Goal: Task Accomplishment & Management: Use online tool/utility

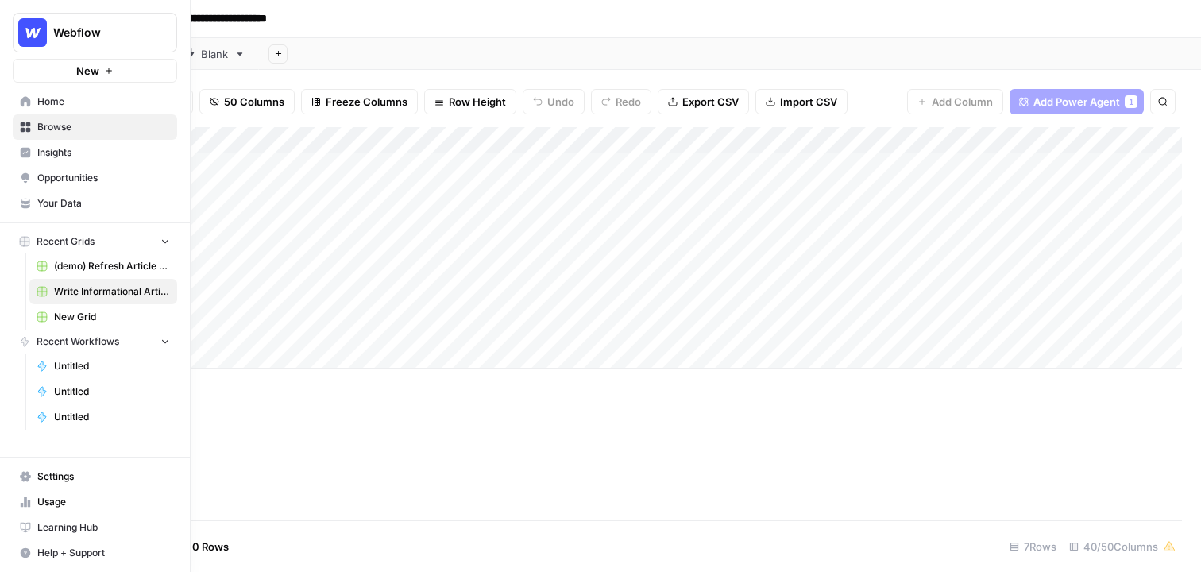
click at [110, 106] on span "Home" at bounding box center [103, 102] width 133 height 14
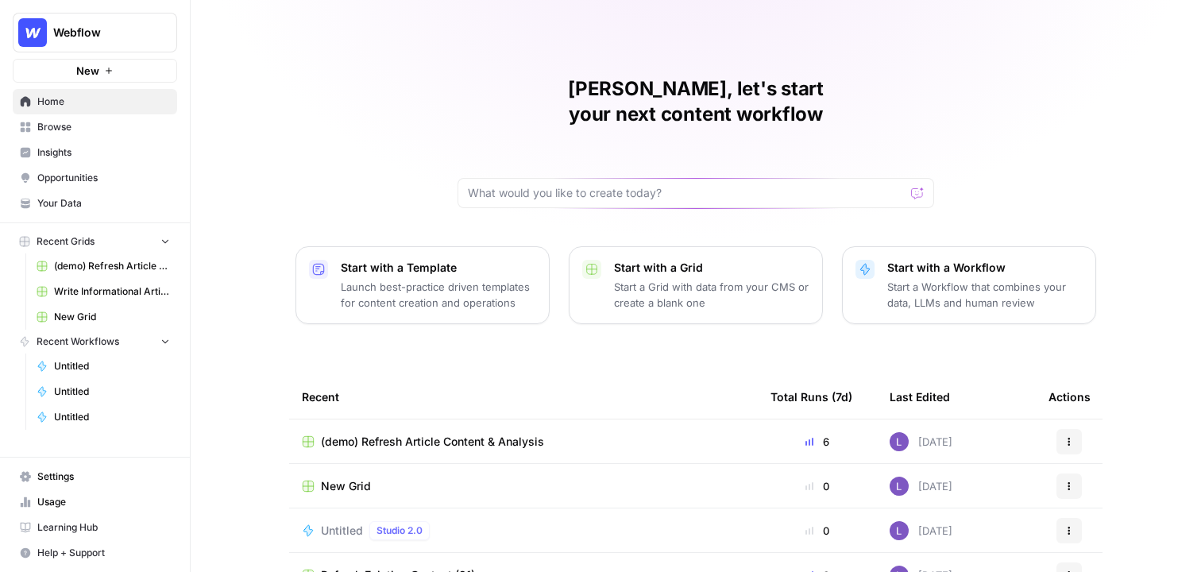
click at [118, 204] on span "Your Data" at bounding box center [103, 203] width 133 height 14
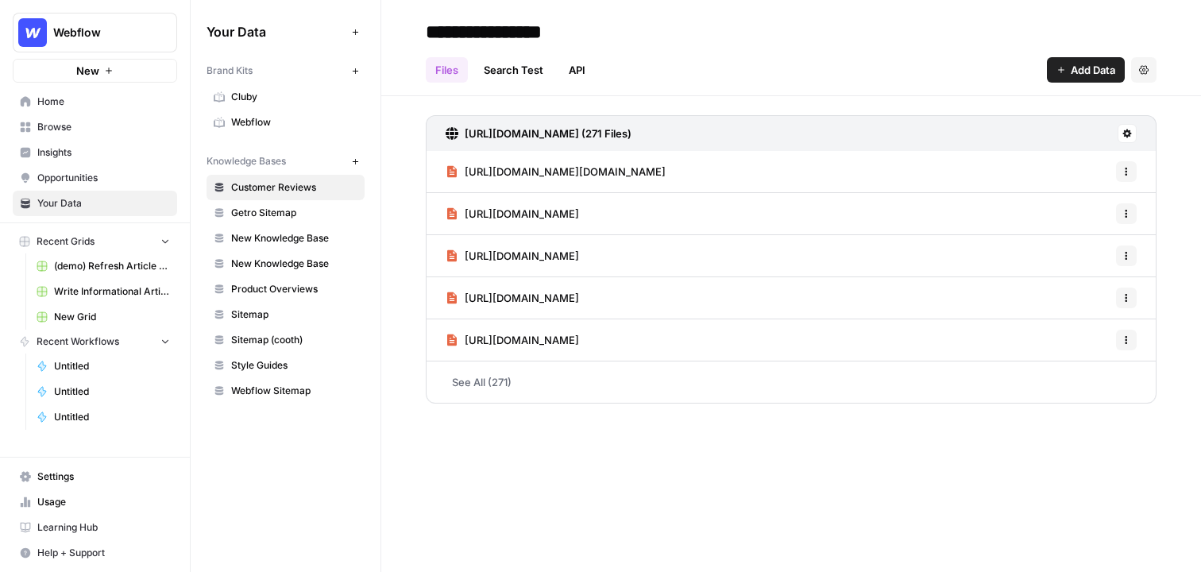
click at [270, 124] on span "Webflow" at bounding box center [294, 122] width 126 height 14
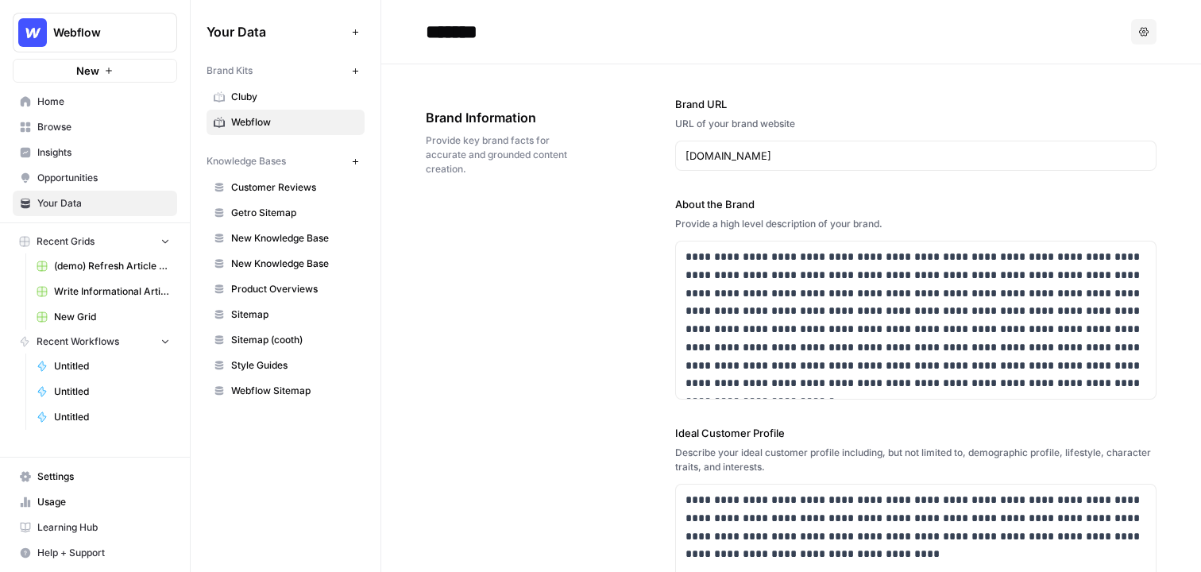
click at [531, 240] on div "**********" at bounding box center [791, 515] width 731 height 903
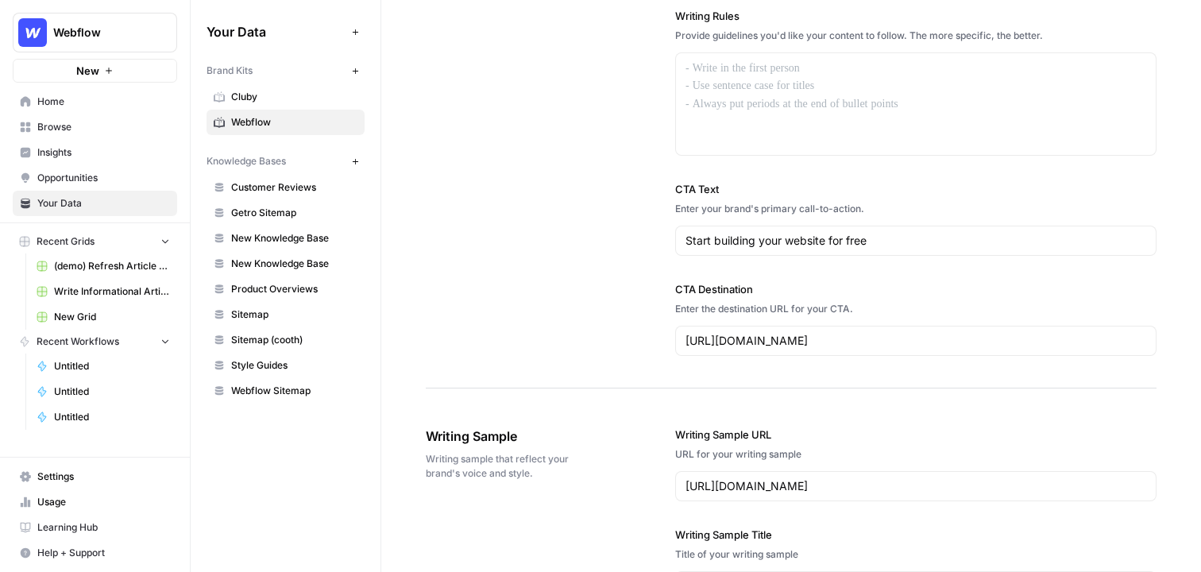
scroll to position [1316, 0]
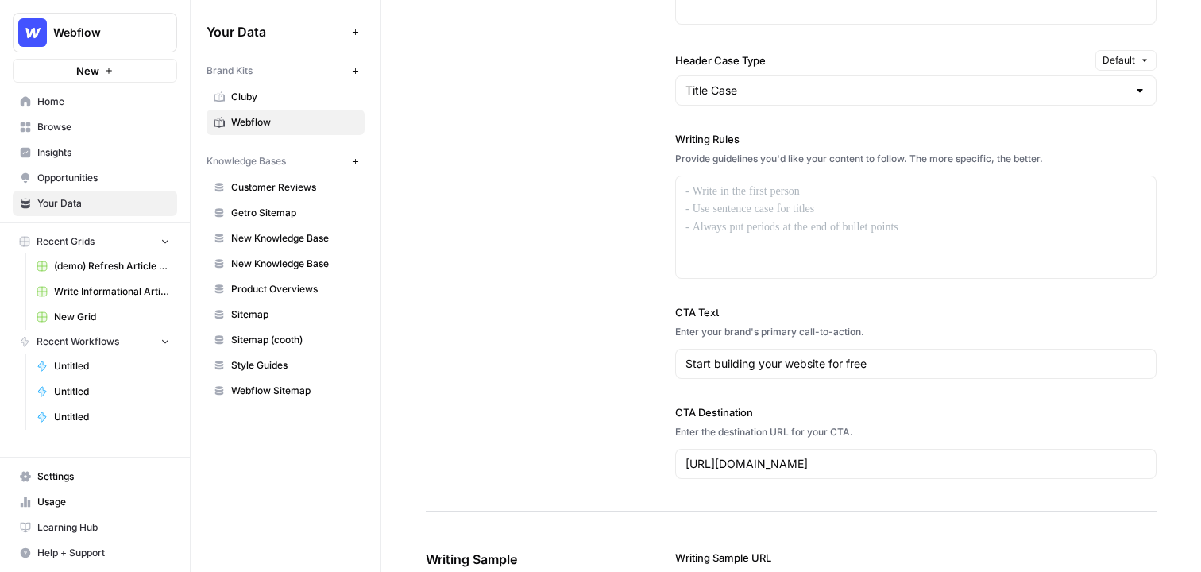
click at [358, 73] on icon "button" at bounding box center [355, 71] width 9 height 9
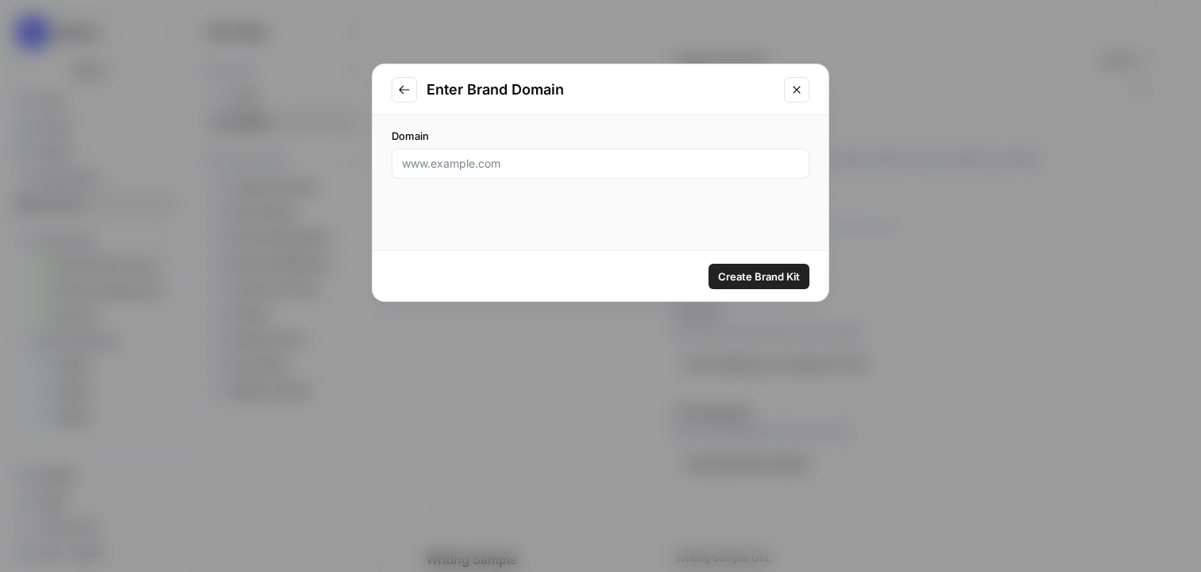
click at [481, 136] on label "Domain" at bounding box center [601, 136] width 418 height 16
click at [481, 156] on input "Domain" at bounding box center [600, 164] width 397 height 16
click at [483, 156] on input "Domain" at bounding box center [600, 164] width 397 height 16
paste input "https://www.cohesionib.com/"
type input "https://www.cohesionib.com/"
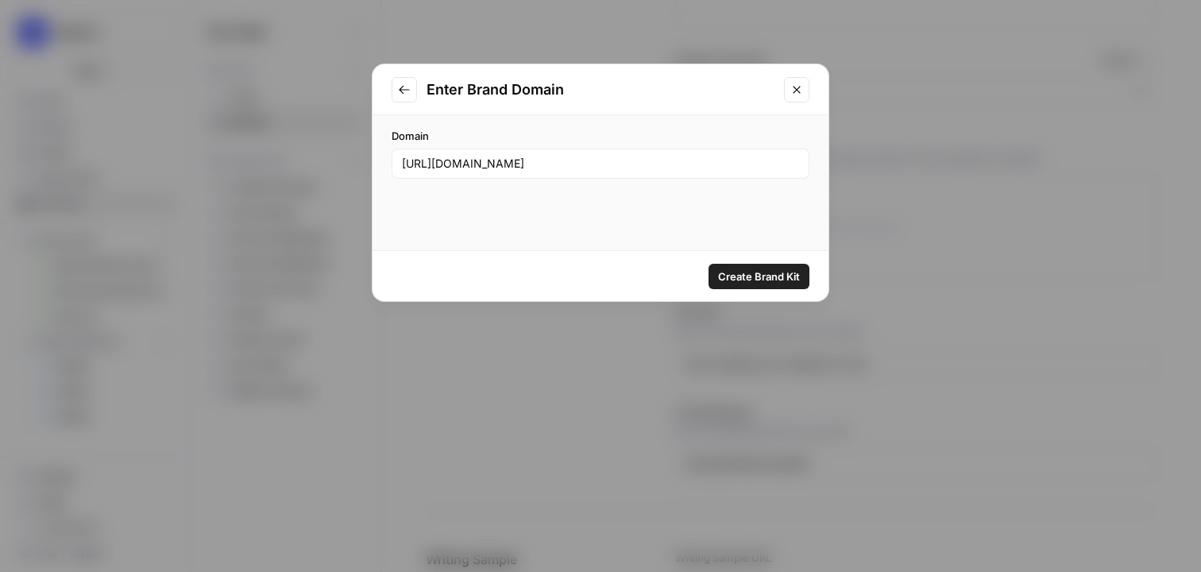
click at [744, 271] on span "Create Brand Kit" at bounding box center [759, 276] width 82 height 16
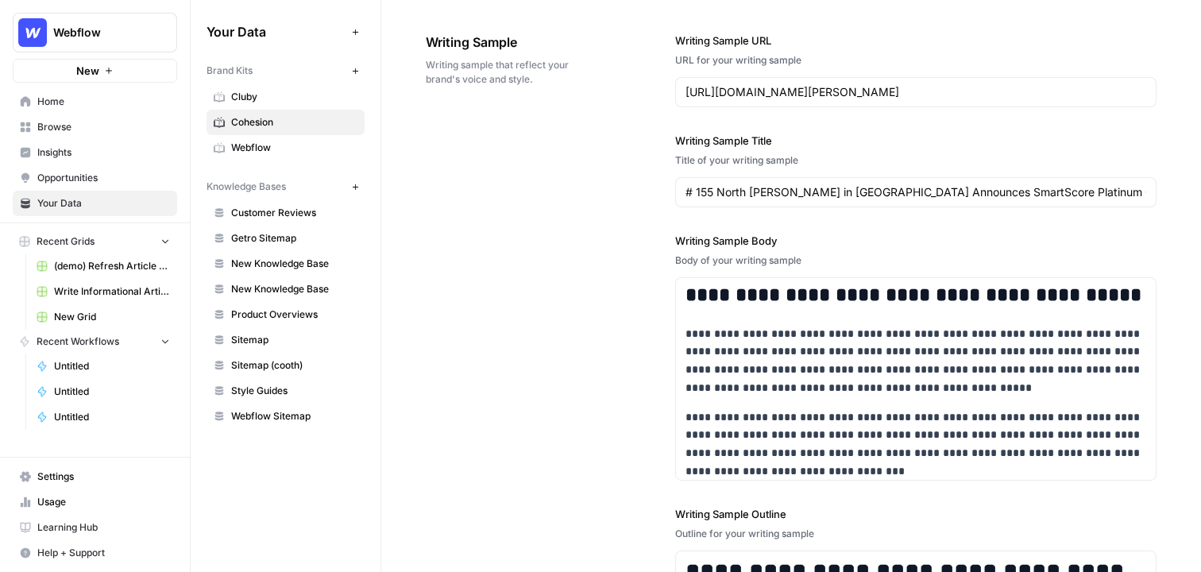
scroll to position [1891, 0]
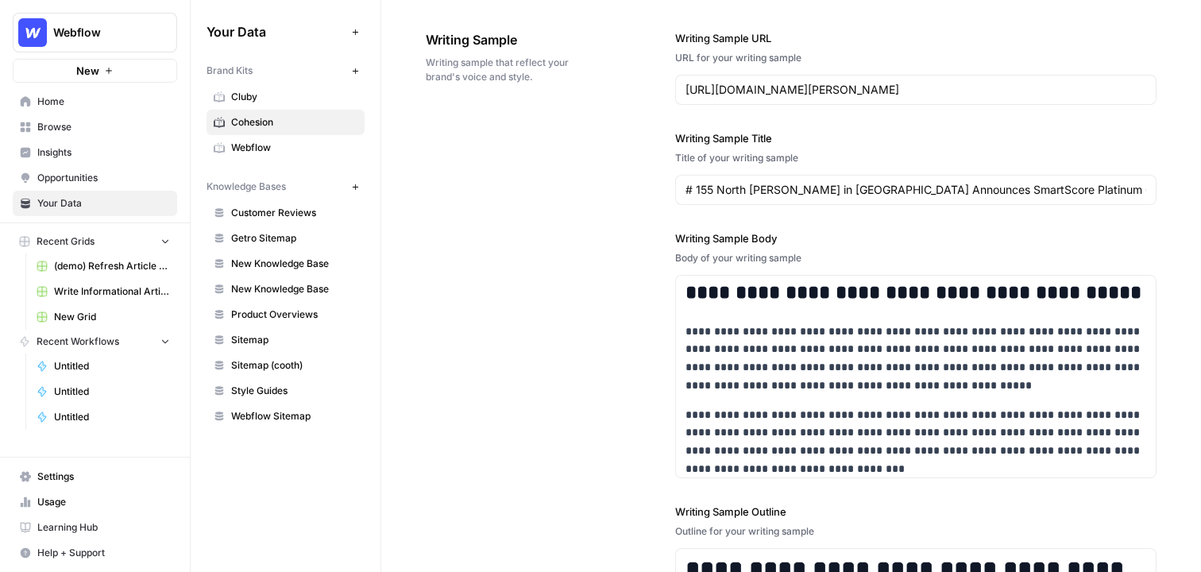
drag, startPoint x: 546, startPoint y: 407, endPoint x: 516, endPoint y: 393, distance: 34.1
click at [520, 396] on div "**********" at bounding box center [791, 391] width 731 height 786
click at [357, 189] on icon "button" at bounding box center [355, 187] width 9 height 9
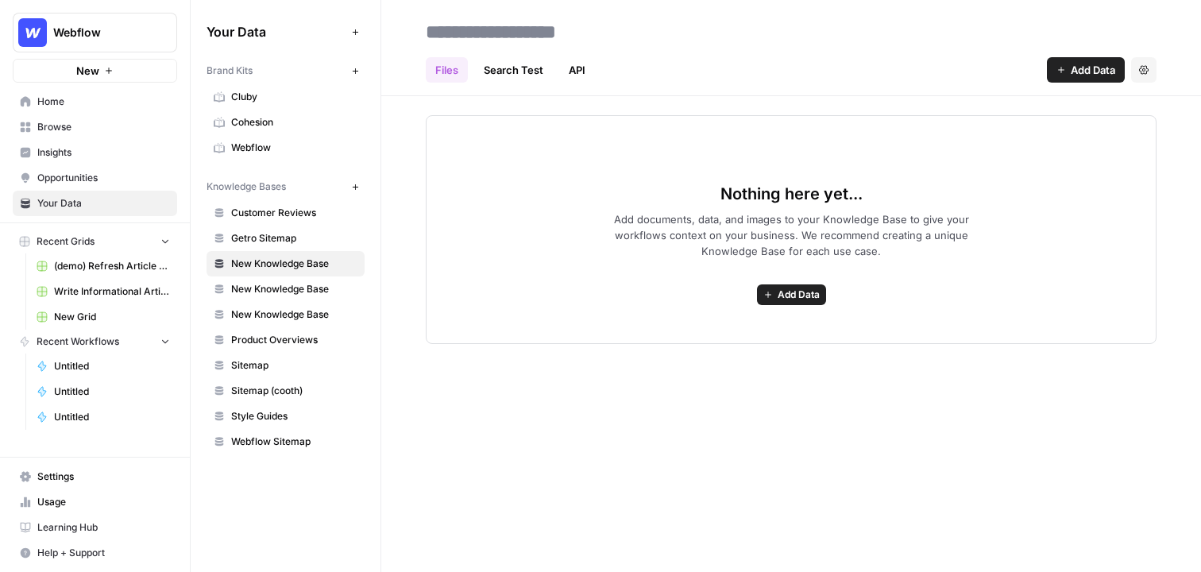
click at [744, 288] on span "Add Data" at bounding box center [799, 295] width 42 height 14
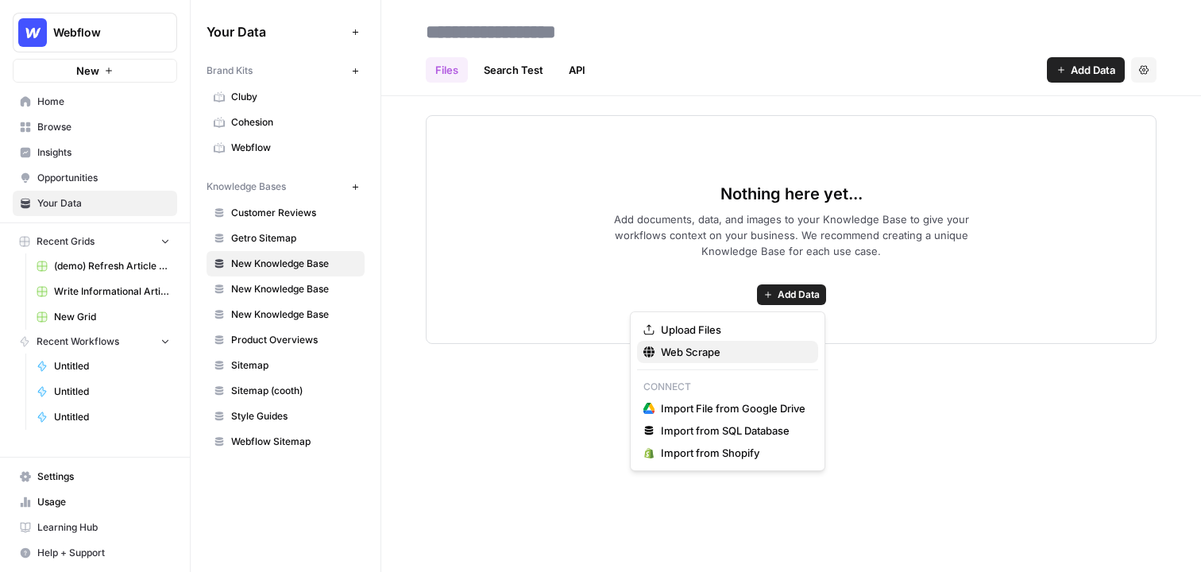
click at [715, 354] on span "Web Scrape" at bounding box center [733, 352] width 145 height 16
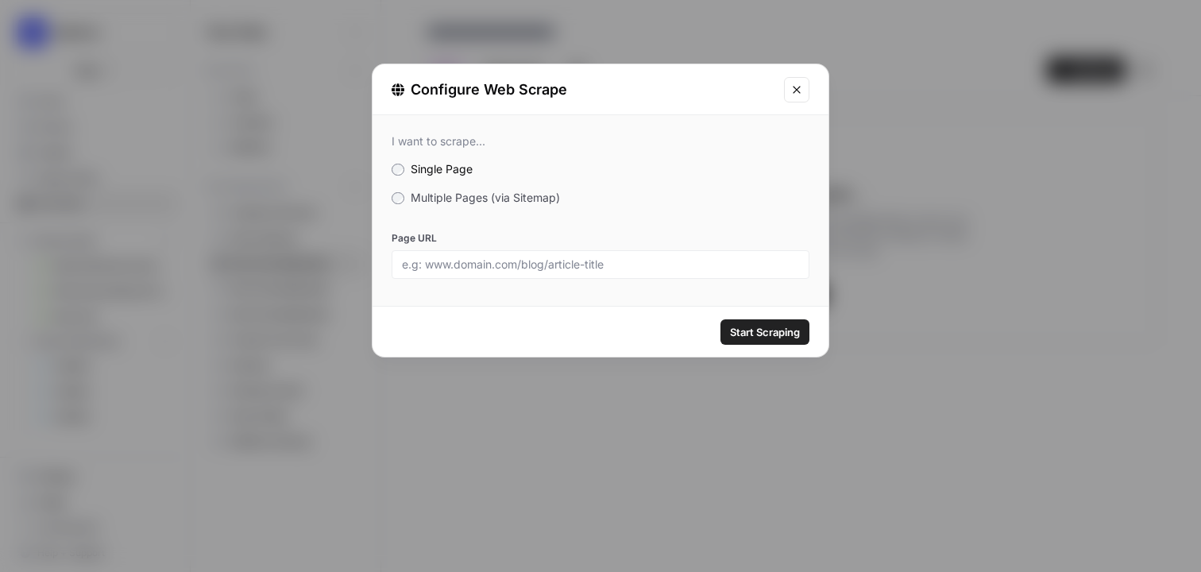
click at [481, 203] on span "Multiple Pages (via Sitemap)" at bounding box center [485, 198] width 149 height 14
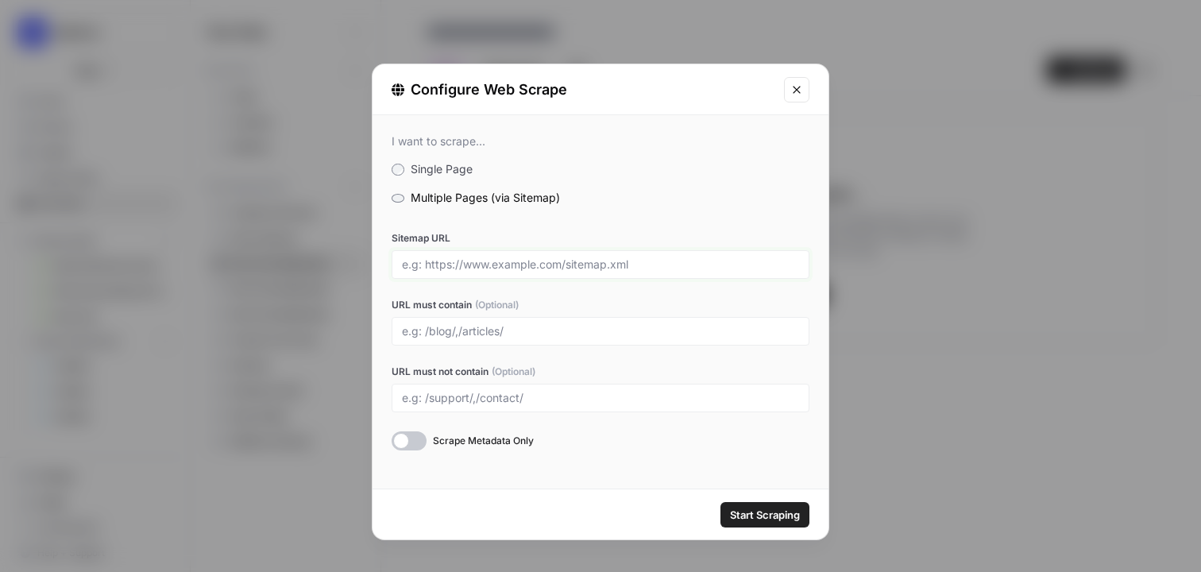
click at [492, 268] on input "Sitemap URL" at bounding box center [600, 264] width 397 height 14
paste input "https://www.cohesionib.com/"
type input "https://www.cohesionib.com/sitemap.xml"
click at [535, 333] on input "URL must contain (Optional)" at bounding box center [600, 331] width 397 height 14
type input ";"
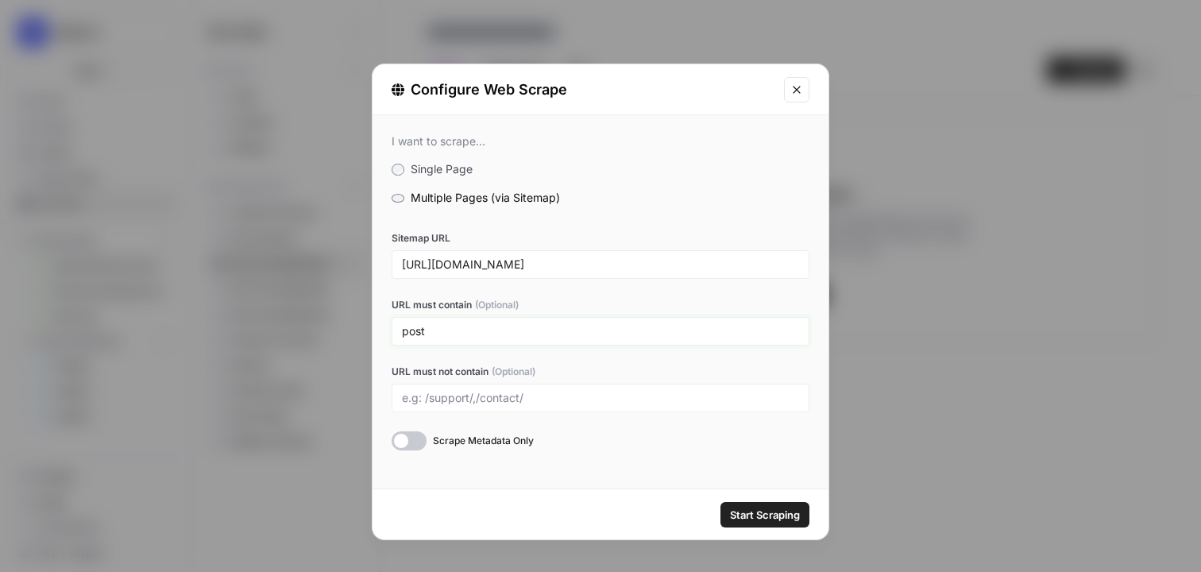
type input "post"
click at [744, 512] on span "Start Scraping" at bounding box center [765, 515] width 70 height 16
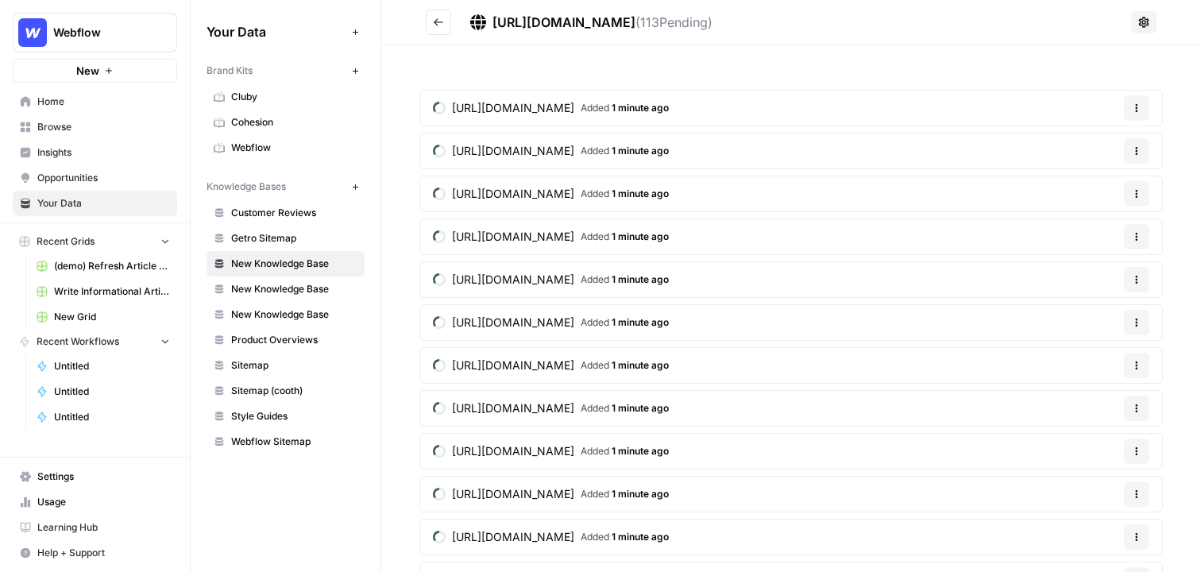
scroll to position [3, 0]
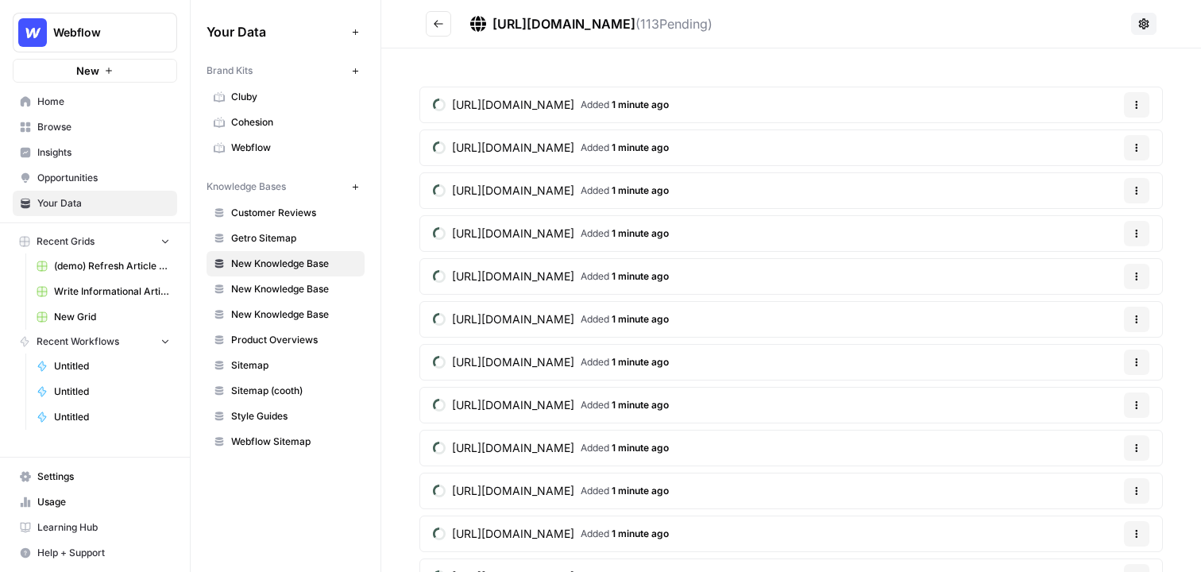
click at [433, 26] on icon "Go back" at bounding box center [438, 23] width 11 height 11
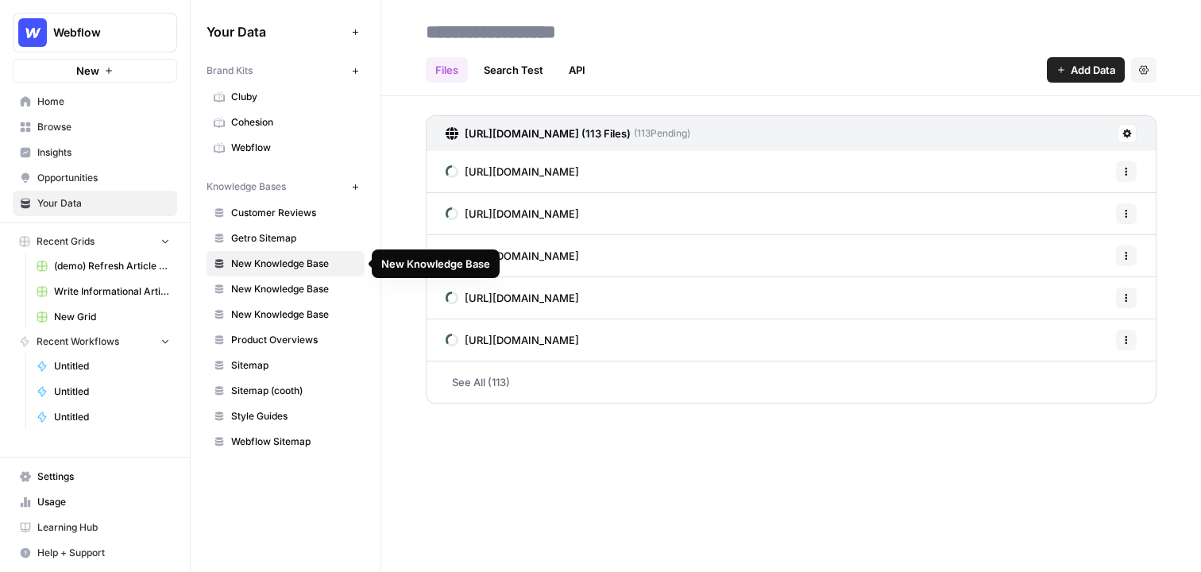
click at [521, 29] on input at bounding box center [546, 32] width 254 height 32
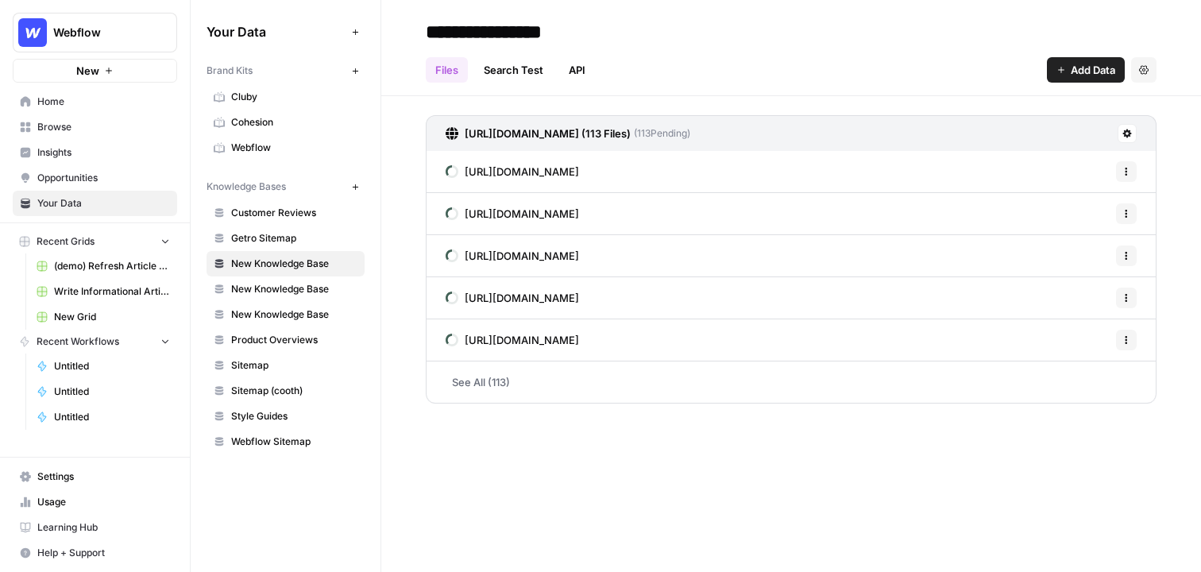
type input "**********"
click at [102, 198] on span "Your Data" at bounding box center [103, 203] width 133 height 14
click at [60, 123] on span "Browse" at bounding box center [103, 127] width 133 height 14
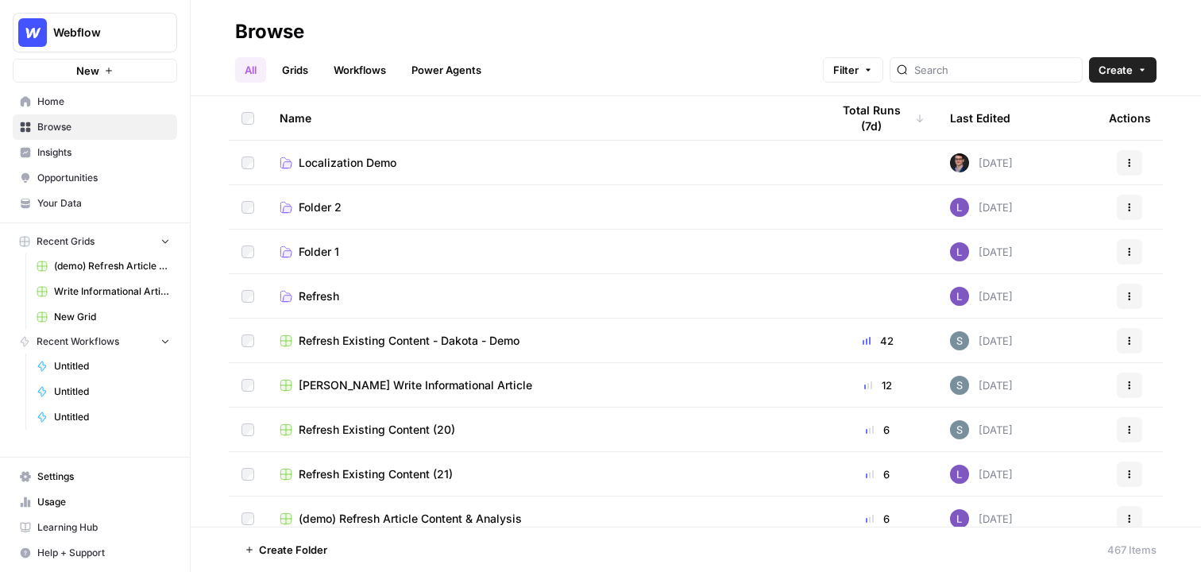
click at [368, 69] on link "Workflows" at bounding box center [359, 69] width 71 height 25
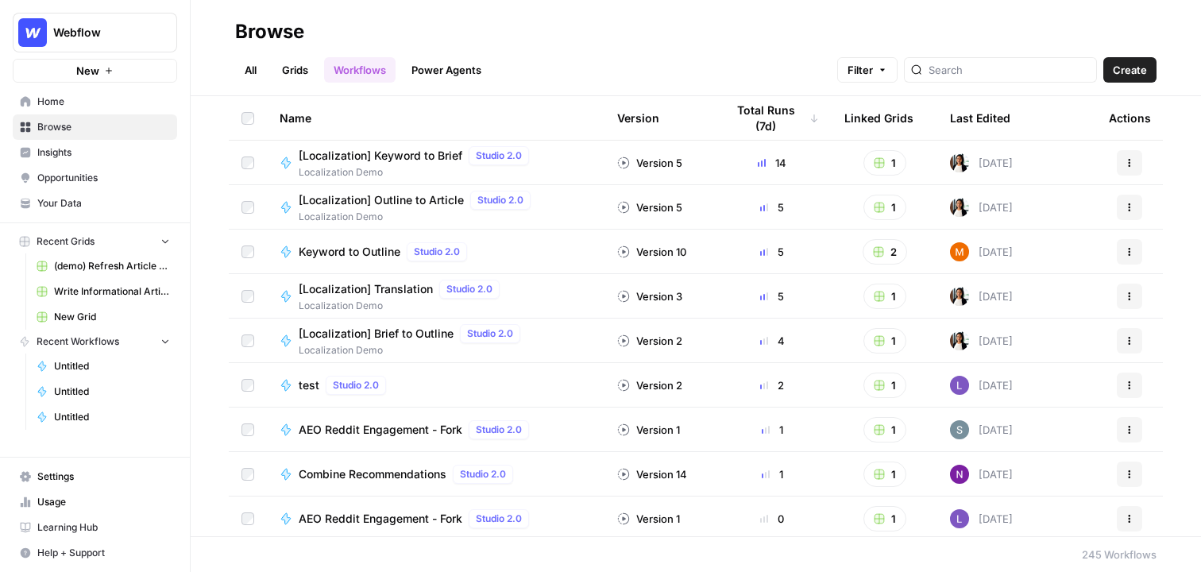
click at [744, 70] on span "Create" at bounding box center [1130, 70] width 34 height 16
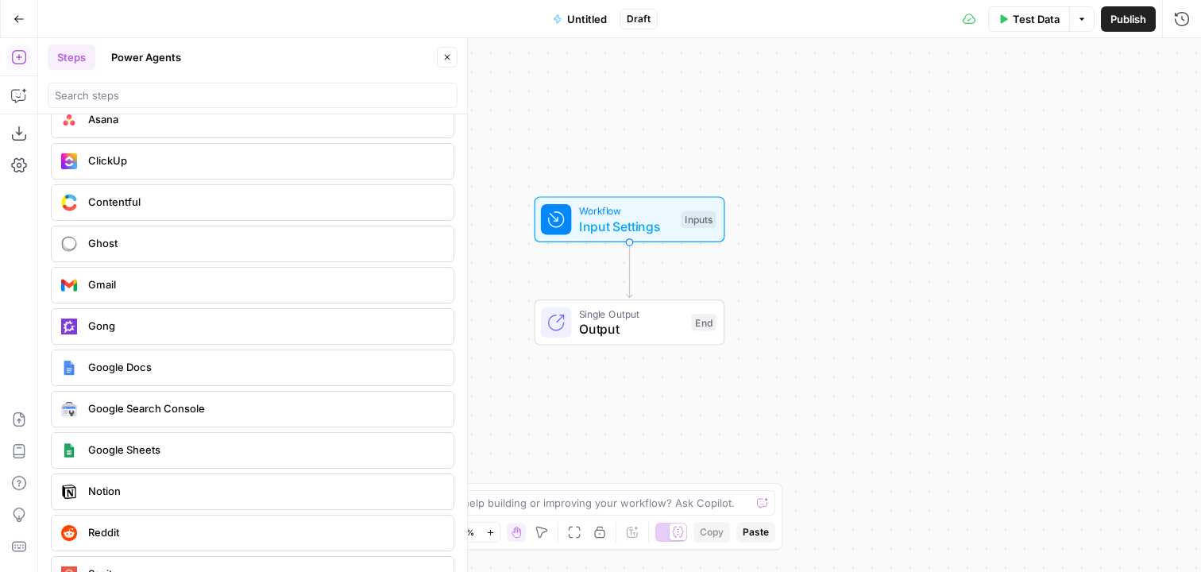
scroll to position [3064, 0]
click at [149, 59] on button "Power Agents" at bounding box center [146, 56] width 89 height 25
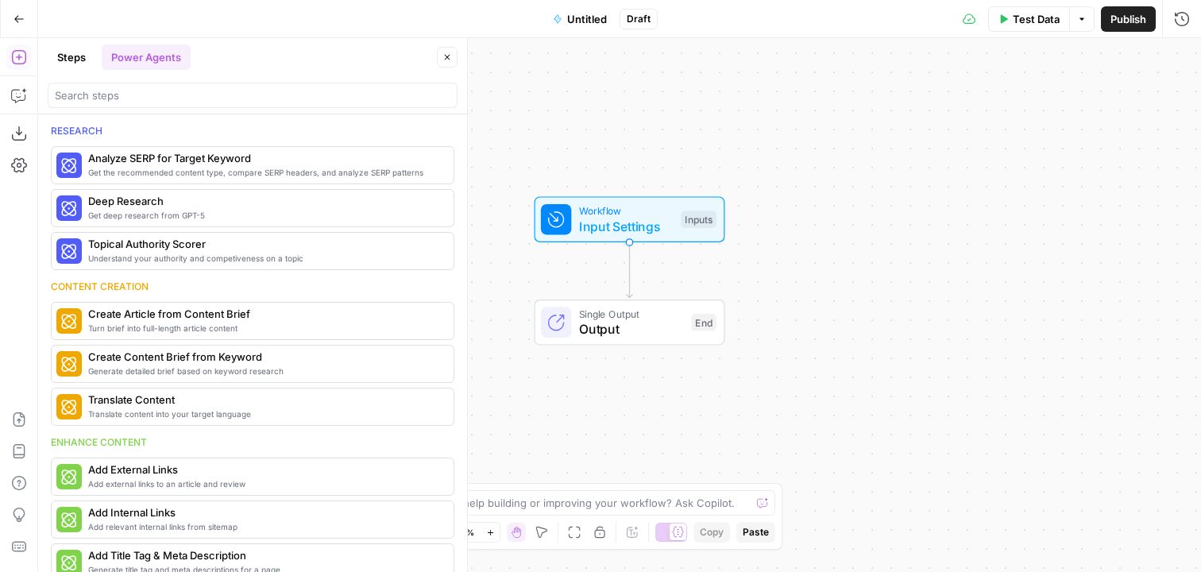
click at [76, 57] on button "Steps" at bounding box center [72, 56] width 48 height 25
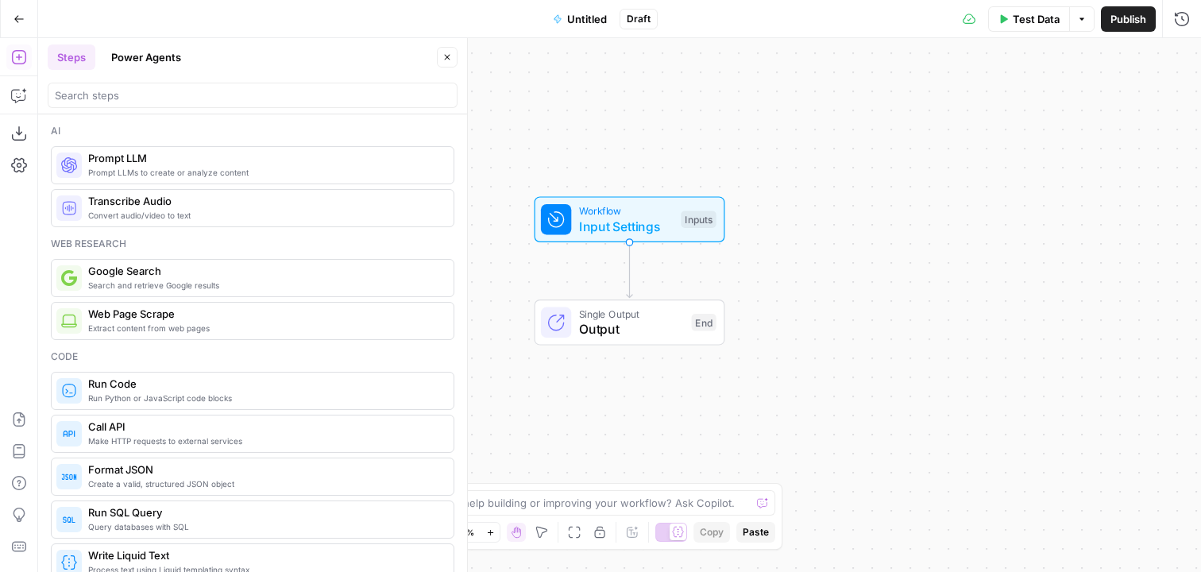
click at [744, 25] on span "Publish" at bounding box center [1128, 19] width 36 height 16
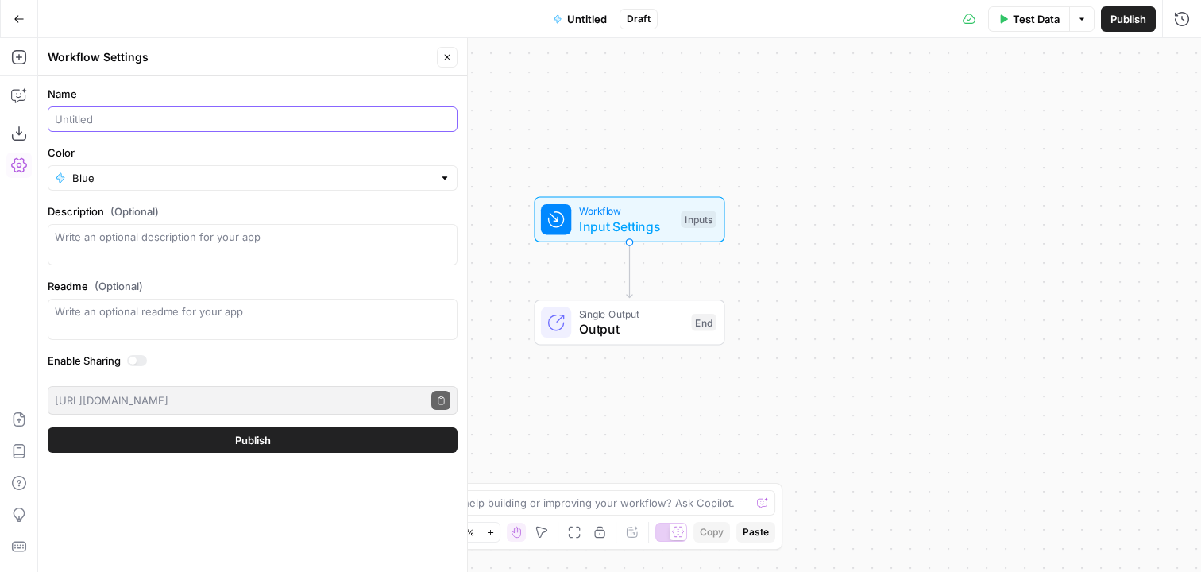
click at [149, 117] on input "Name" at bounding box center [253, 119] width 396 height 16
type input "brief tester"
click at [204, 432] on button "Publish" at bounding box center [253, 439] width 410 height 25
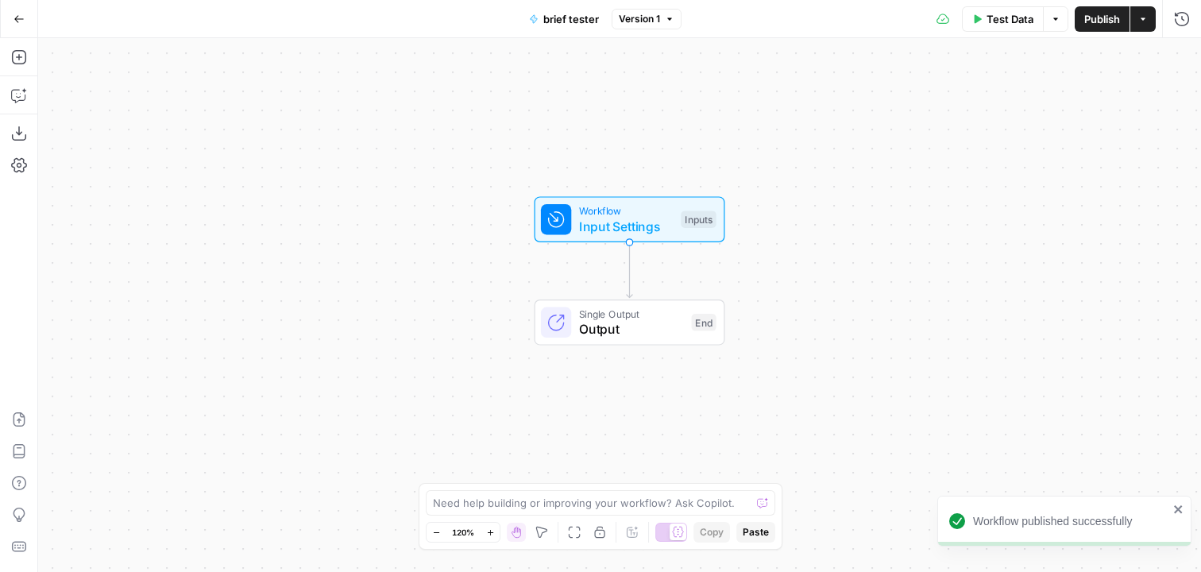
click at [744, 23] on button "Actions" at bounding box center [1142, 18] width 25 height 25
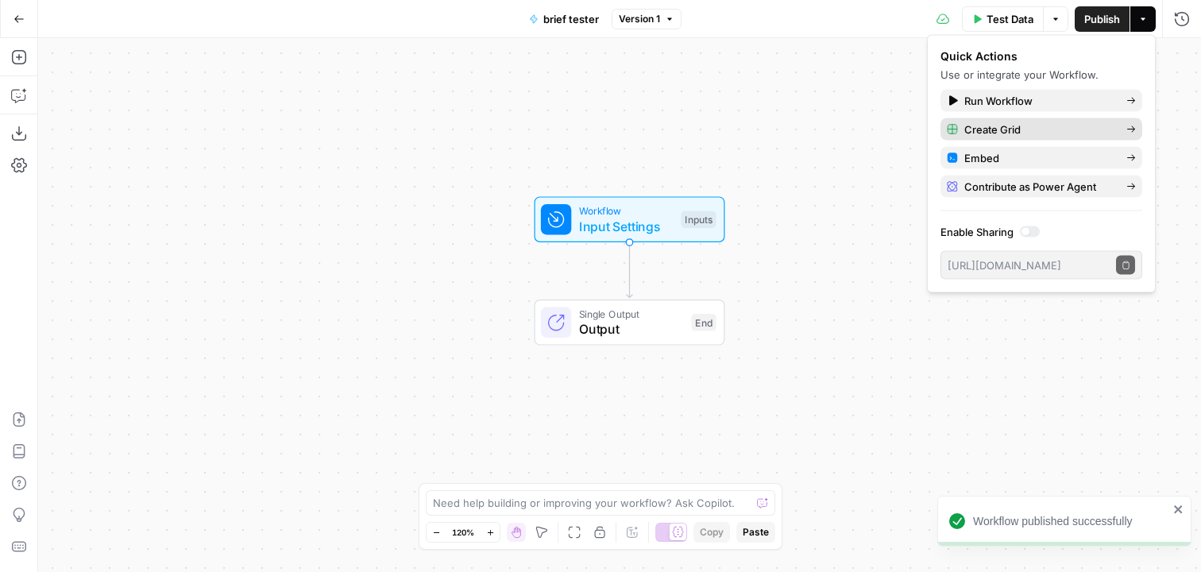
click at [744, 124] on span "Create Grid" at bounding box center [1038, 130] width 149 height 16
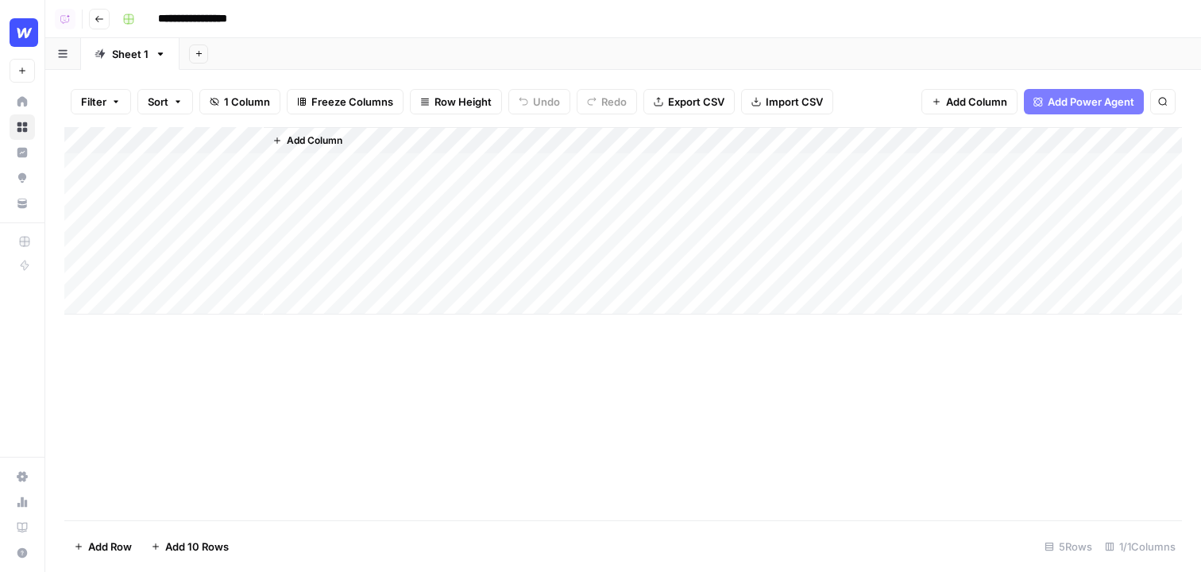
click at [744, 97] on span "Add Column" at bounding box center [976, 102] width 61 height 16
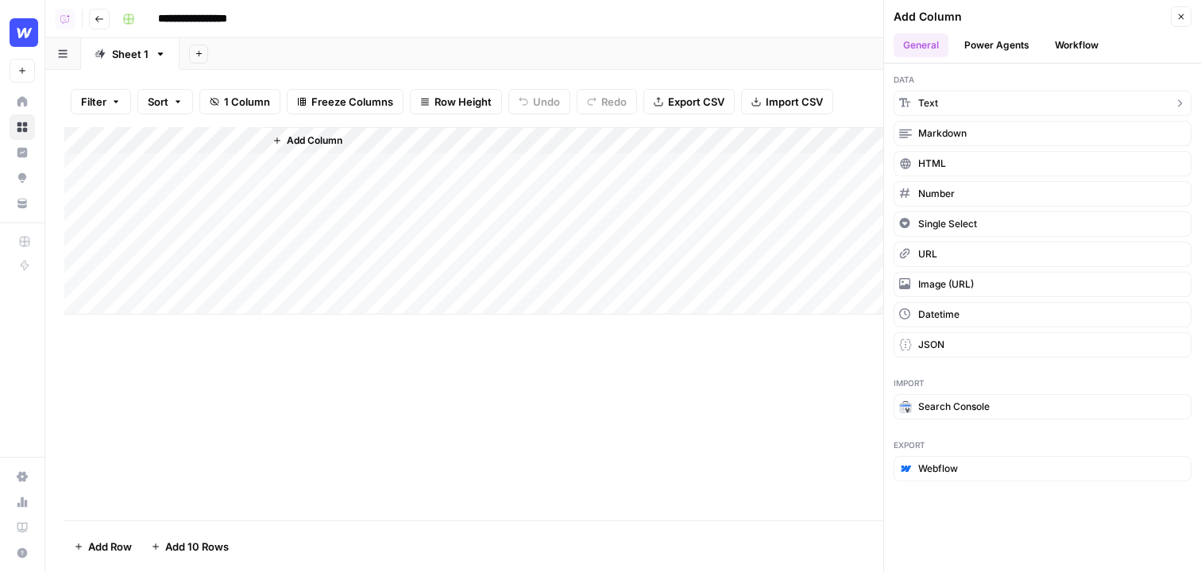
click at [744, 98] on button "Text" at bounding box center [1043, 103] width 298 height 25
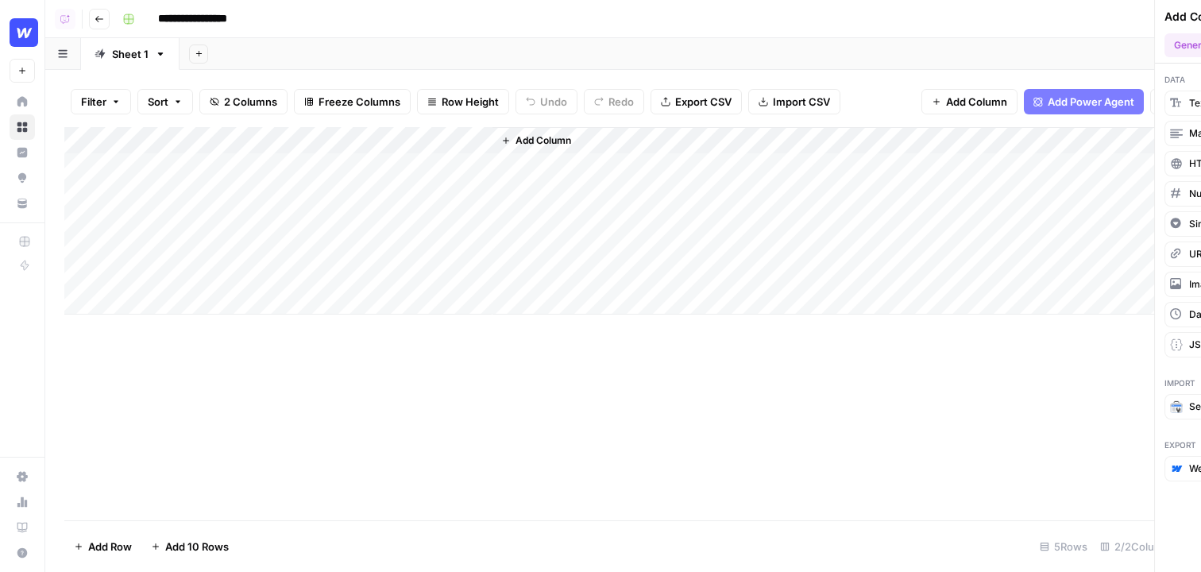
click at [307, 143] on div "Add Column" at bounding box center [623, 220] width 1118 height 187
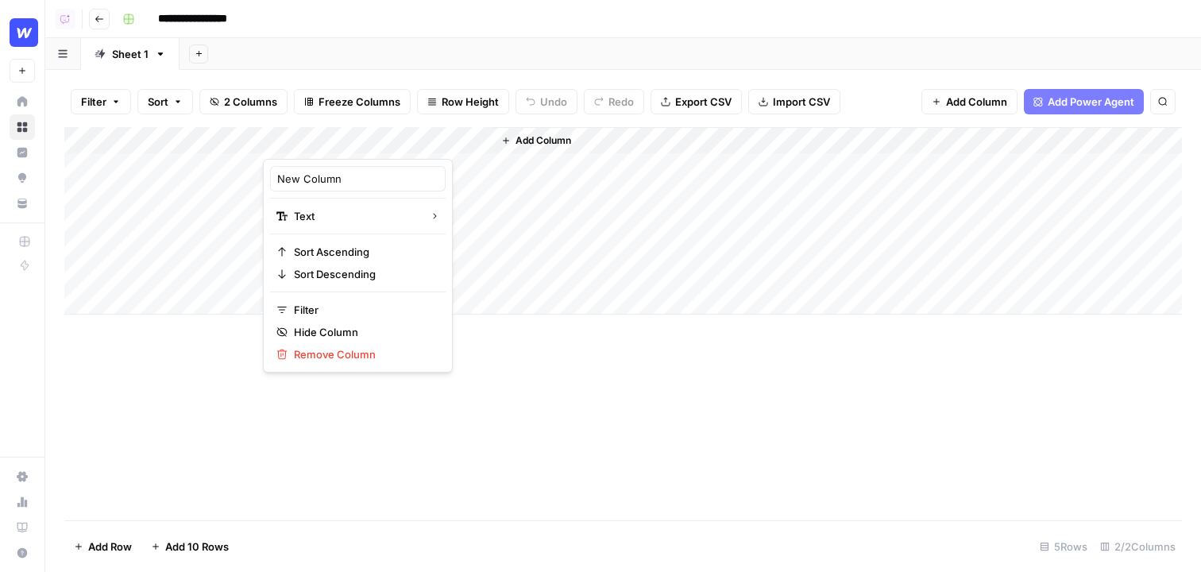
drag, startPoint x: 367, startPoint y: 137, endPoint x: 171, endPoint y: 131, distance: 196.3
click at [171, 131] on body "**********" at bounding box center [600, 286] width 1201 height 572
drag, startPoint x: 444, startPoint y: 140, endPoint x: 202, endPoint y: 138, distance: 242.3
click at [202, 138] on body "**********" at bounding box center [600, 286] width 1201 height 572
drag, startPoint x: 192, startPoint y: 140, endPoint x: 474, endPoint y: 140, distance: 282.0
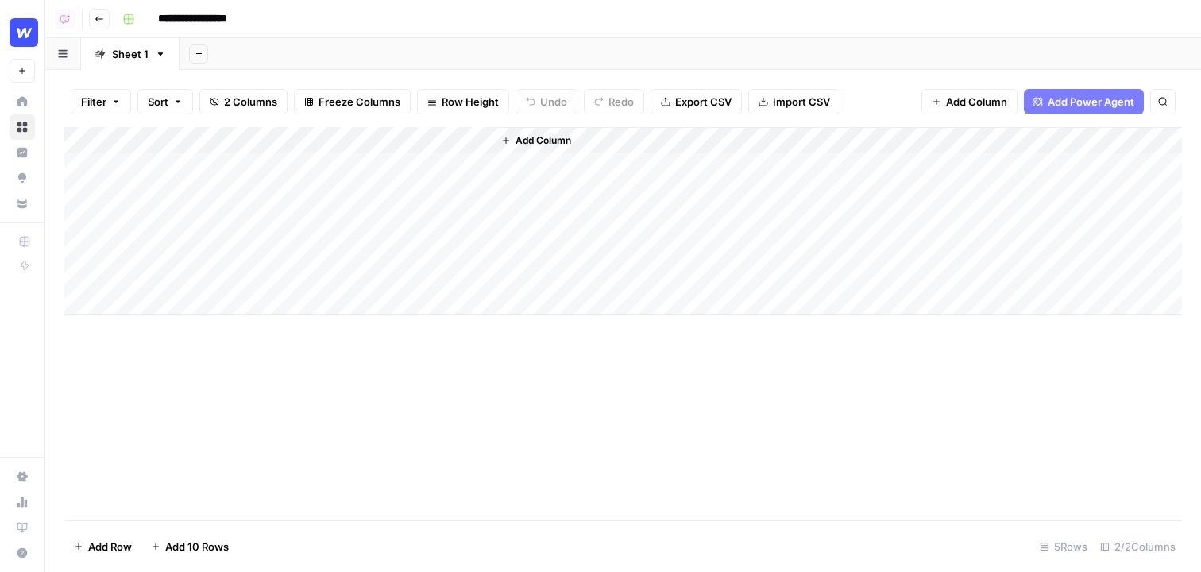
click at [474, 140] on div "Add Column" at bounding box center [623, 220] width 1118 height 187
click at [220, 165] on div "Add Column" at bounding box center [623, 220] width 1118 height 187
click at [177, 142] on div "Add Column" at bounding box center [623, 220] width 1118 height 187
click at [177, 142] on div at bounding box center [235, 143] width 230 height 32
click at [179, 174] on input "New Column" at bounding box center [214, 179] width 161 height 16
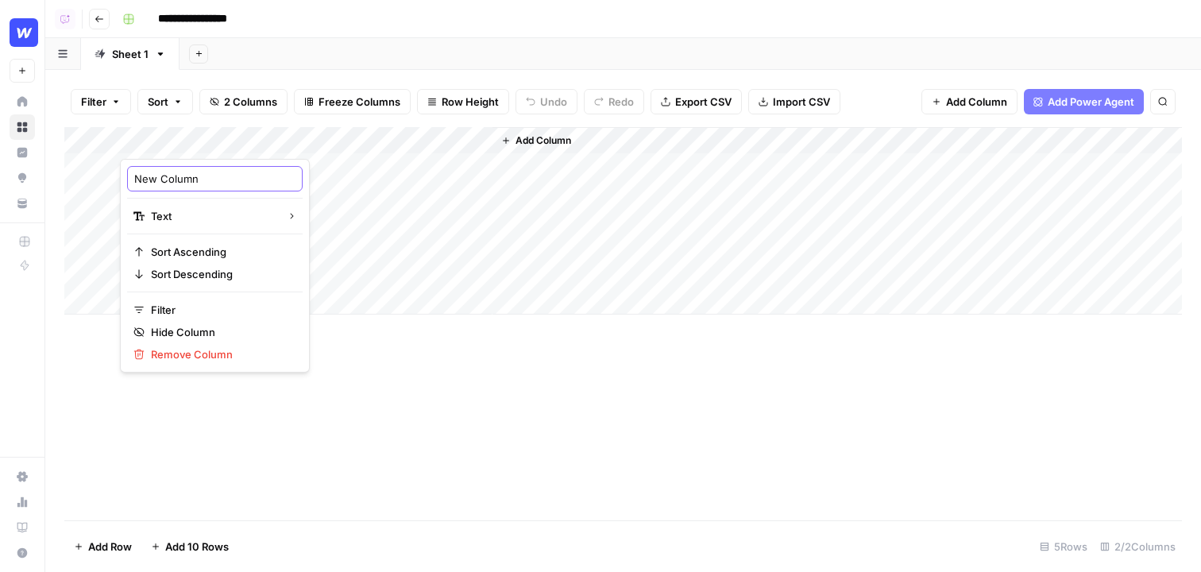
click at [179, 174] on input "New Column" at bounding box center [214, 179] width 161 height 16
type input "N"
type input "Topic"
click at [206, 164] on div "Add Column" at bounding box center [623, 220] width 1118 height 187
click at [203, 164] on div "Add Column" at bounding box center [623, 220] width 1118 height 187
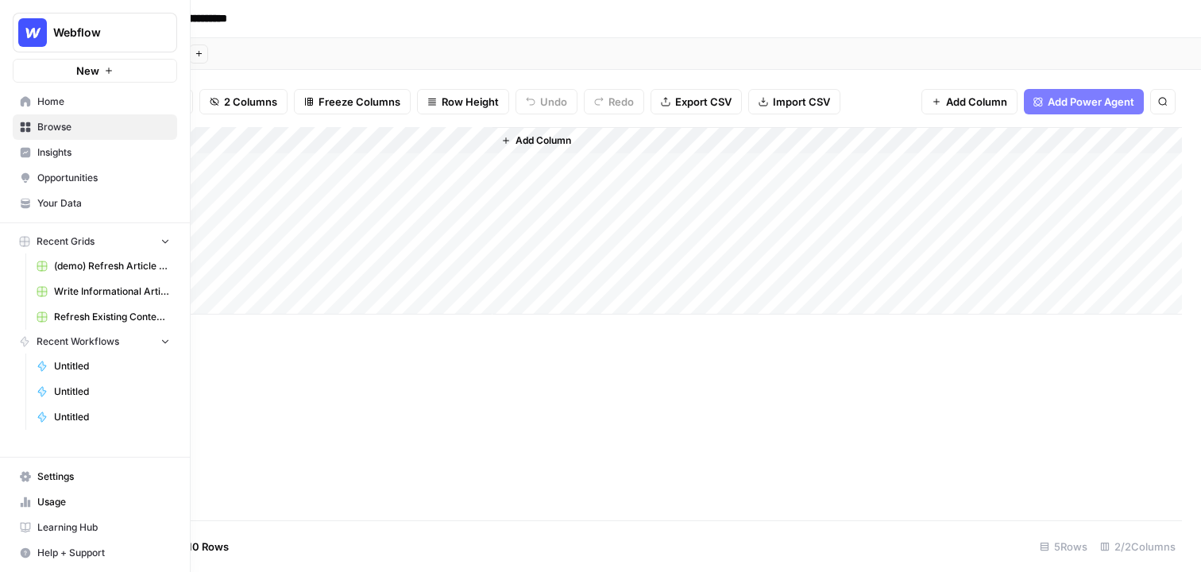
click at [99, 125] on span "Browse" at bounding box center [103, 127] width 133 height 14
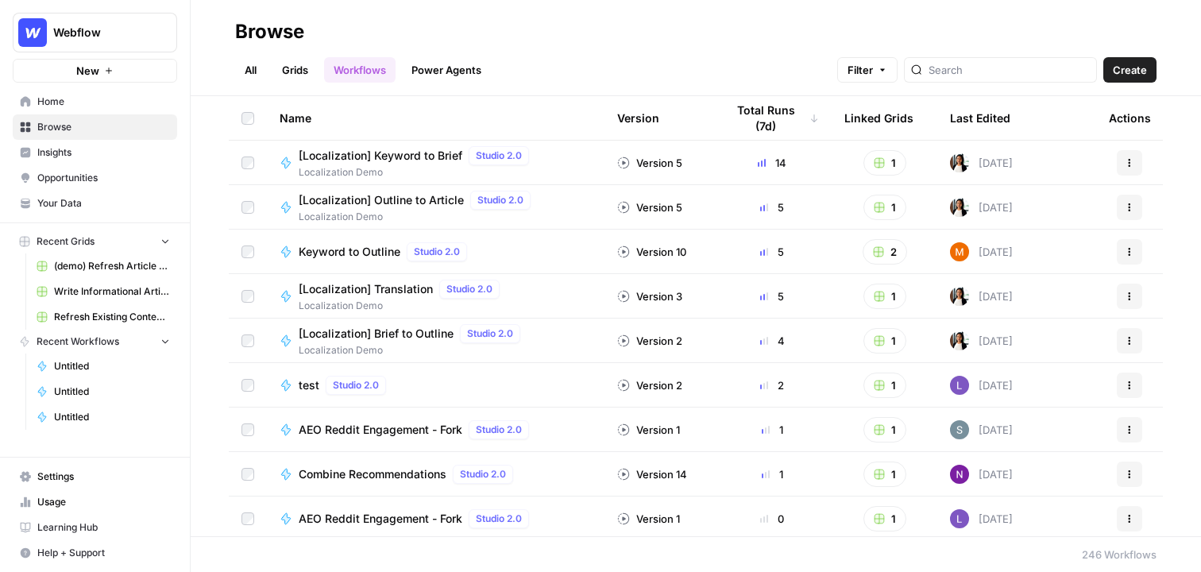
click at [305, 75] on link "Grids" at bounding box center [294, 69] width 45 height 25
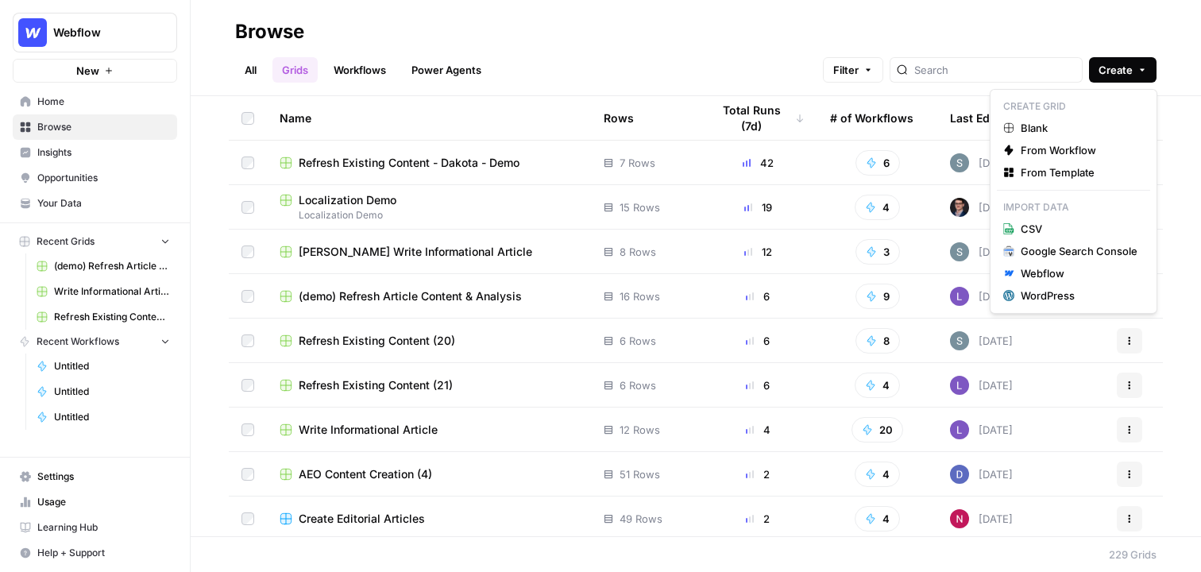
click at [744, 61] on button "Create" at bounding box center [1123, 69] width 68 height 25
click at [744, 170] on span "From Template" at bounding box center [1079, 172] width 117 height 16
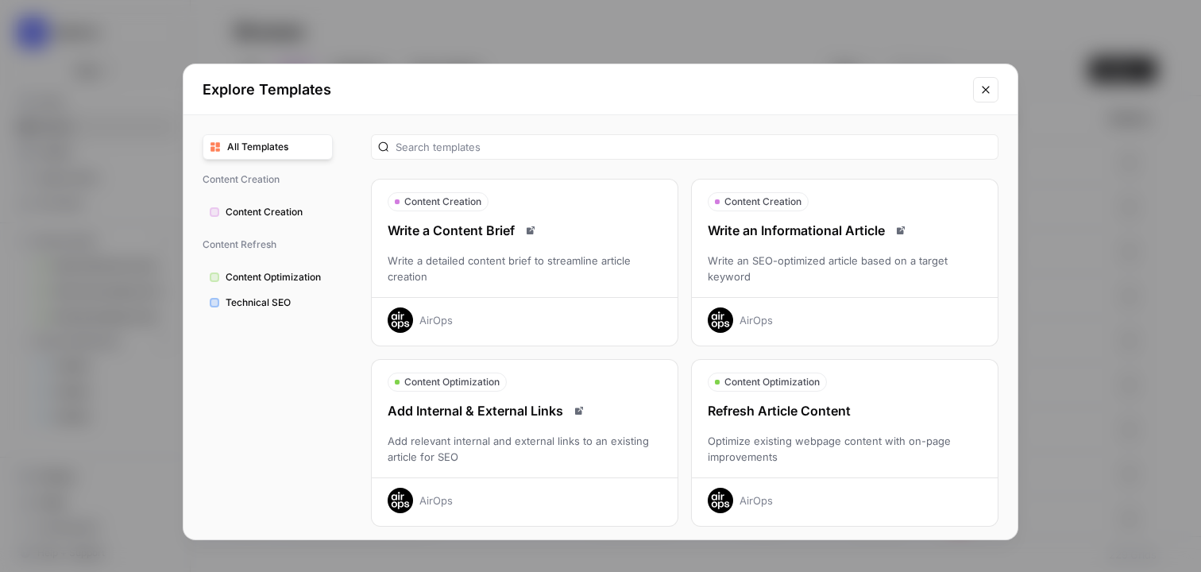
scroll to position [2, 0]
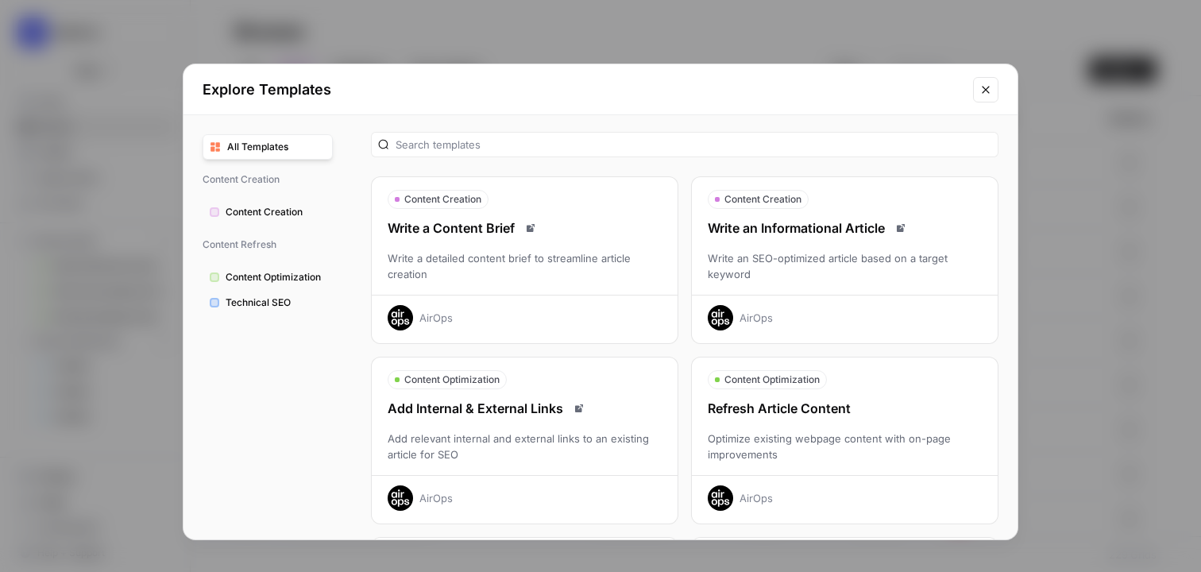
click at [744, 254] on div "Write an SEO-optimized article based on a target keyword" at bounding box center [845, 266] width 306 height 32
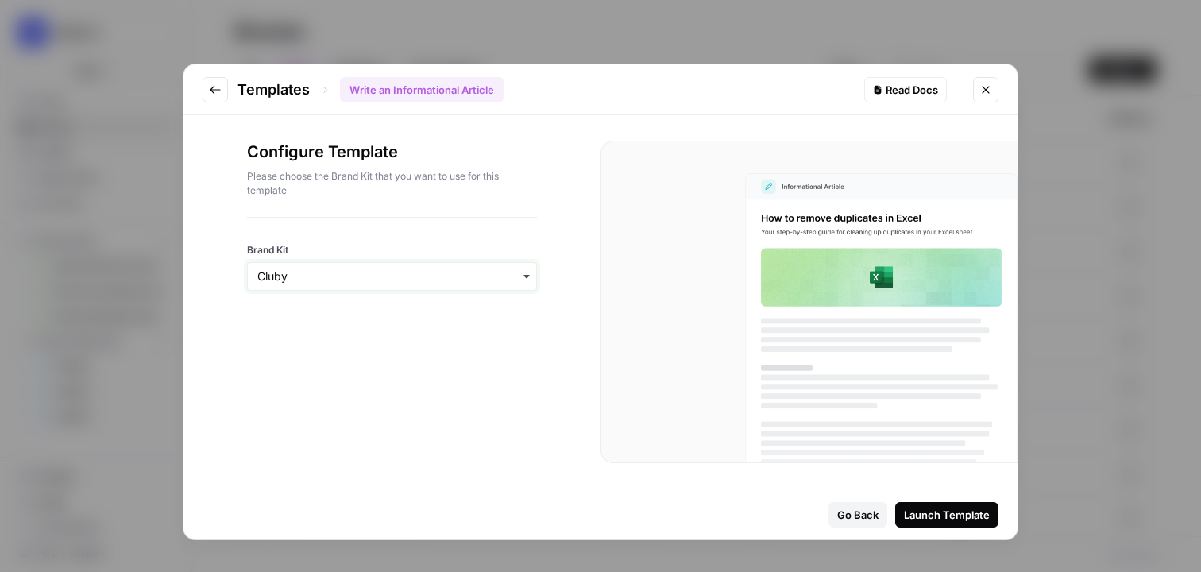
click at [418, 282] on input "Brand Kit" at bounding box center [391, 276] width 269 height 16
click at [292, 376] on div "Cohesion" at bounding box center [392, 380] width 288 height 30
click at [744, 515] on div "Launch Template" at bounding box center [947, 515] width 86 height 16
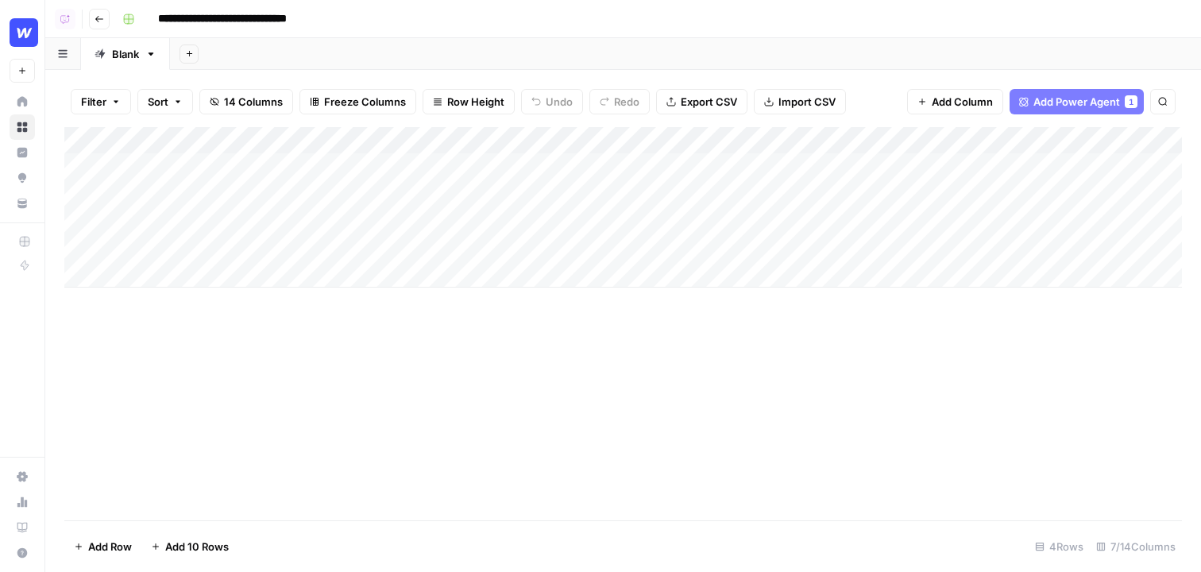
click at [179, 283] on div "Add Column" at bounding box center [623, 207] width 1118 height 160
click at [226, 171] on div "Add Column" at bounding box center [623, 220] width 1118 height 187
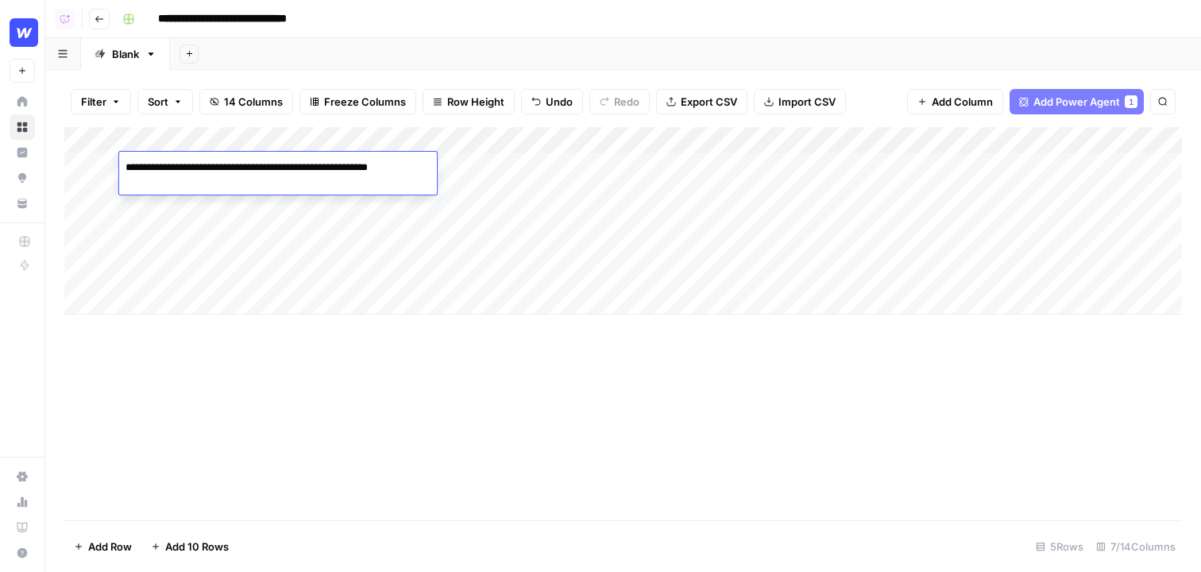
type textarea "**********"
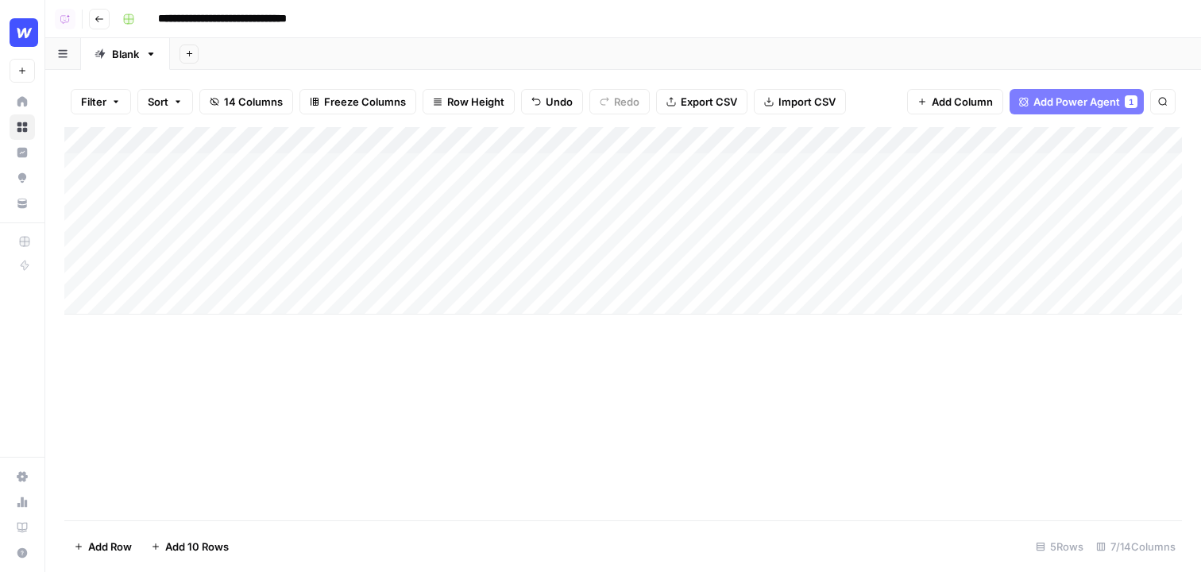
click at [207, 388] on div "Add Column" at bounding box center [623, 323] width 1118 height 393
click at [251, 170] on div "Add Column" at bounding box center [623, 220] width 1118 height 187
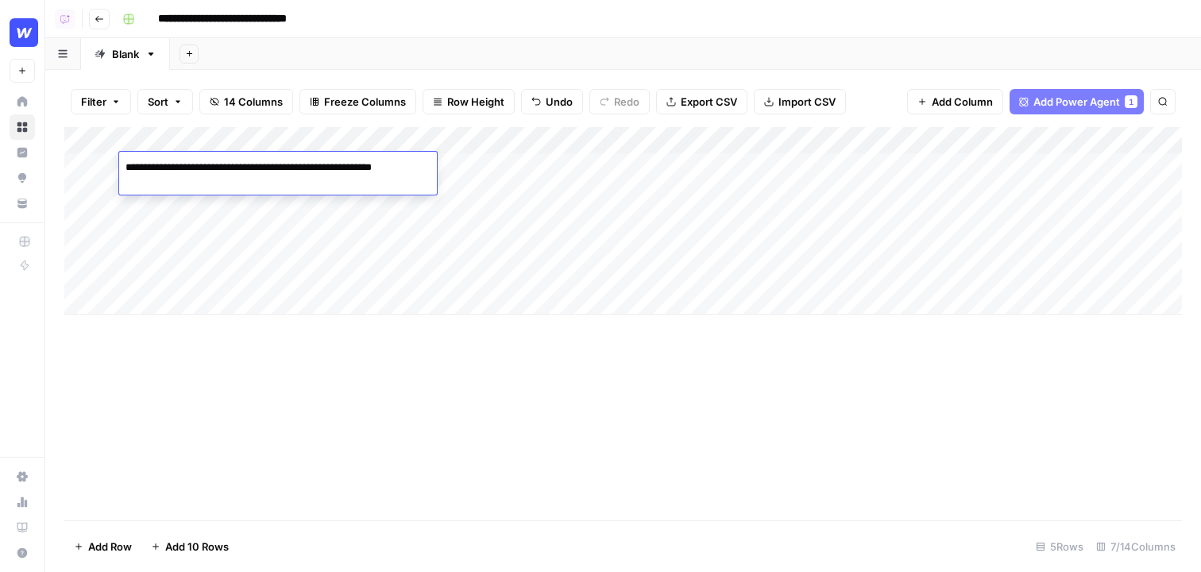
click at [251, 170] on textarea "**********" at bounding box center [278, 175] width 318 height 38
click at [170, 174] on textarea "**********" at bounding box center [278, 175] width 318 height 38
click at [172, 180] on textarea "**********" at bounding box center [278, 175] width 318 height 38
type textarea "**********"
click at [280, 406] on div "Add Column" at bounding box center [623, 323] width 1118 height 393
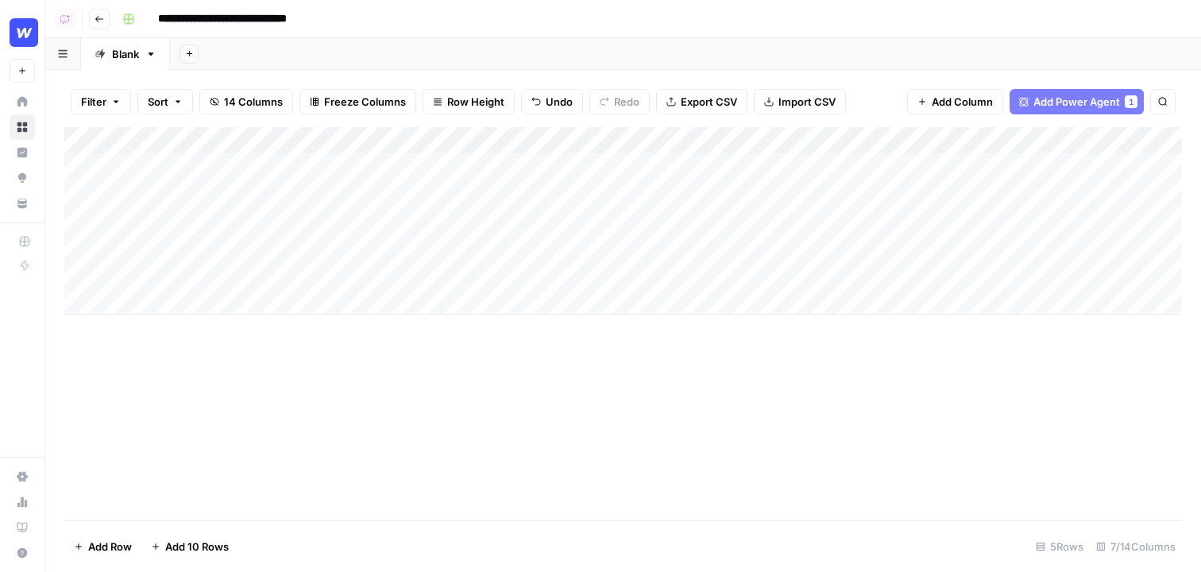
click at [535, 147] on div "Add Column" at bounding box center [623, 220] width 1118 height 187
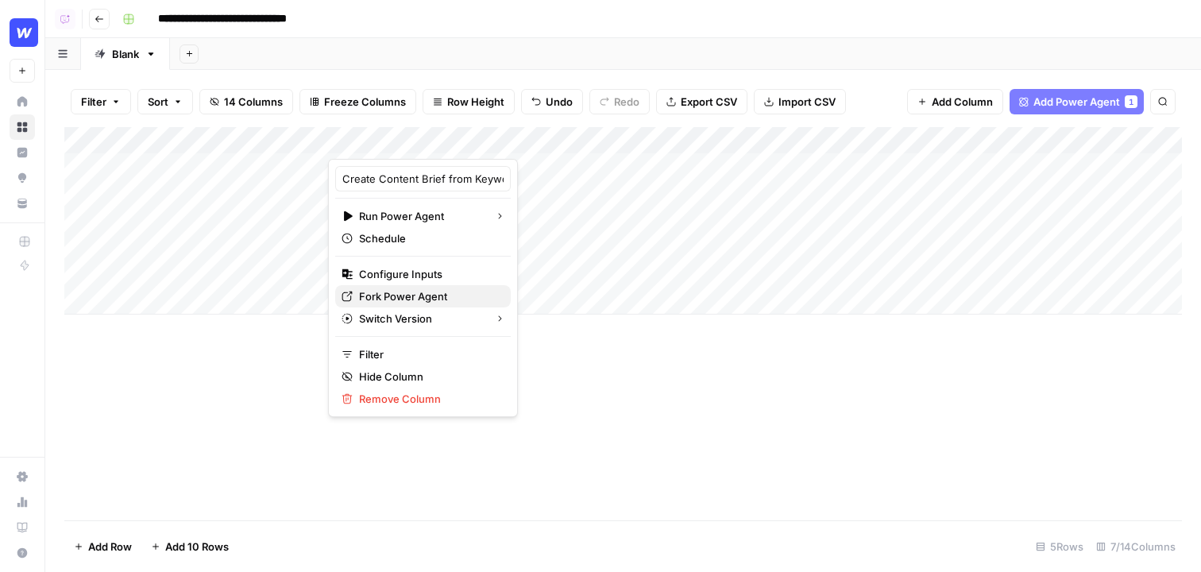
click at [420, 292] on span "Fork Power Agent" at bounding box center [428, 296] width 139 height 16
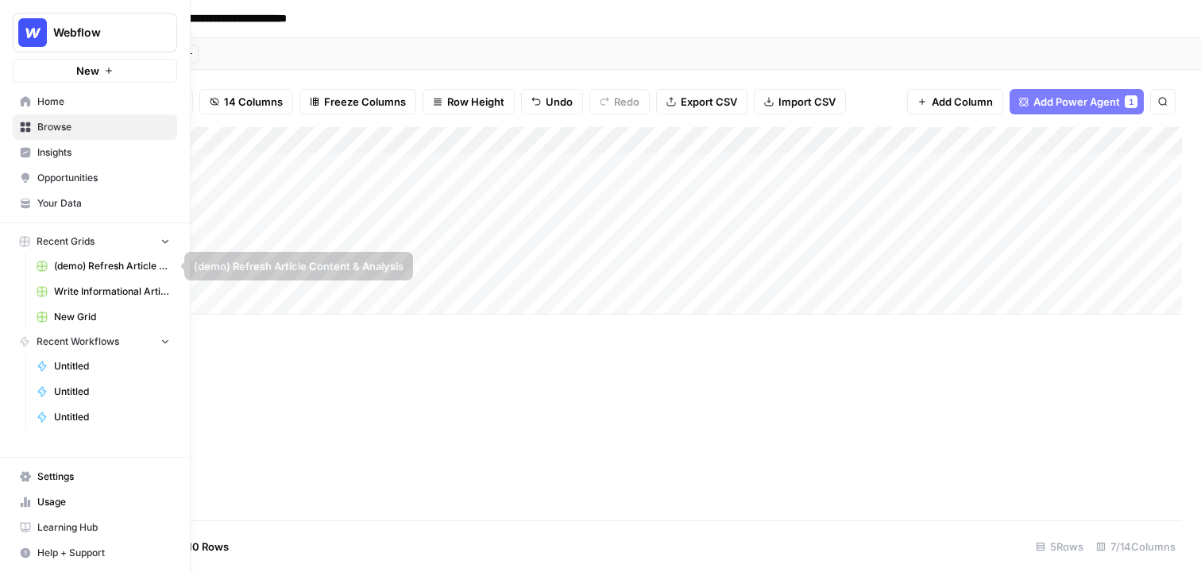
click at [95, 292] on span "Write Informational Article" at bounding box center [112, 291] width 116 height 14
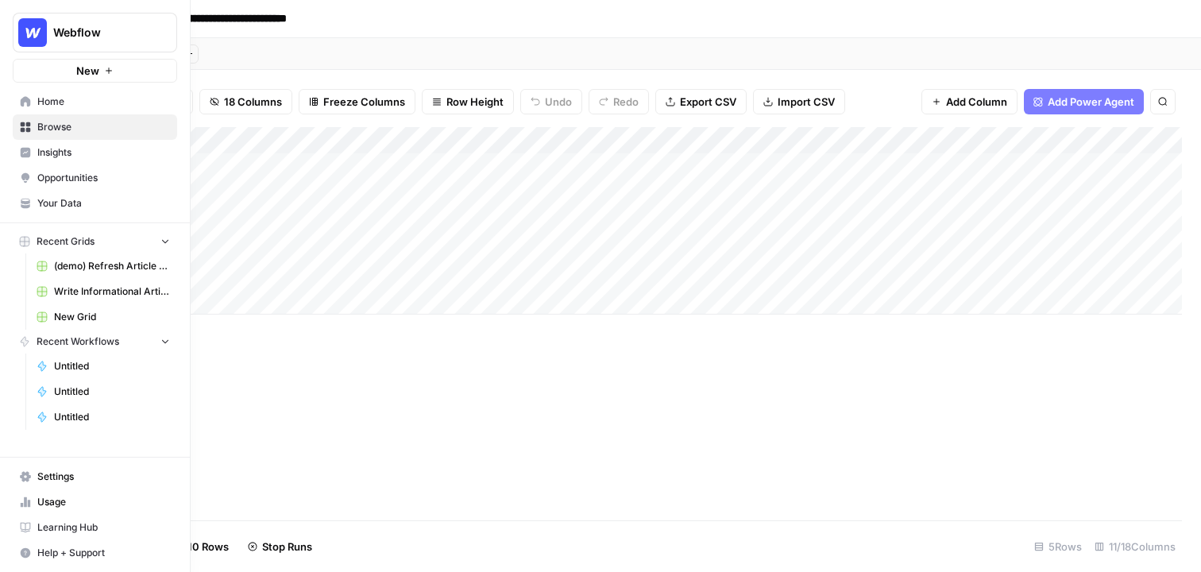
click at [86, 199] on span "Your Data" at bounding box center [103, 203] width 133 height 14
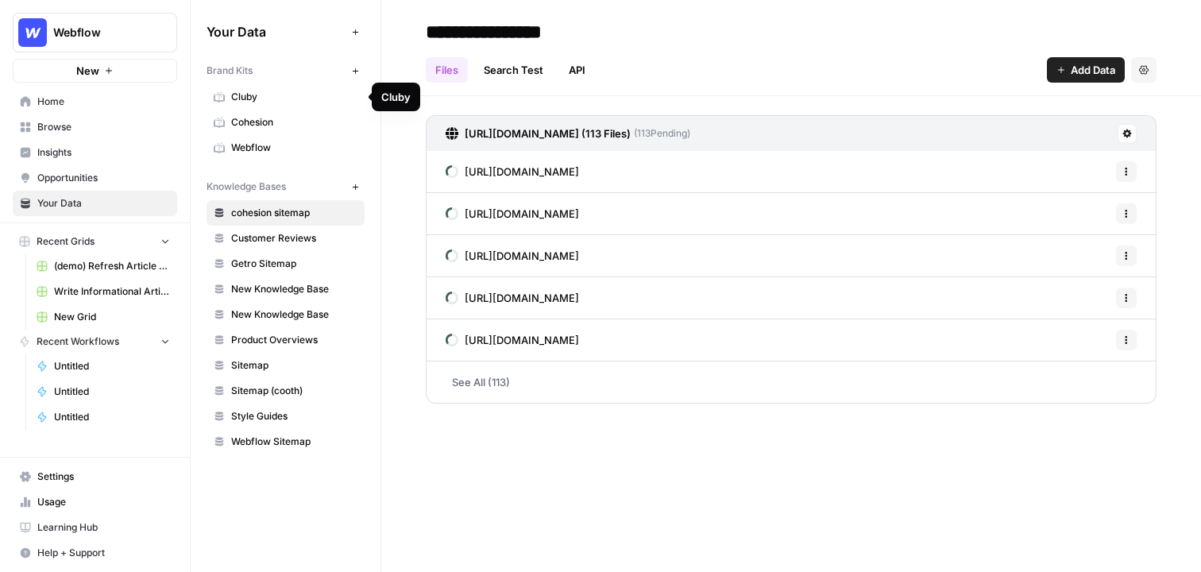
click at [354, 95] on span "Cluby" at bounding box center [294, 97] width 126 height 14
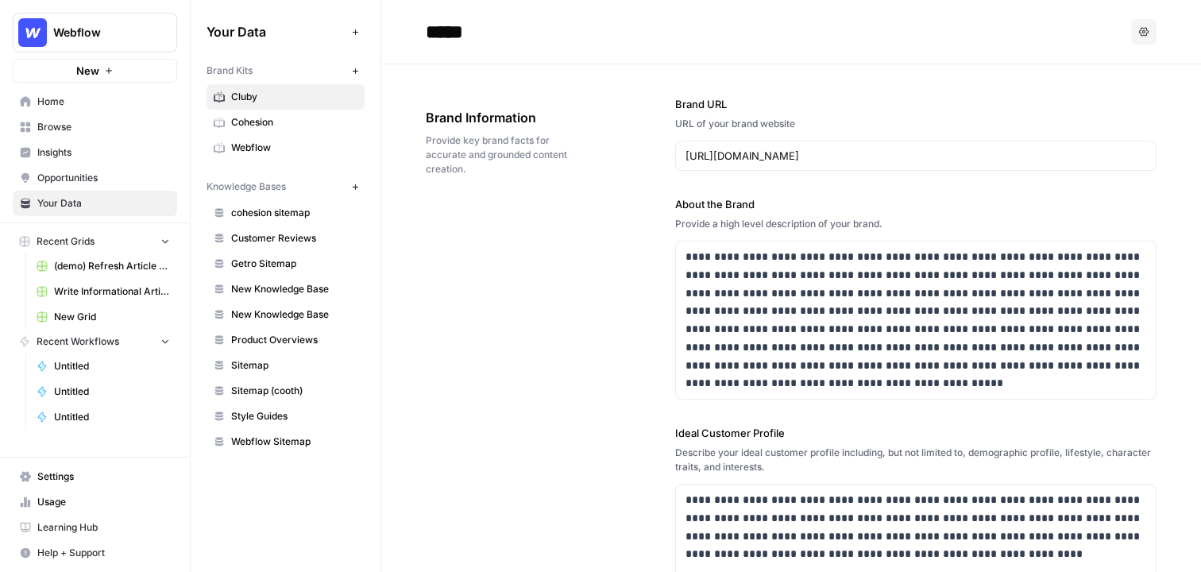
click at [334, 153] on span "Webflow" at bounding box center [294, 148] width 126 height 14
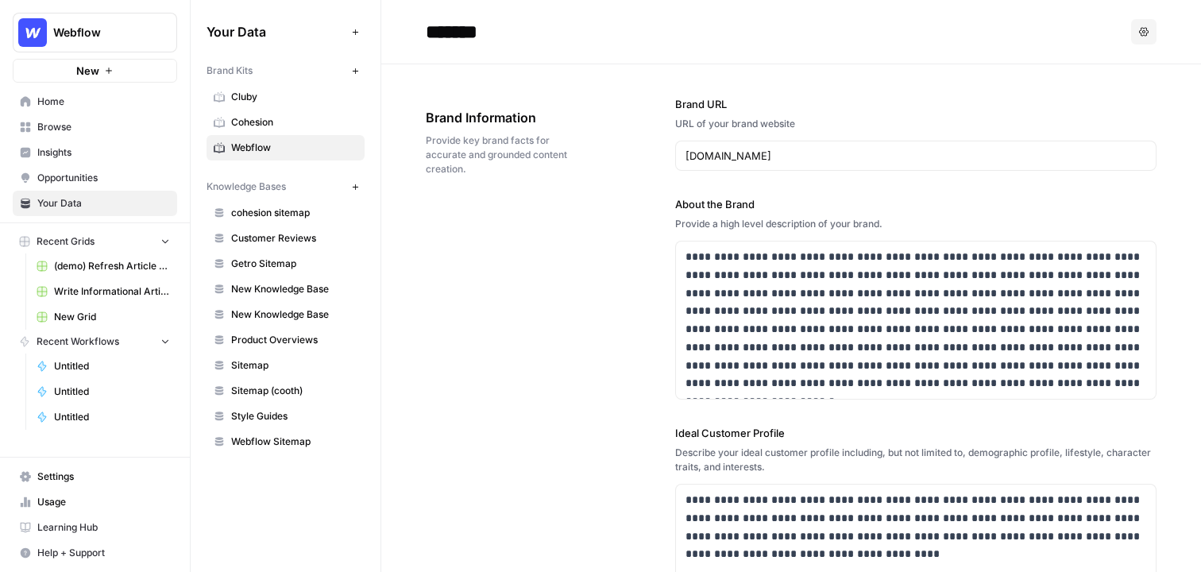
click at [324, 124] on span "Cohesion" at bounding box center [294, 122] width 126 height 14
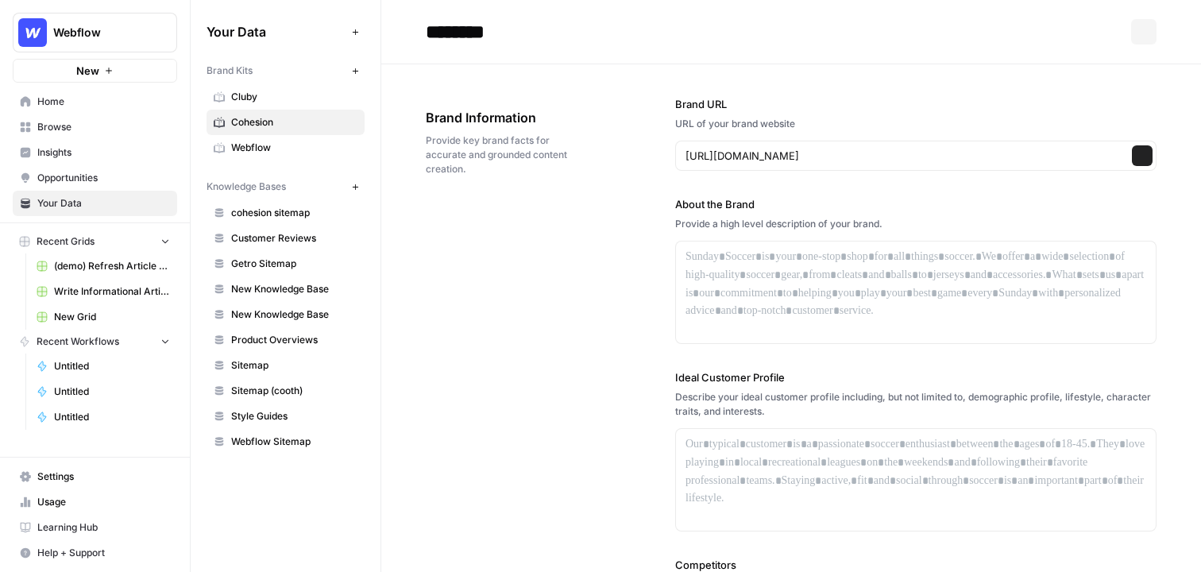
click at [324, 124] on span "Cohesion" at bounding box center [294, 122] width 126 height 14
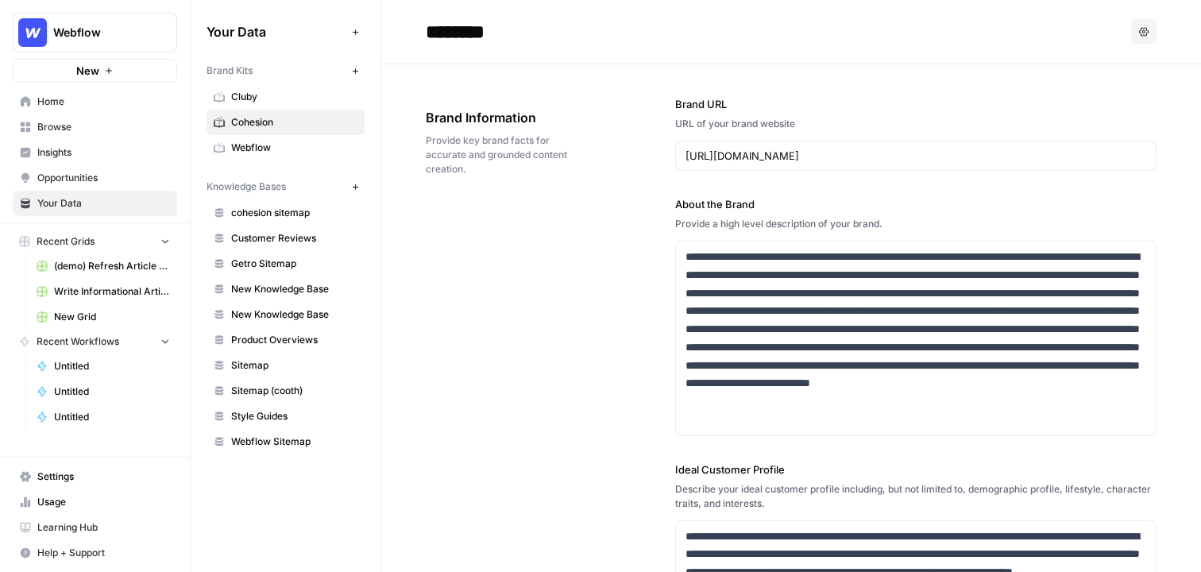
click at [744, 36] on header "******** Options" at bounding box center [791, 32] width 820 height 64
click at [744, 33] on icon "button" at bounding box center [1144, 32] width 10 height 10
click at [744, 102] on span "Delete" at bounding box center [1111, 105] width 51 height 16
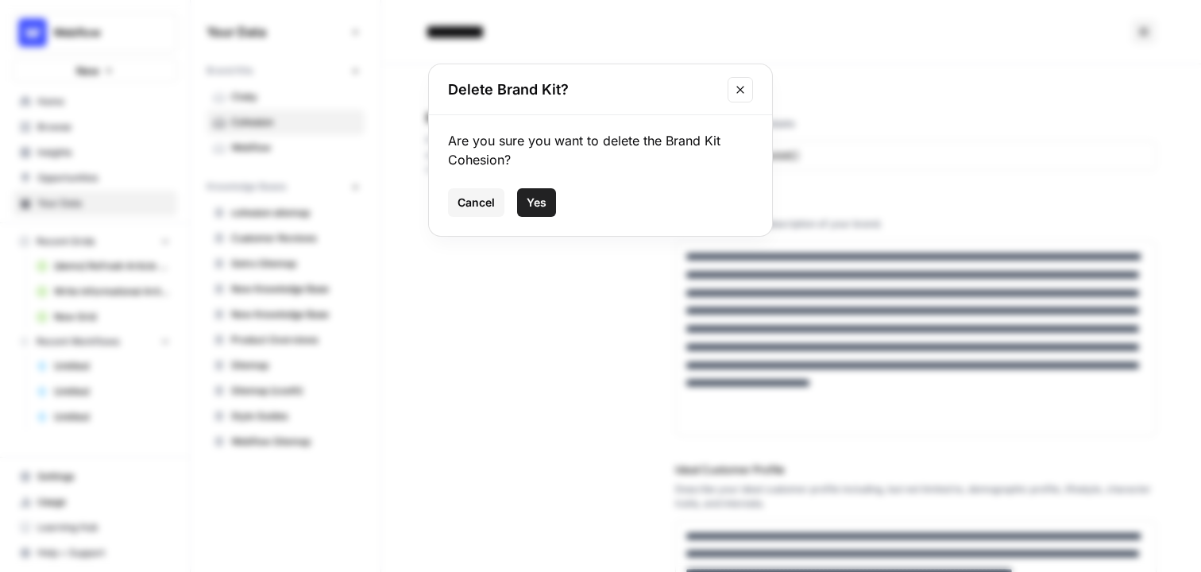
click at [547, 198] on button "Yes" at bounding box center [536, 202] width 39 height 29
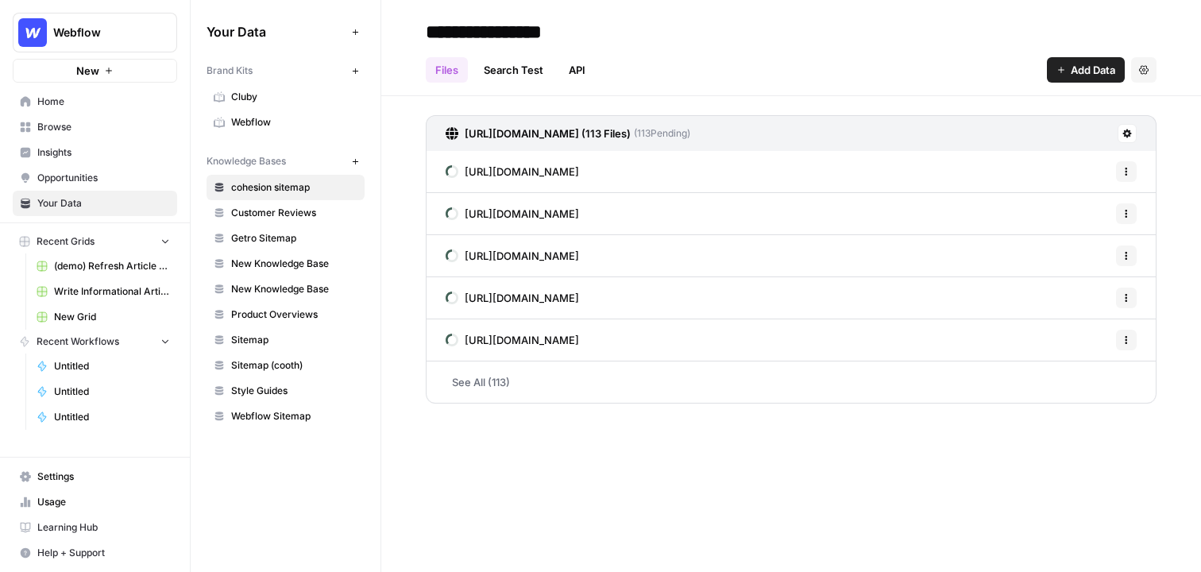
click at [317, 95] on span "Cluby" at bounding box center [294, 97] width 126 height 14
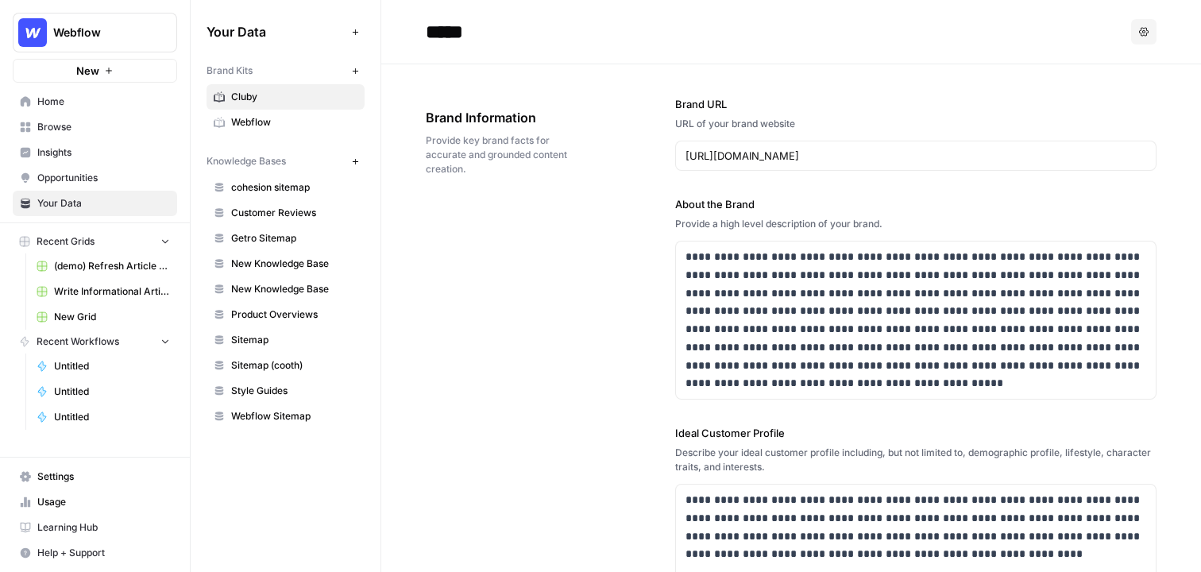
drag, startPoint x: 1141, startPoint y: 24, endPoint x: 1117, endPoint y: 44, distance: 31.0
click at [744, 24] on button "Options" at bounding box center [1143, 31] width 25 height 25
click at [744, 103] on span "Delete" at bounding box center [1111, 105] width 51 height 16
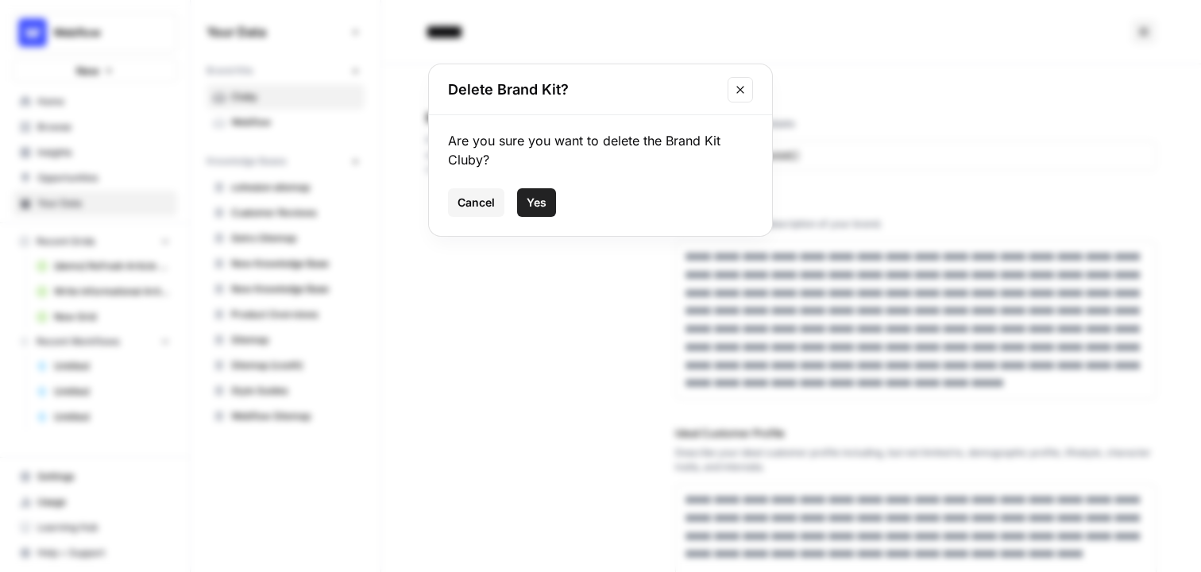
click at [543, 210] on button "Yes" at bounding box center [536, 202] width 39 height 29
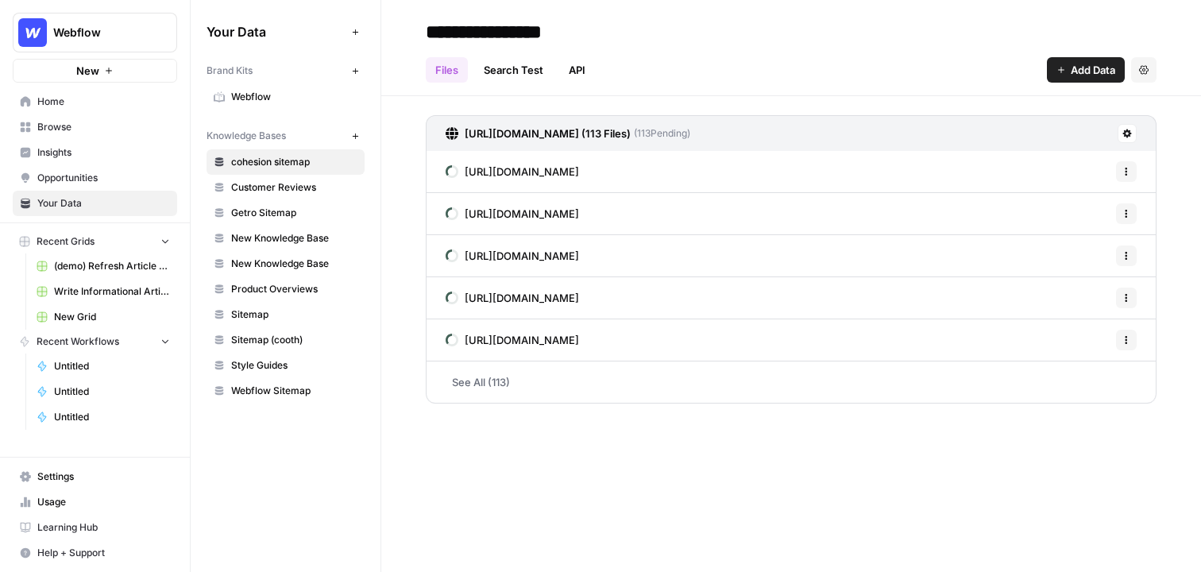
click at [744, 68] on icon "button" at bounding box center [1144, 70] width 10 height 10
click at [744, 110] on span "Delete Knowledge Base" at bounding box center [1079, 107] width 118 height 16
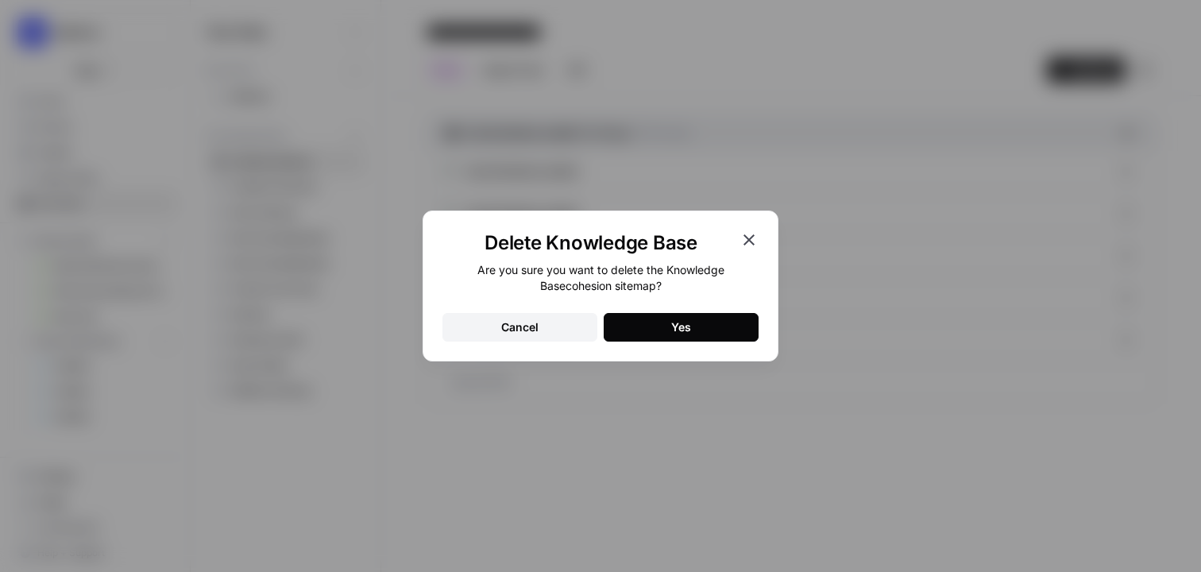
click at [666, 341] on button "Yes" at bounding box center [681, 327] width 155 height 29
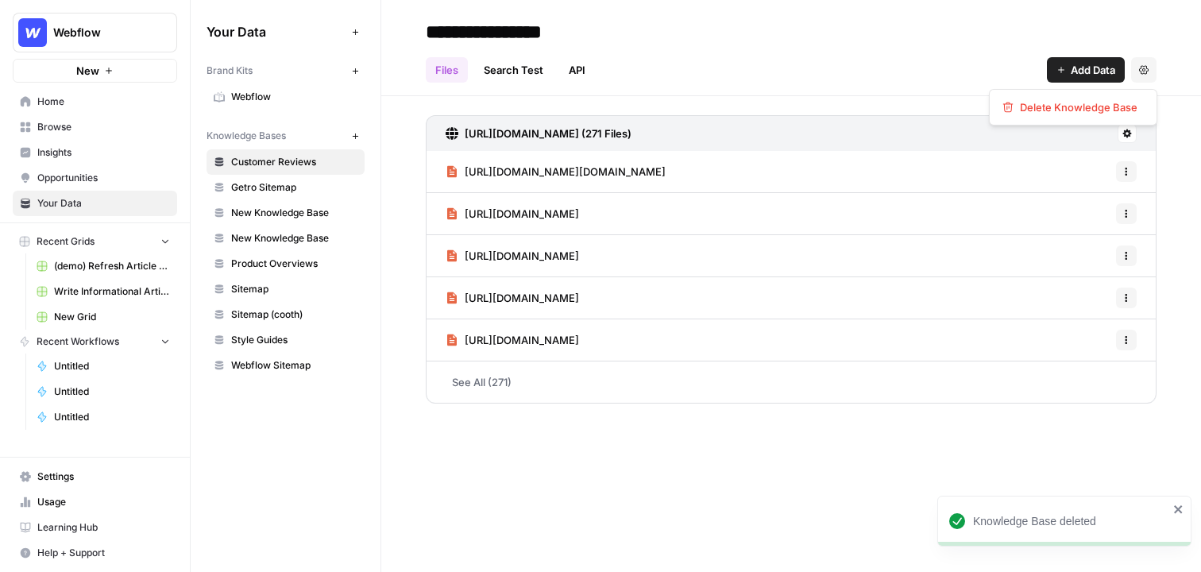
click at [744, 75] on button "Settings" at bounding box center [1143, 69] width 25 height 25
click at [744, 116] on button "Delete Knowledge Base" at bounding box center [1073, 107] width 154 height 22
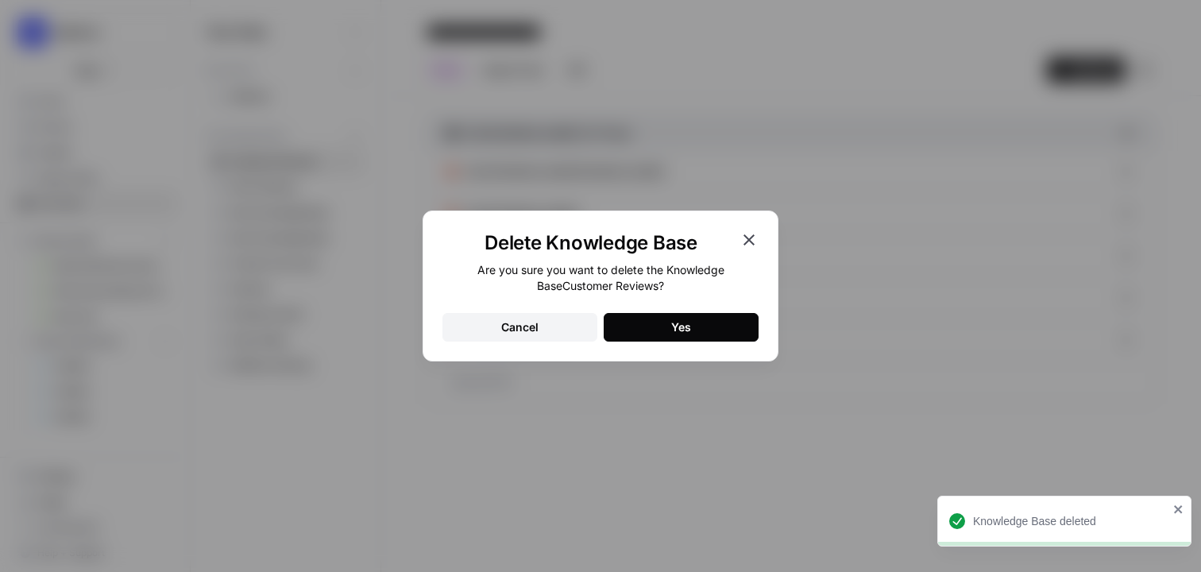
click at [650, 334] on button "Yes" at bounding box center [681, 327] width 155 height 29
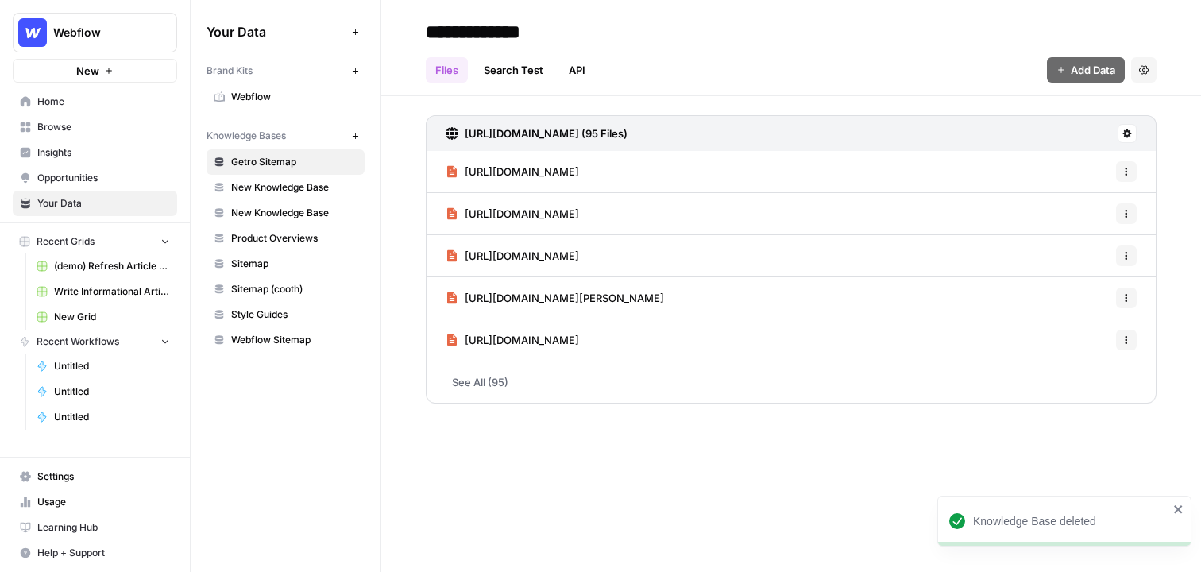
click at [744, 75] on button "Settings" at bounding box center [1143, 69] width 25 height 25
click at [744, 102] on span "Delete Knowledge Base" at bounding box center [1079, 107] width 118 height 16
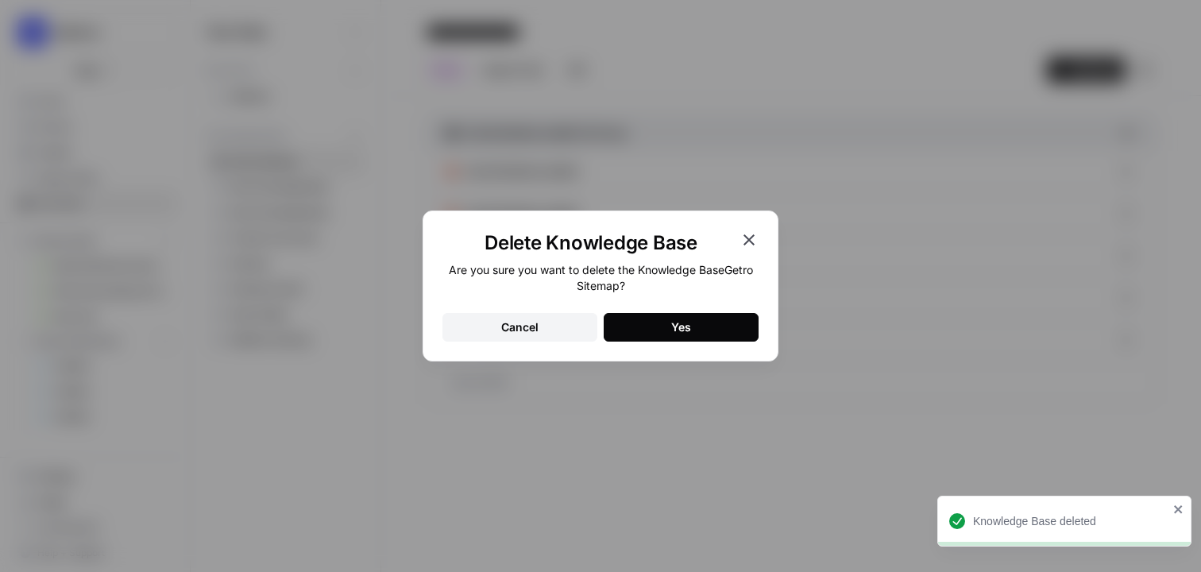
click at [716, 335] on button "Yes" at bounding box center [681, 327] width 155 height 29
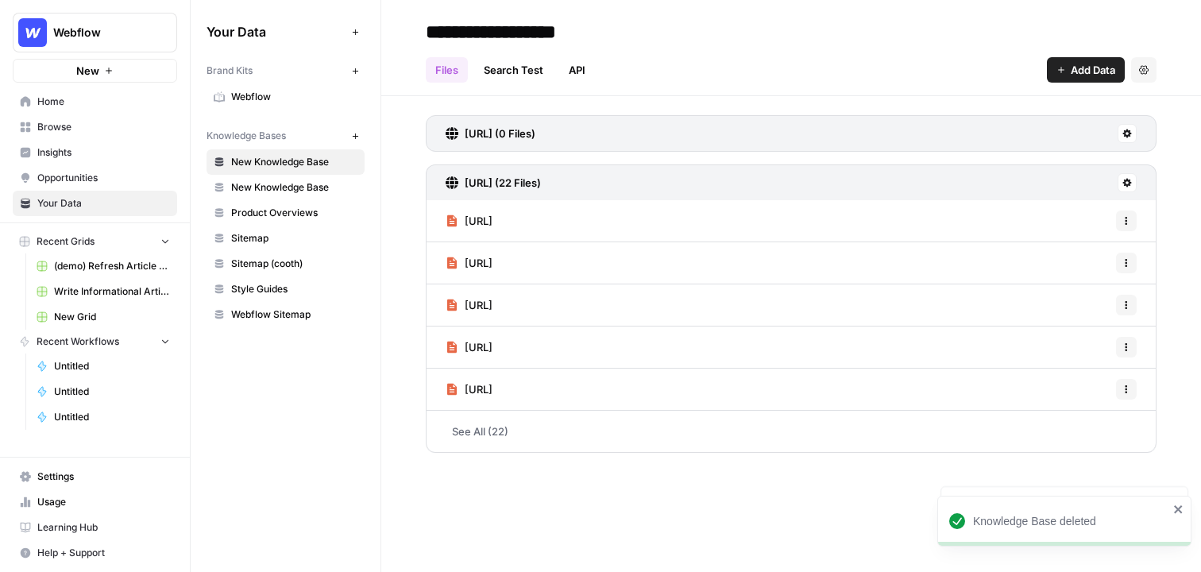
click at [297, 265] on span "Sitemap (cooth)" at bounding box center [294, 264] width 126 height 14
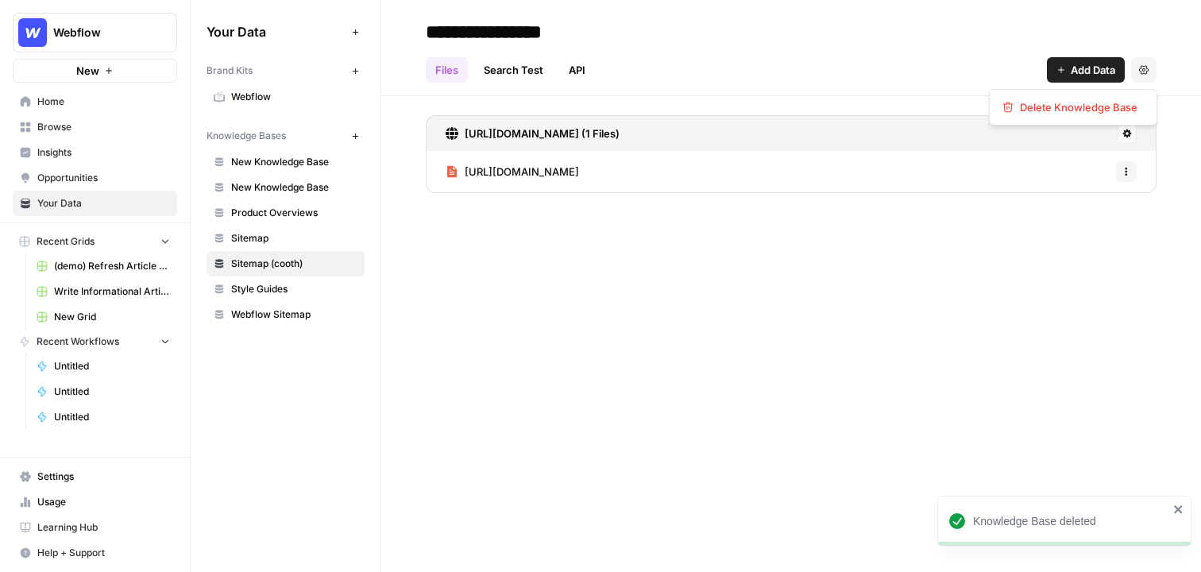
click at [744, 67] on icon "button" at bounding box center [1144, 69] width 10 height 9
click at [744, 97] on button "Delete Knowledge Base" at bounding box center [1073, 107] width 154 height 22
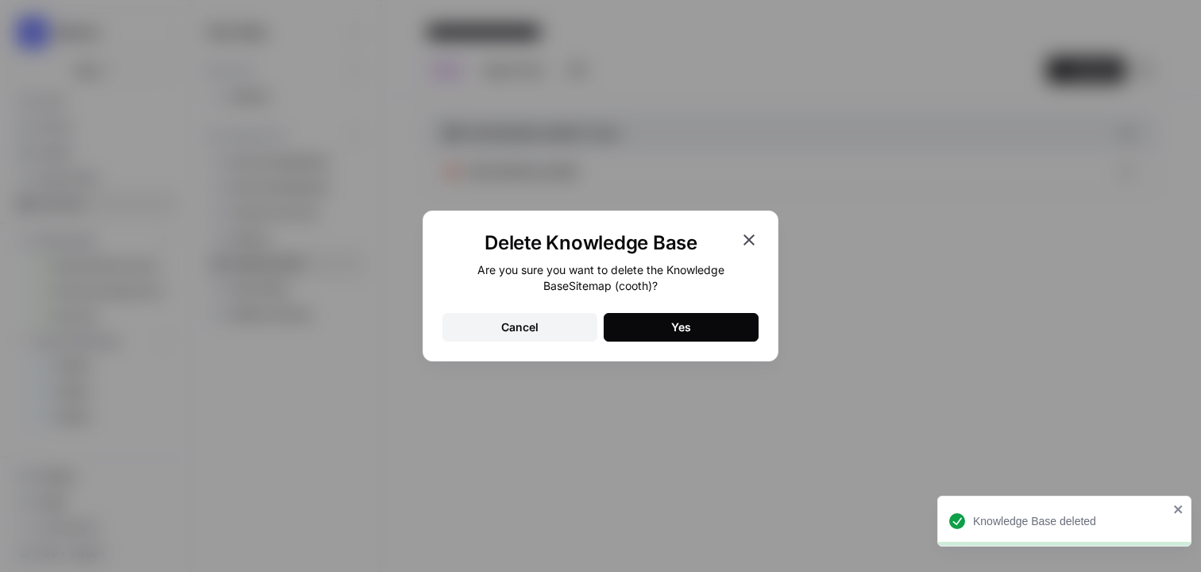
click at [684, 344] on div "Delete Knowledge Base Are you sure you want to delete the Knowledge Base Sitema…" at bounding box center [601, 285] width 356 height 151
click at [693, 332] on button "Yes" at bounding box center [681, 327] width 155 height 29
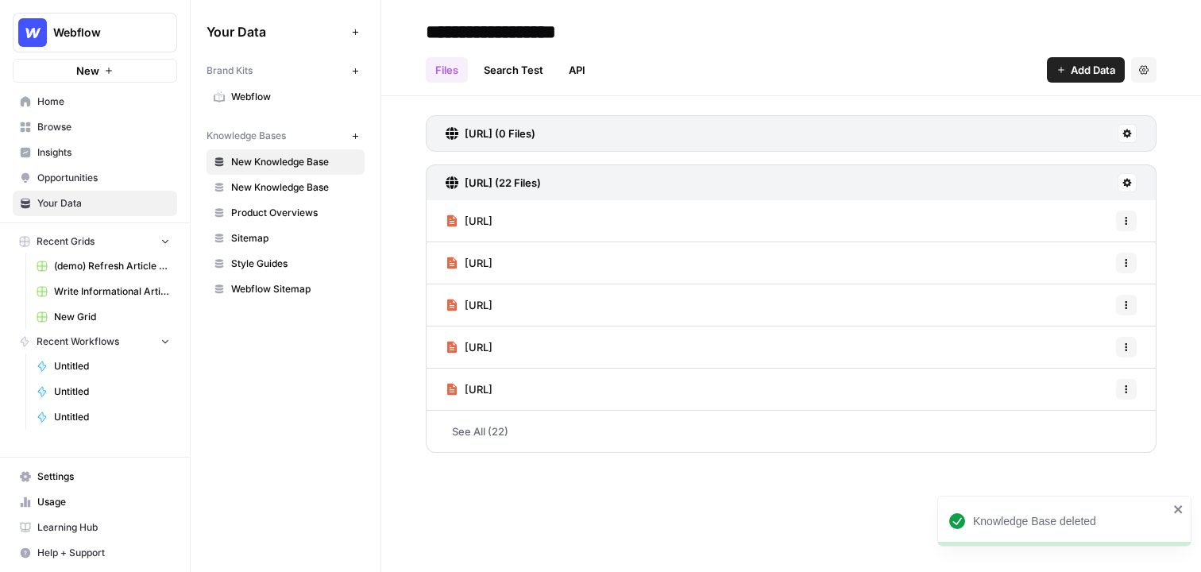
click at [744, 68] on icon "button" at bounding box center [1144, 69] width 10 height 9
click at [744, 102] on span "Delete Knowledge Base" at bounding box center [1079, 107] width 118 height 16
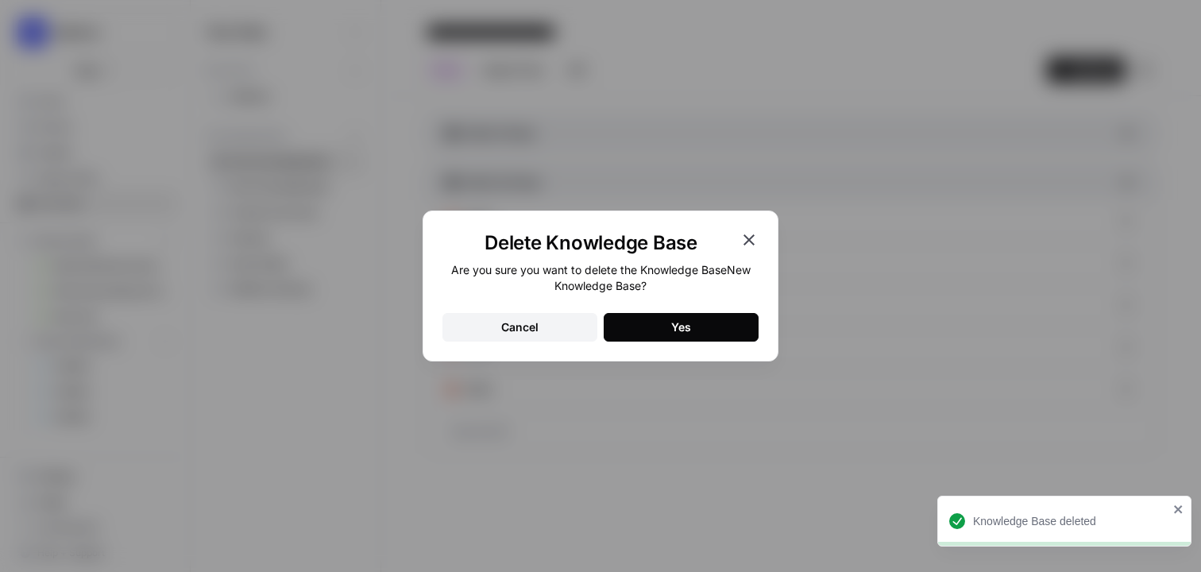
click at [716, 326] on button "Yes" at bounding box center [681, 327] width 155 height 29
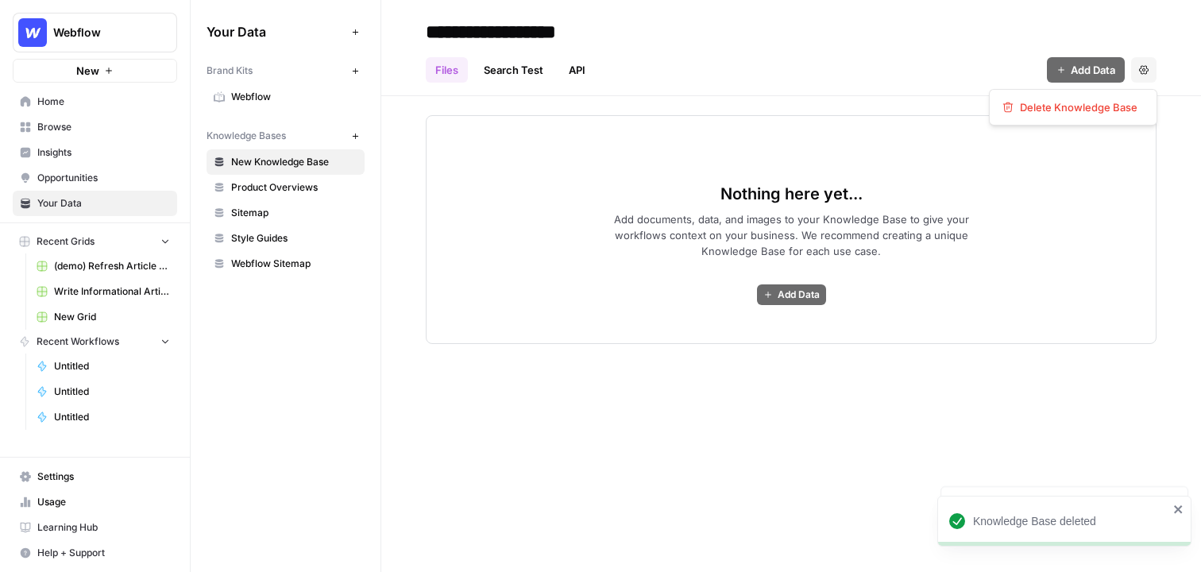
click at [744, 73] on icon "button" at bounding box center [1144, 70] width 10 height 10
click at [744, 105] on span "Delete Knowledge Base" at bounding box center [1079, 107] width 118 height 16
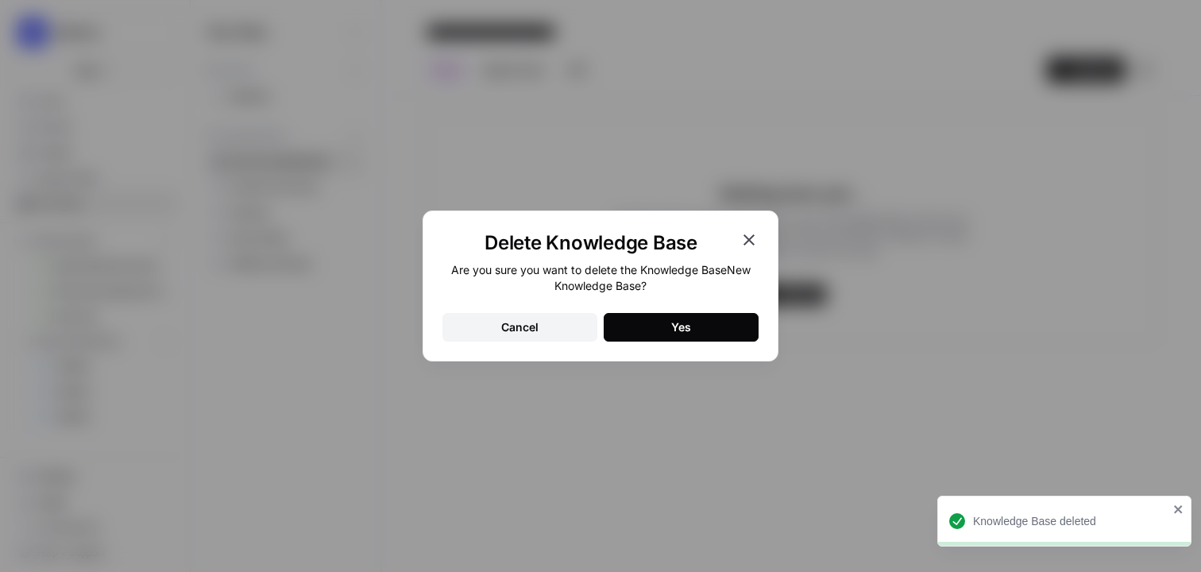
click at [698, 317] on button "Yes" at bounding box center [681, 327] width 155 height 29
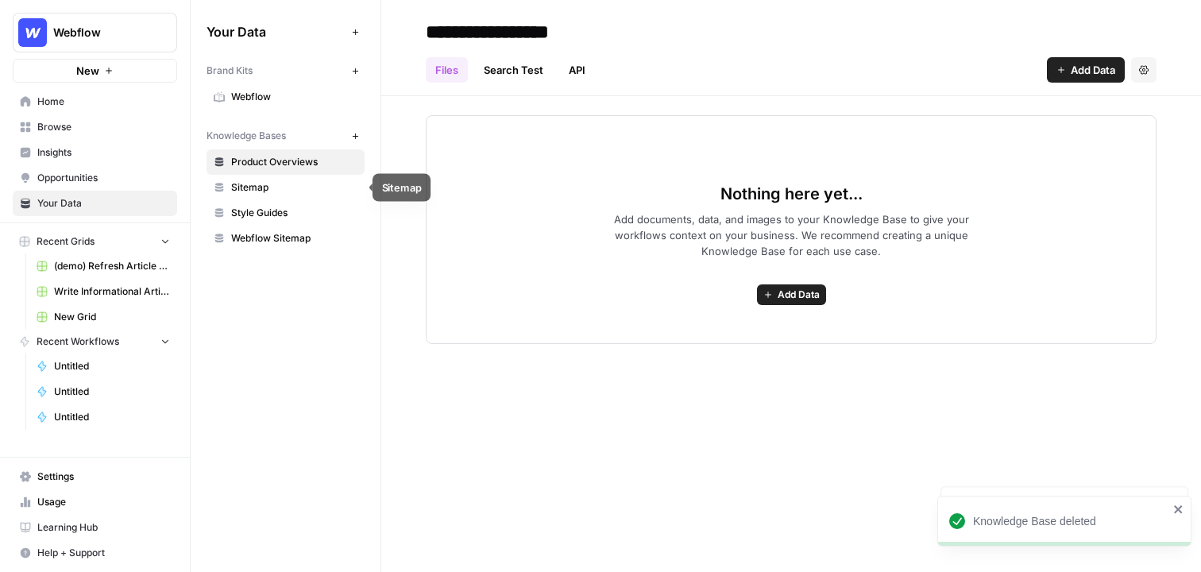
click at [319, 194] on link "Sitemap" at bounding box center [286, 187] width 158 height 25
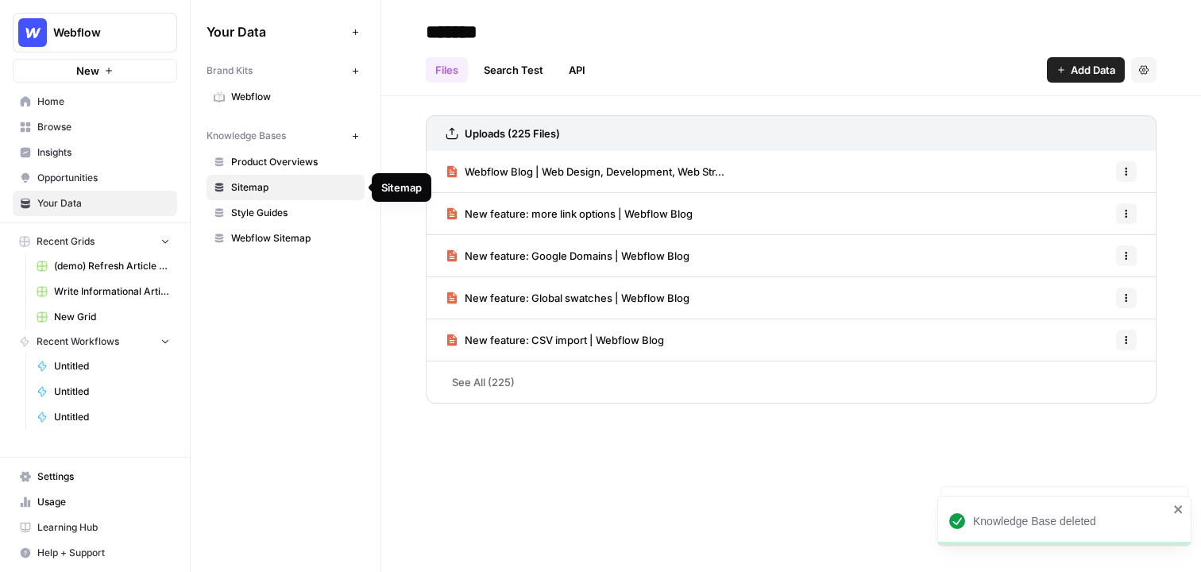
click at [294, 178] on link "Sitemap" at bounding box center [286, 187] width 158 height 25
click at [334, 164] on span "Product Overviews" at bounding box center [294, 162] width 126 height 14
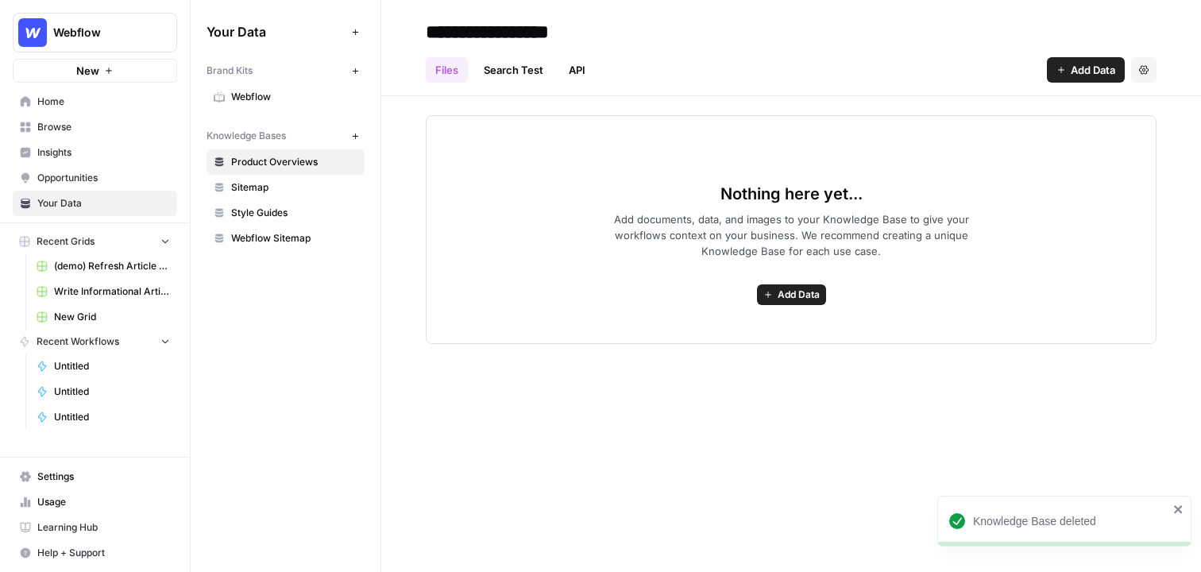
click at [252, 206] on span "Style Guides" at bounding box center [294, 213] width 126 height 14
click at [277, 226] on link "Webflow Sitemap" at bounding box center [286, 238] width 158 height 25
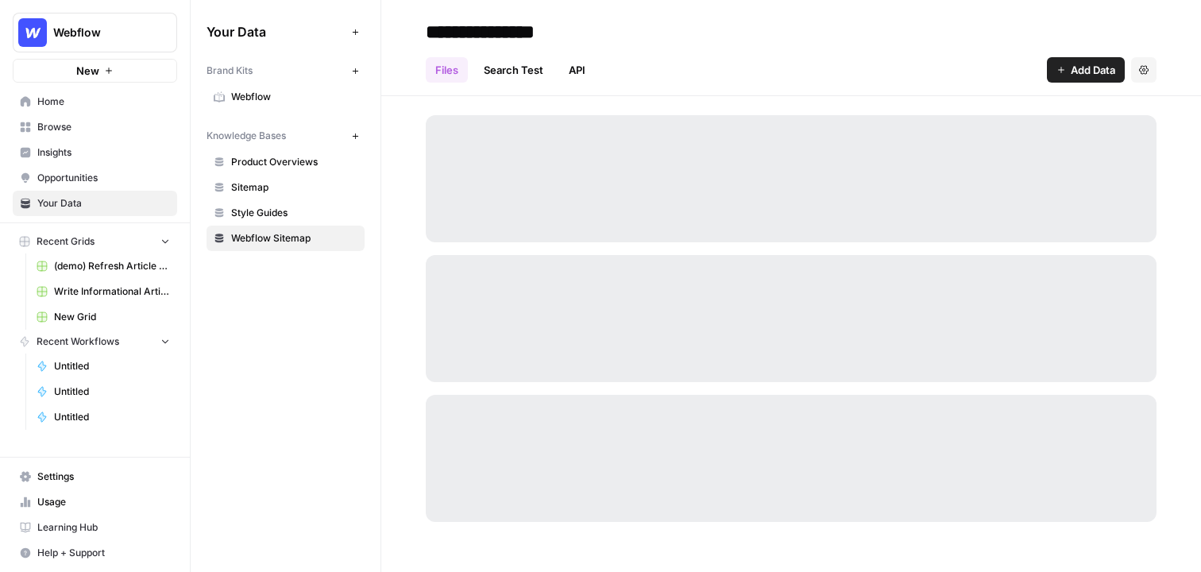
click at [97, 102] on span "Home" at bounding box center [103, 102] width 133 height 14
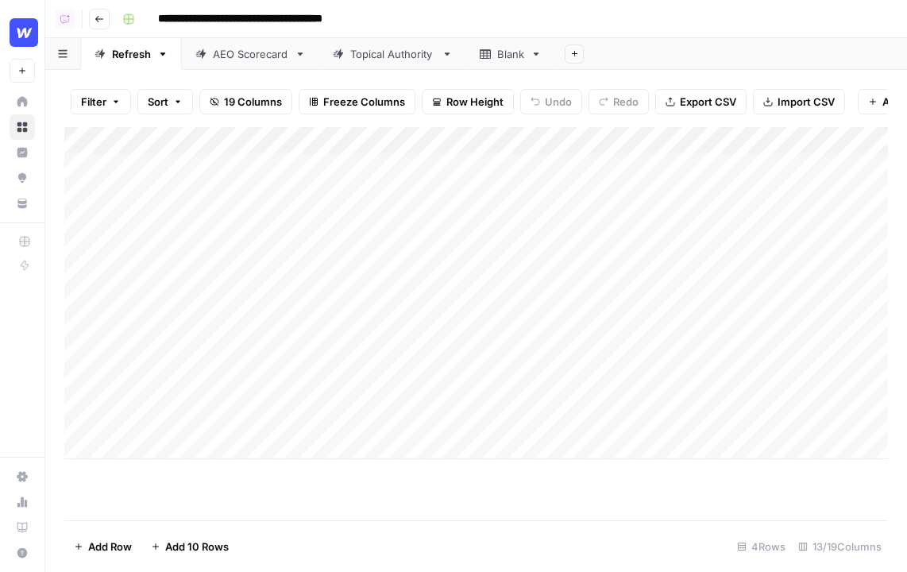
click at [386, 60] on div "Topical Authority" at bounding box center [392, 54] width 85 height 16
click at [782, 164] on div "Add Column" at bounding box center [476, 207] width 824 height 160
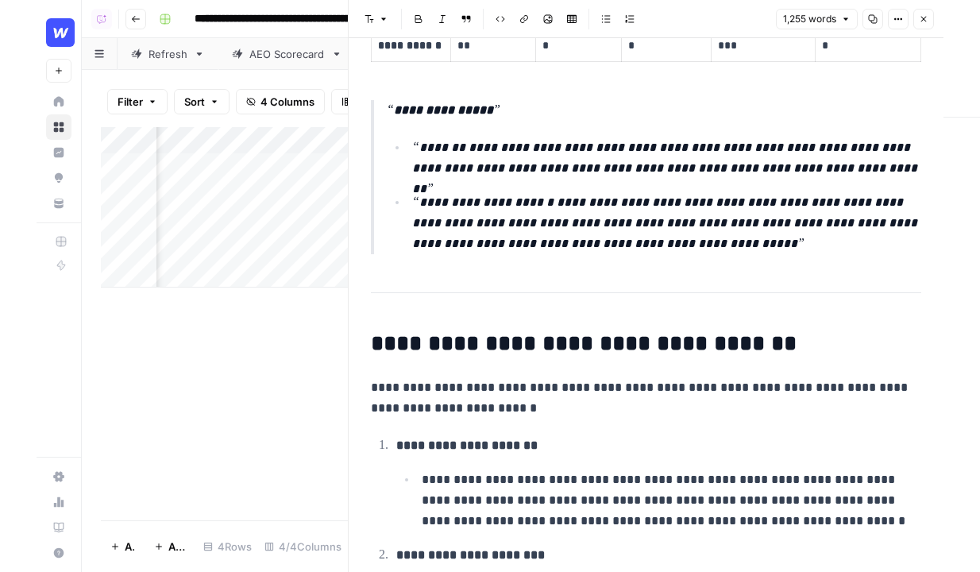
scroll to position [2242, 0]
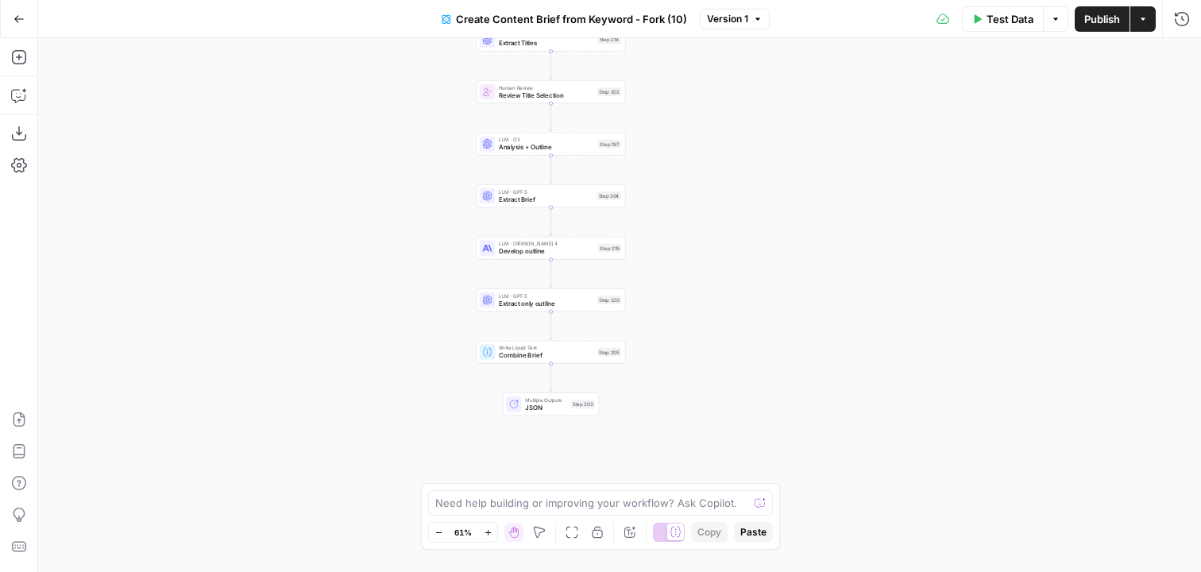
click at [1145, 37] on div "Test Data Options Publish Actions Run History" at bounding box center [986, 18] width 432 height 37
click at [1145, 22] on icon "button" at bounding box center [1143, 19] width 10 height 10
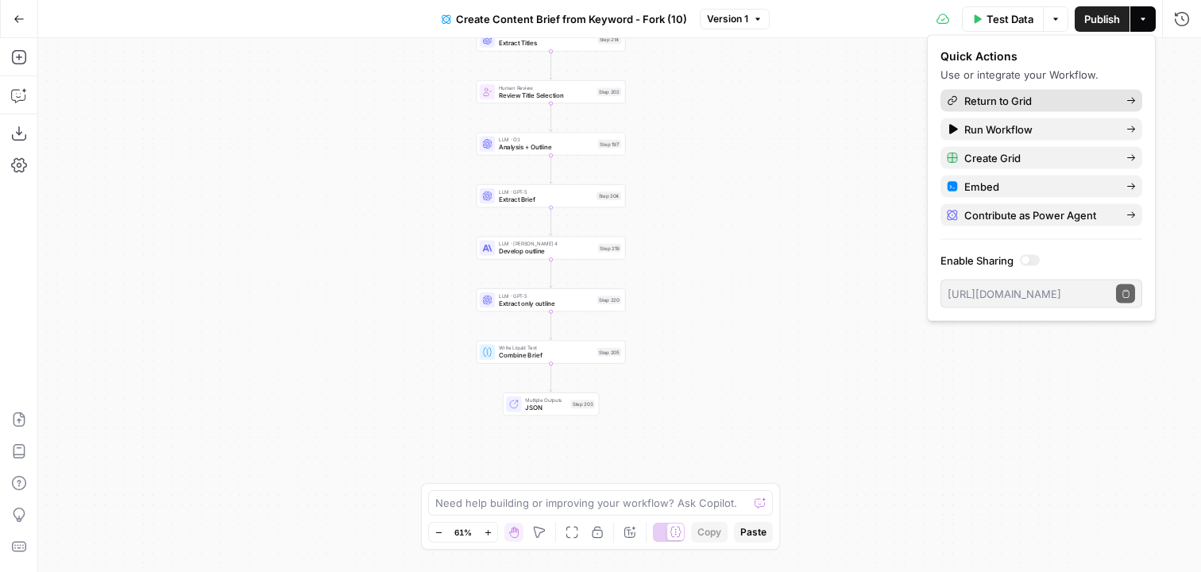
click at [949, 102] on icon at bounding box center [952, 100] width 11 height 11
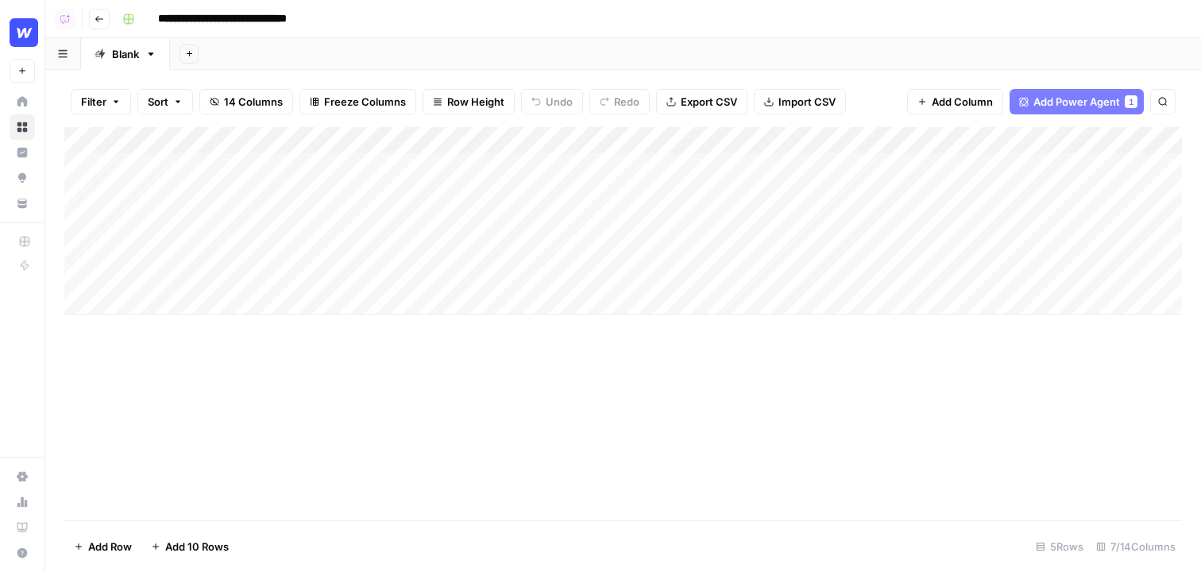
click at [435, 166] on div "Add Column" at bounding box center [623, 220] width 1118 height 187
click at [460, 191] on div "Add Column" at bounding box center [623, 220] width 1118 height 187
click at [607, 167] on div "Add Column" at bounding box center [623, 220] width 1118 height 187
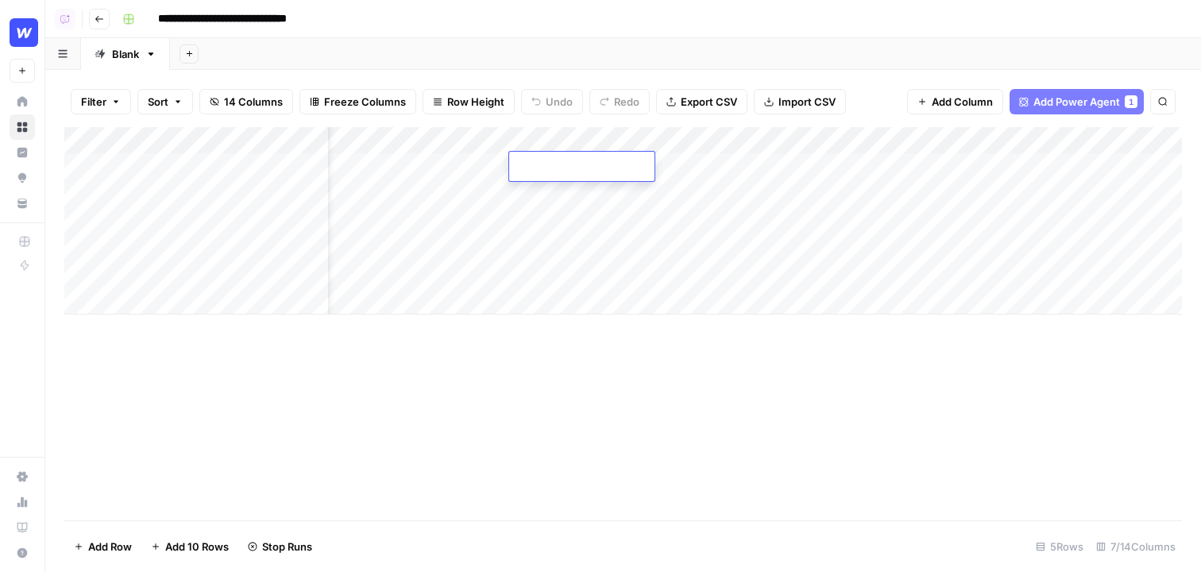
click at [607, 167] on div at bounding box center [582, 168] width 132 height 24
click at [1062, 102] on span "Add Power Agent" at bounding box center [1076, 102] width 87 height 16
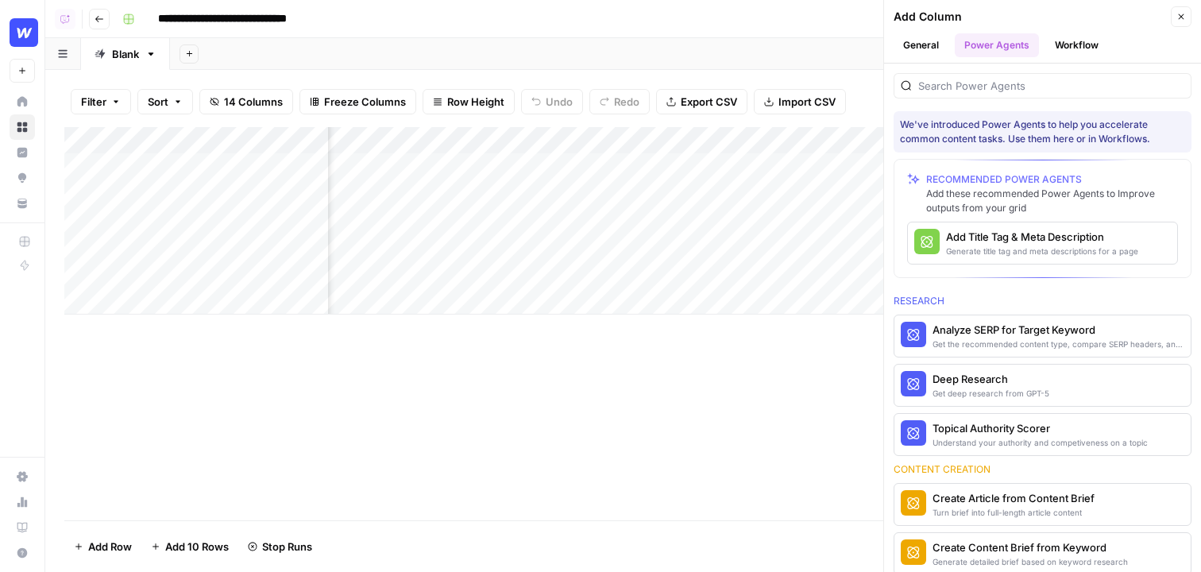
click at [979, 113] on div "We've introduced Power Agents to help you accelerate common content tasks. Use …" at bounding box center [1043, 131] width 298 height 41
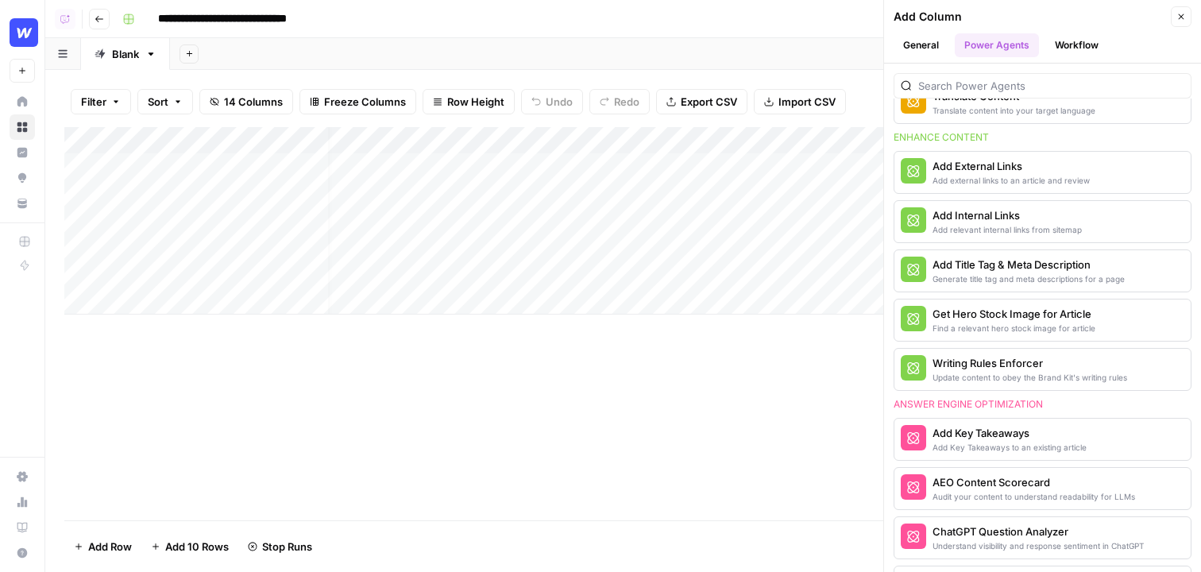
scroll to position [504, 0]
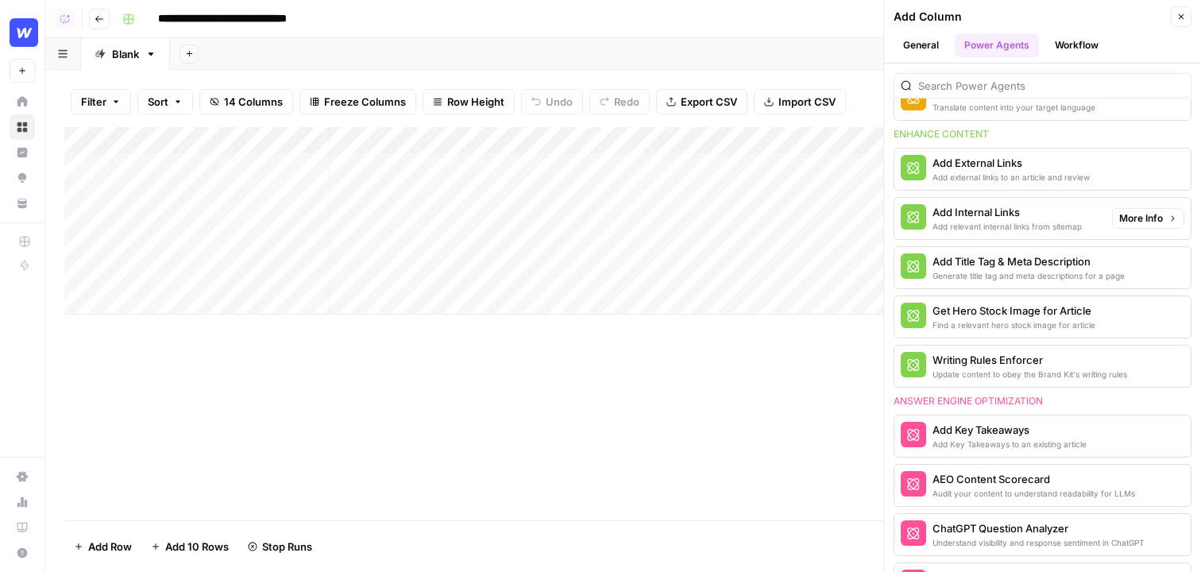
click at [975, 223] on div "Add relevant internal links from sitemap" at bounding box center [1007, 226] width 149 height 13
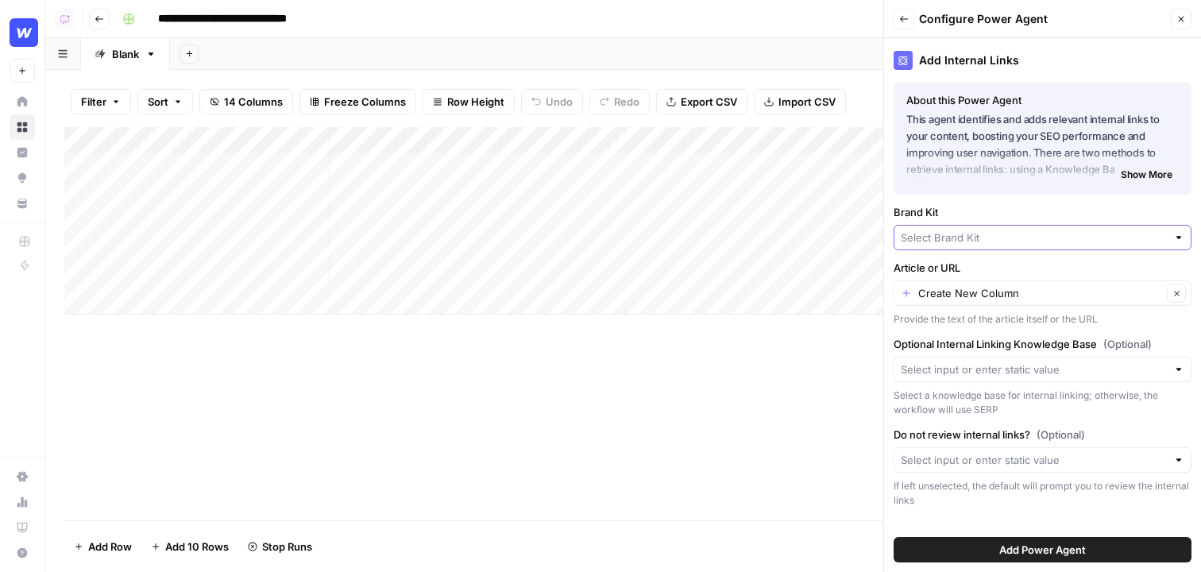
click at [999, 234] on input "Brand Kit" at bounding box center [1034, 238] width 266 height 16
click at [950, 310] on button "Cohesion" at bounding box center [1043, 319] width 284 height 22
type input "Cohesion"
click at [977, 365] on input "Optional Internal Linking Knowledge Base (Optional)" at bounding box center [1034, 369] width 266 height 16
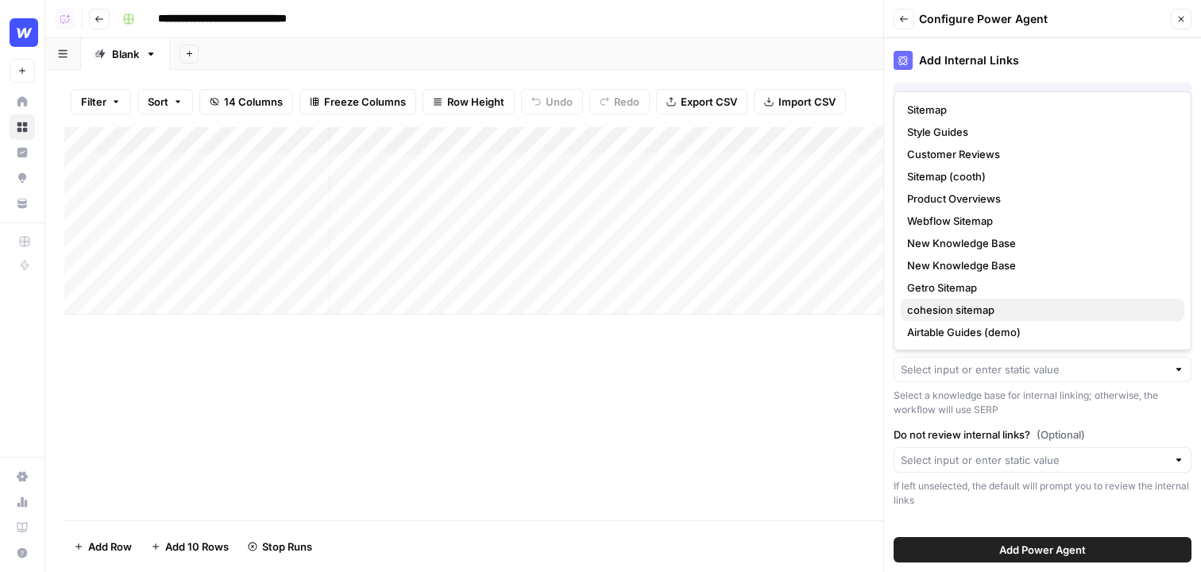
click at [987, 307] on span "cohesion sitemap" at bounding box center [1039, 310] width 265 height 16
type input "cohesion sitemap"
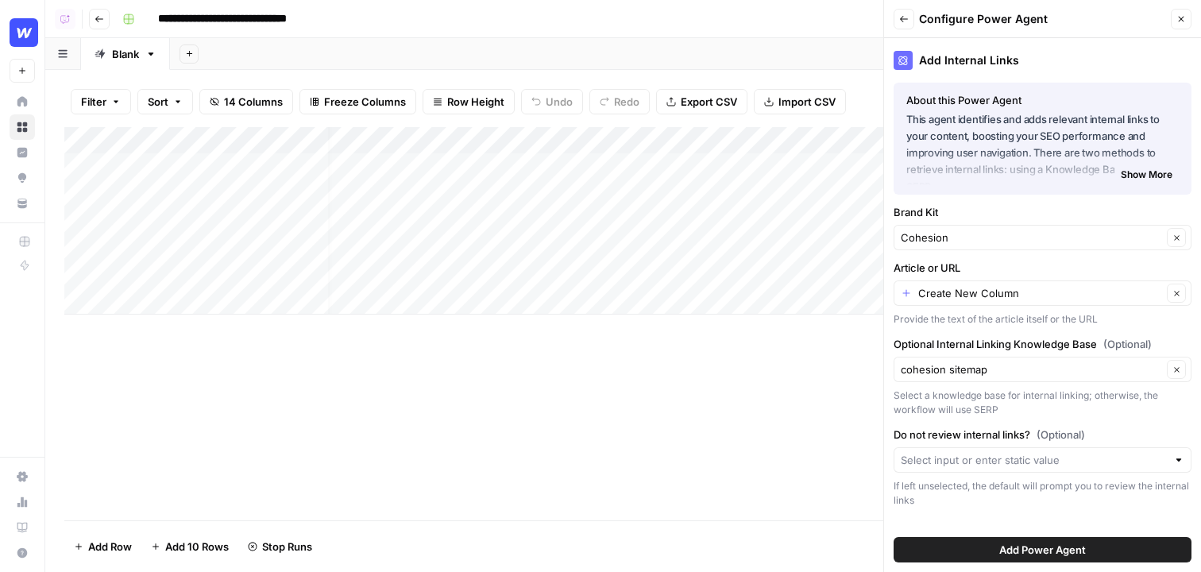
click at [995, 562] on button "Add Power Agent" at bounding box center [1043, 549] width 298 height 25
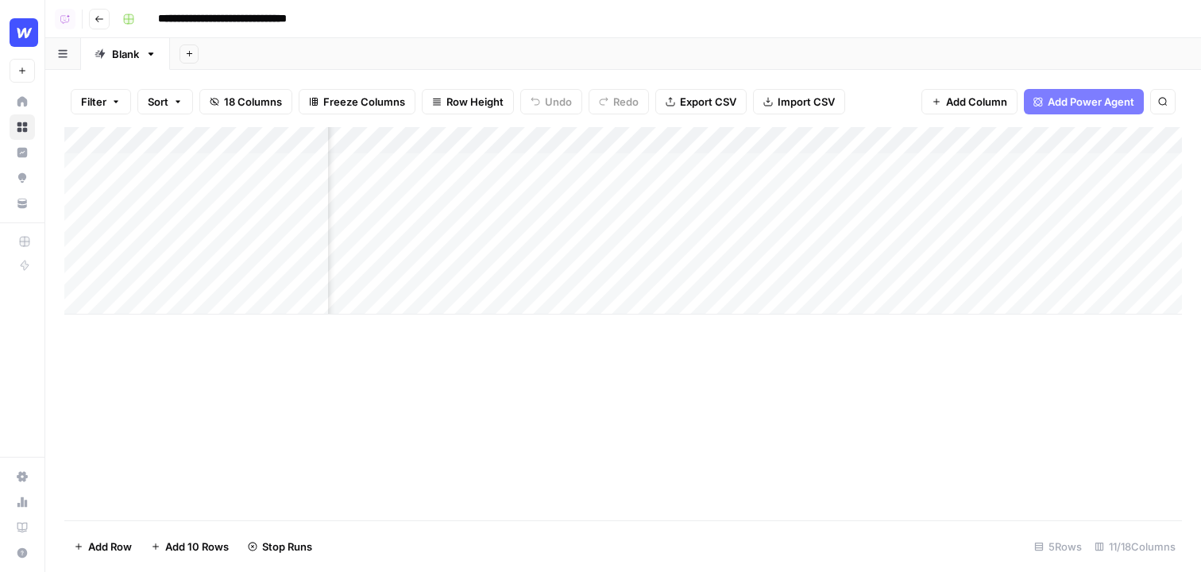
scroll to position [0, 776]
click at [1099, 110] on button "Add Power Agent" at bounding box center [1084, 101] width 120 height 25
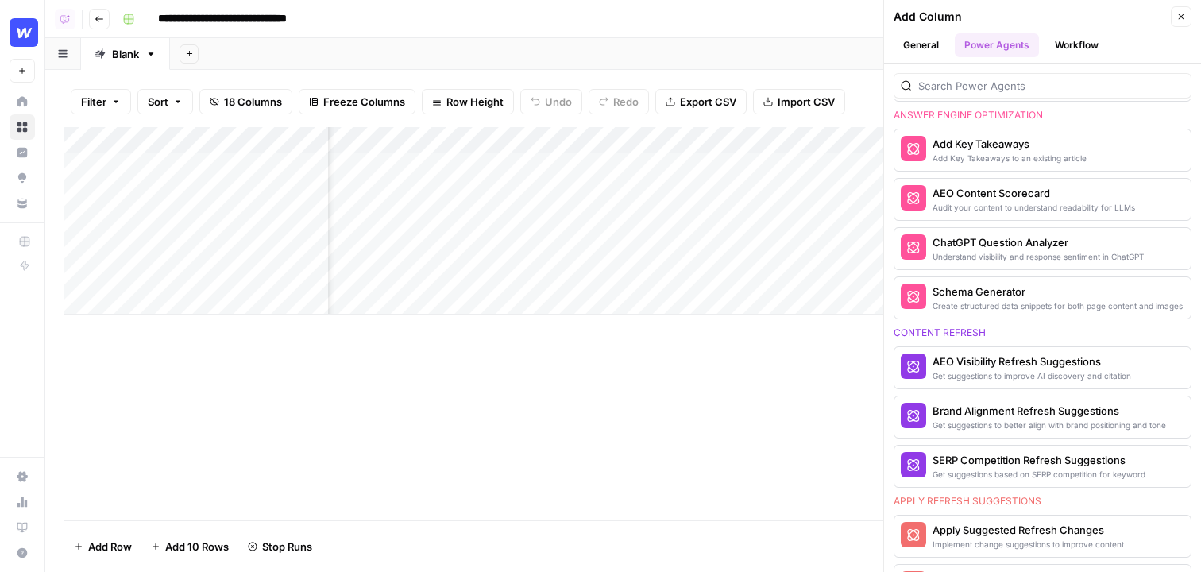
scroll to position [0, 0]
click at [191, 56] on icon "button" at bounding box center [189, 53] width 9 height 9
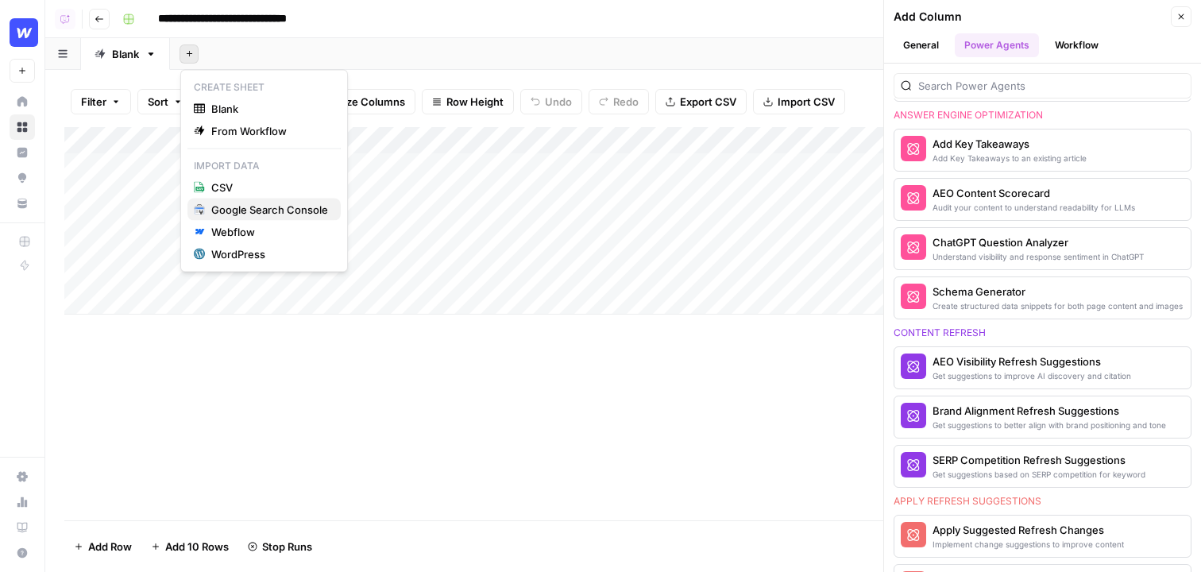
click at [290, 210] on div "Google Search Console" at bounding box center [269, 210] width 117 height 16
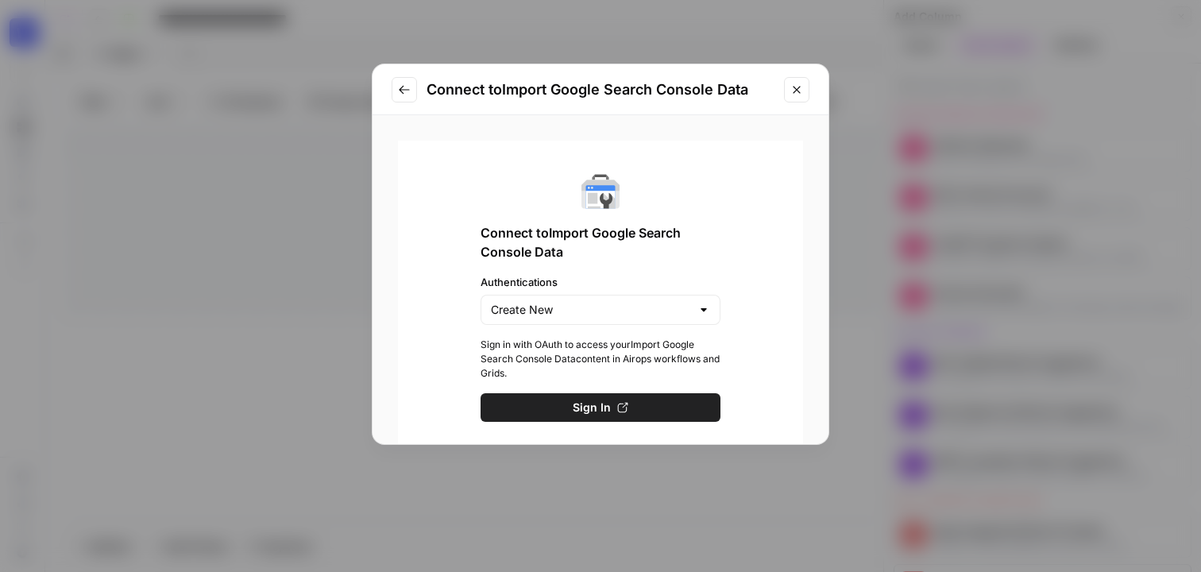
click at [800, 88] on icon "Close modal" at bounding box center [796, 89] width 13 height 13
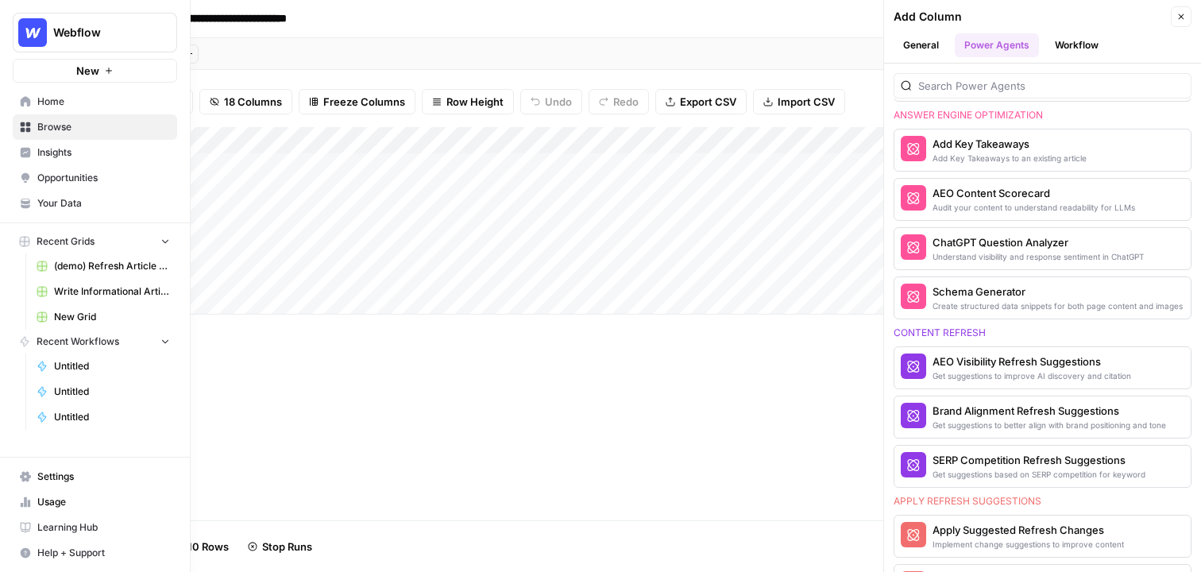
click at [37, 109] on link "Home" at bounding box center [95, 101] width 164 height 25
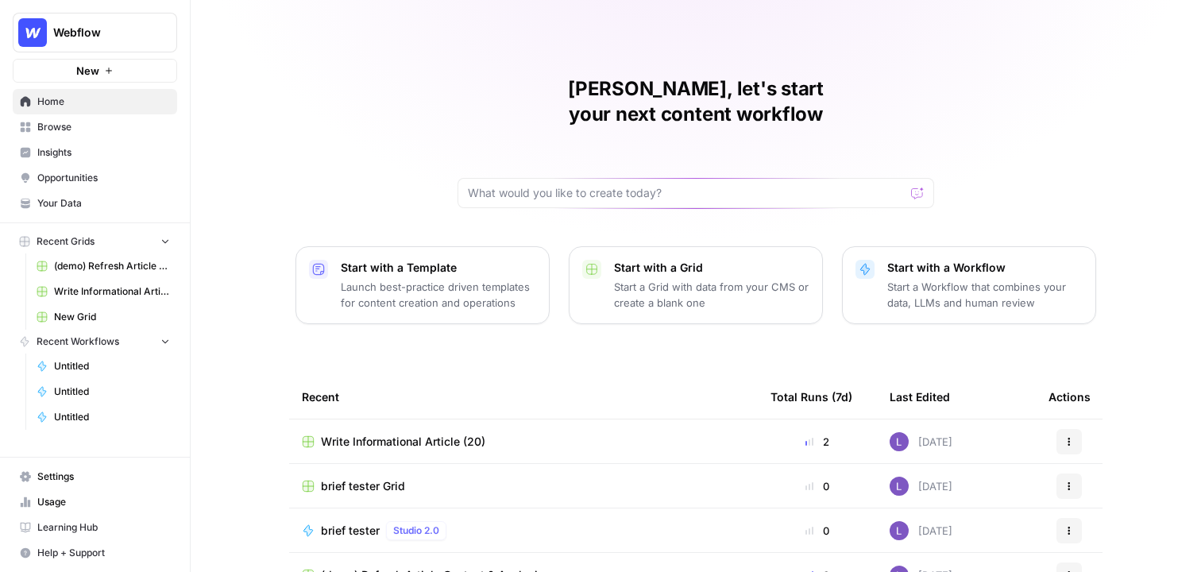
click at [83, 138] on link "Browse" at bounding box center [95, 126] width 164 height 25
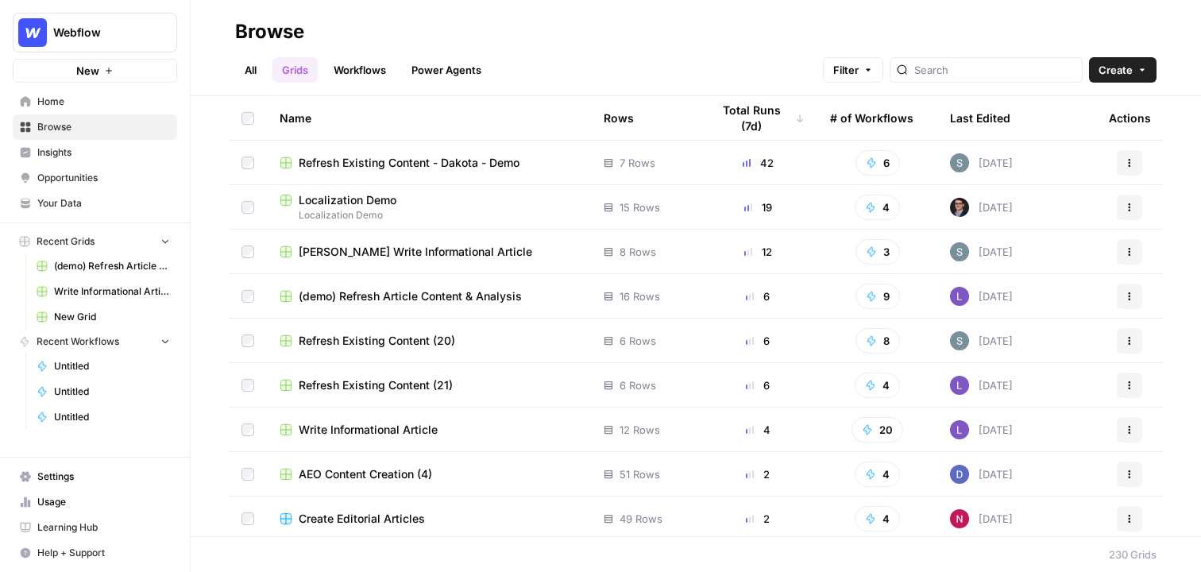
click at [1119, 69] on span "Create" at bounding box center [1116, 70] width 34 height 16
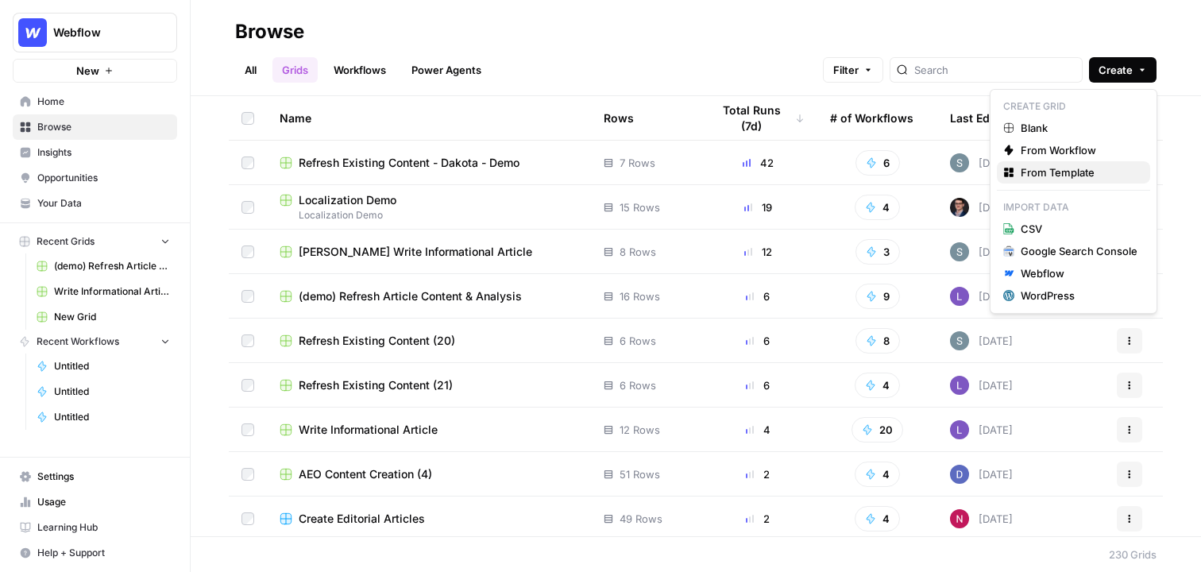
click at [1093, 172] on span "From Template" at bounding box center [1079, 172] width 117 height 16
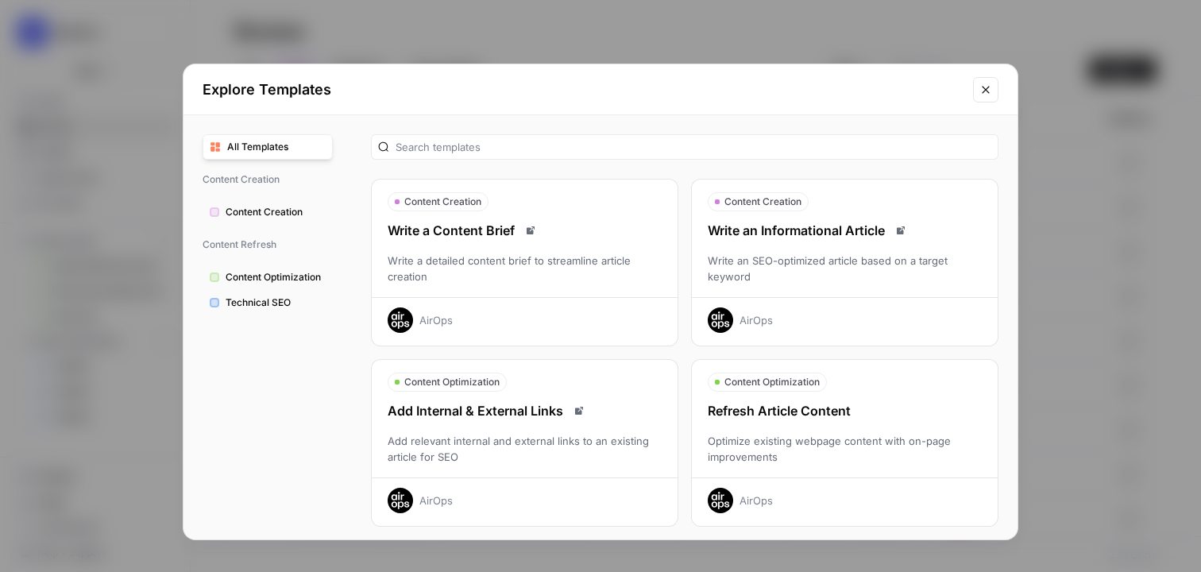
click at [863, 420] on div "Refresh Article Content Optimize existing webpage content with on-page improvem…" at bounding box center [845, 457] width 306 height 112
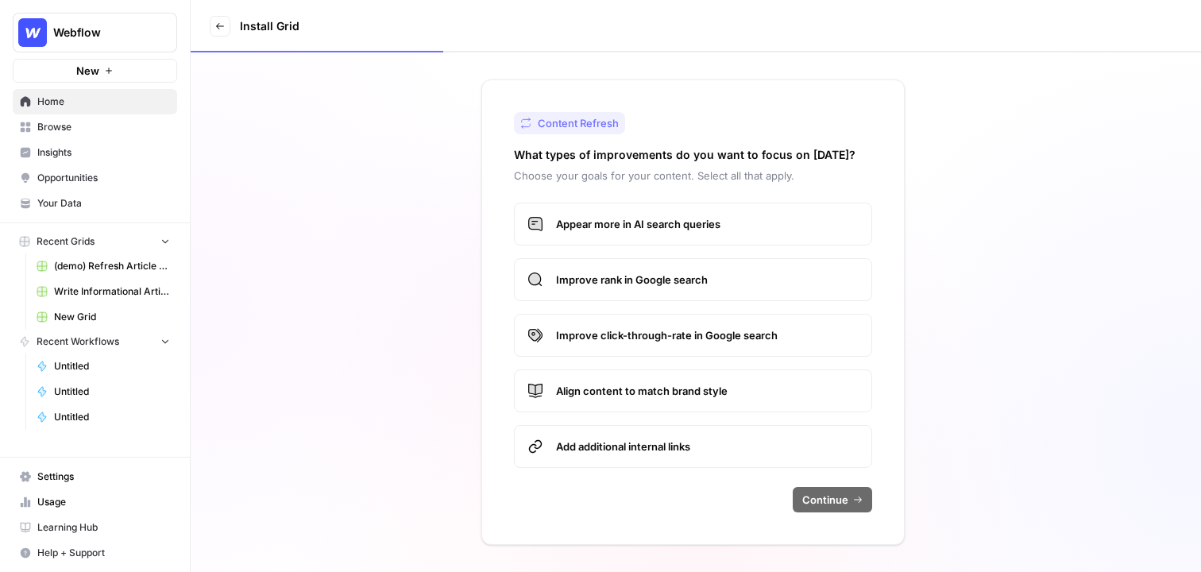
drag, startPoint x: 694, startPoint y: 218, endPoint x: 694, endPoint y: 243, distance: 24.6
click at [694, 218] on span "Appear more in AI search queries" at bounding box center [707, 224] width 303 height 16
click at [694, 281] on span "Improve rank in Google search" at bounding box center [707, 280] width 303 height 16
click at [694, 338] on span "Improve click-through-rate in Google search" at bounding box center [707, 335] width 303 height 16
click at [751, 344] on label "Improve click-through-rate in Google search" at bounding box center [693, 335] width 358 height 43
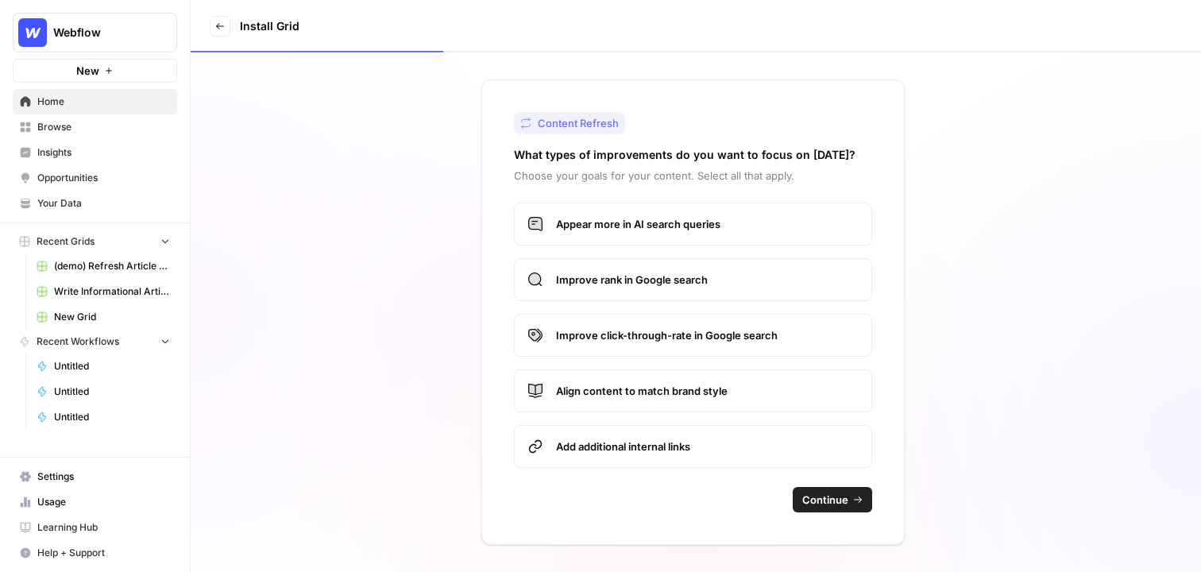
click at [832, 496] on span "Continue" at bounding box center [825, 500] width 46 height 16
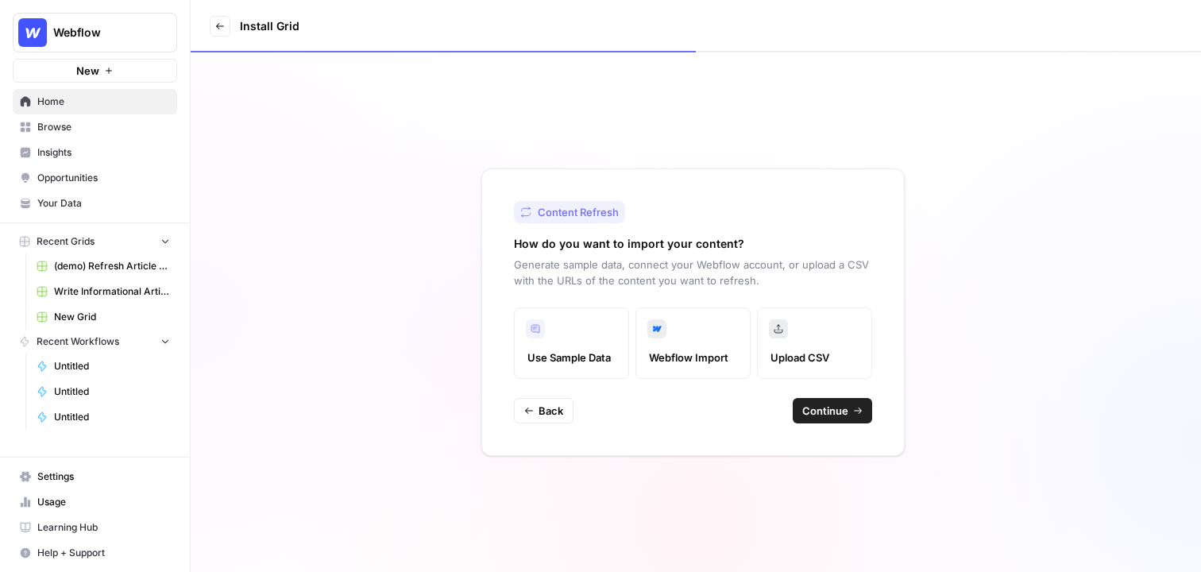
click at [840, 415] on span "Continue" at bounding box center [825, 411] width 46 height 16
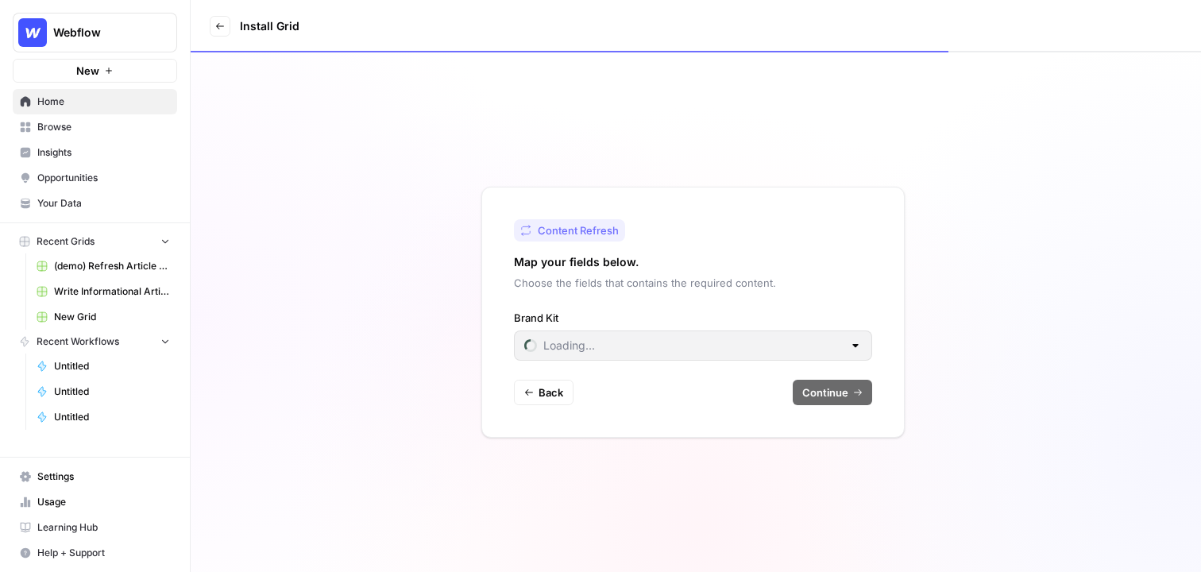
type input "Cluby"
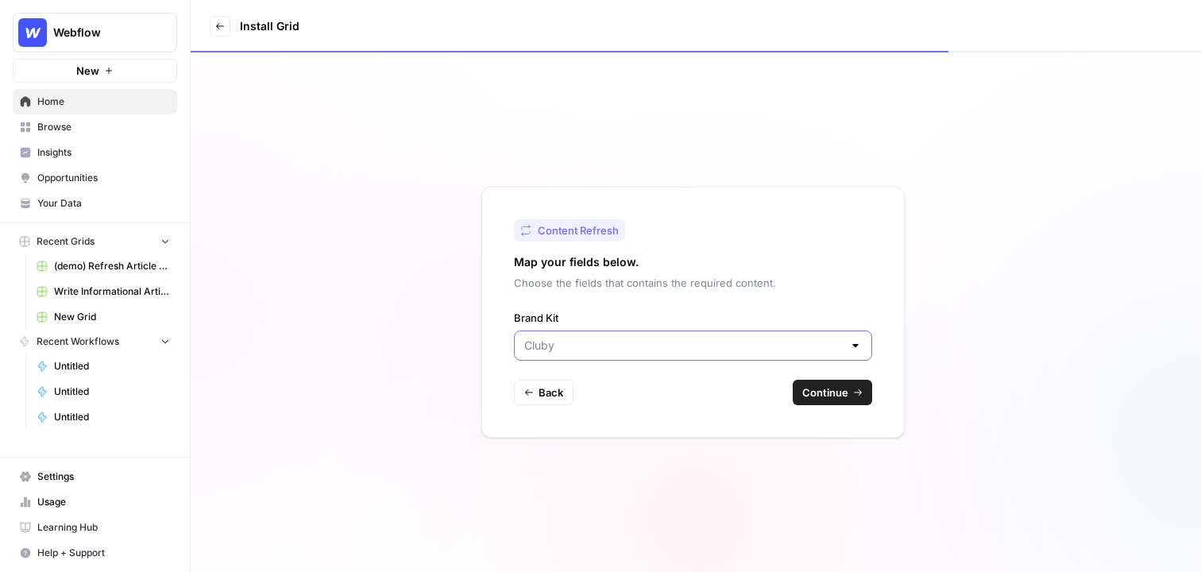
click at [618, 338] on input "Brand Kit" at bounding box center [683, 346] width 319 height 16
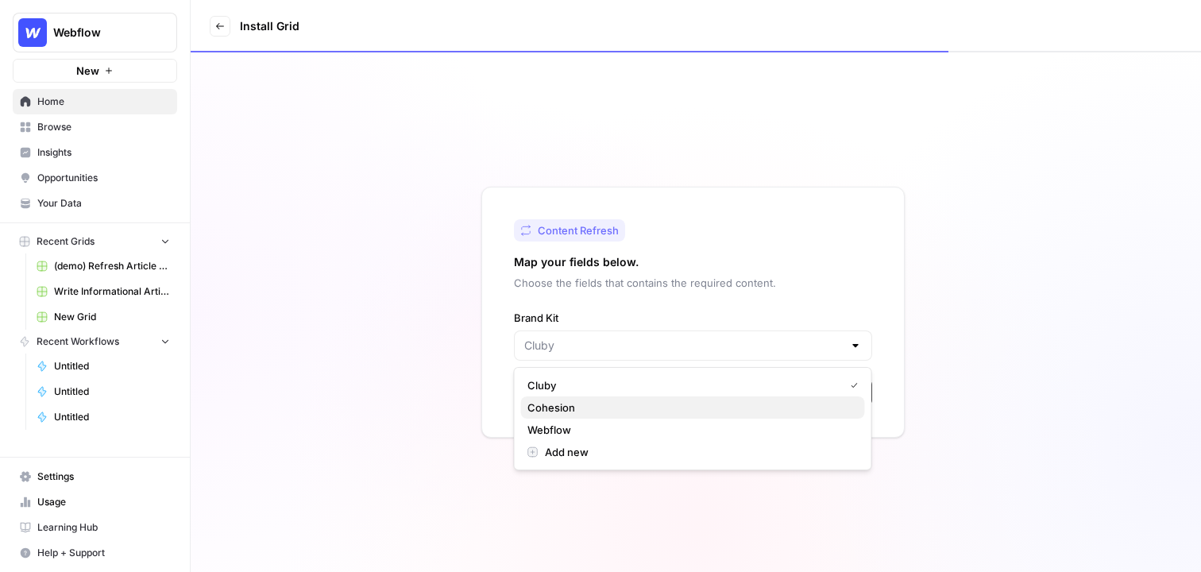
click at [598, 405] on span "Cohesion" at bounding box center [689, 408] width 325 height 16
type input "Cohesion"
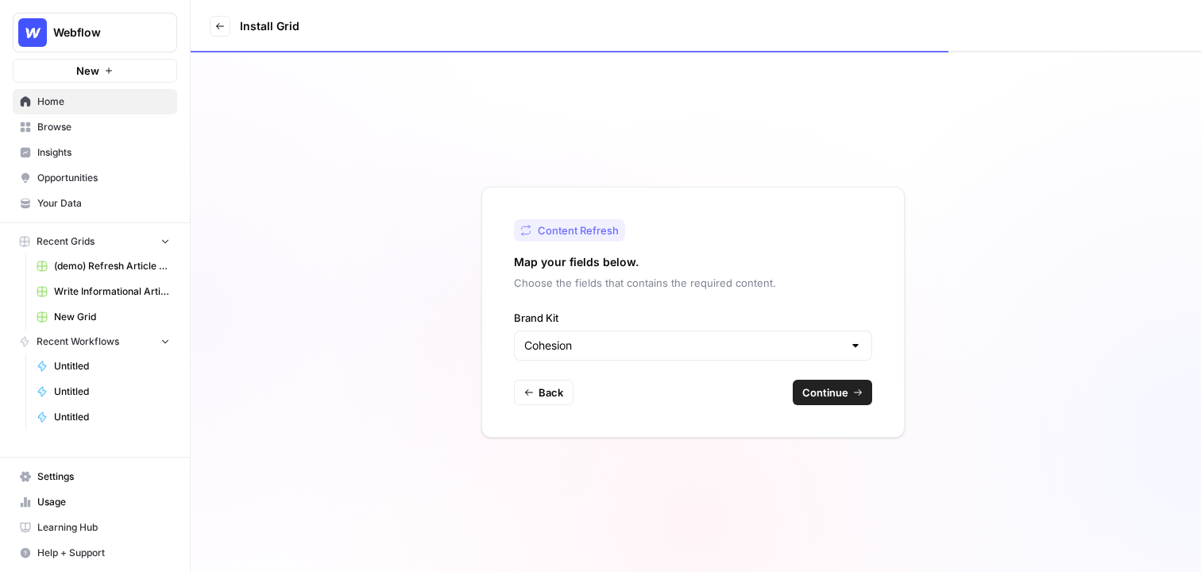
click at [834, 387] on span "Continue" at bounding box center [825, 392] width 46 height 16
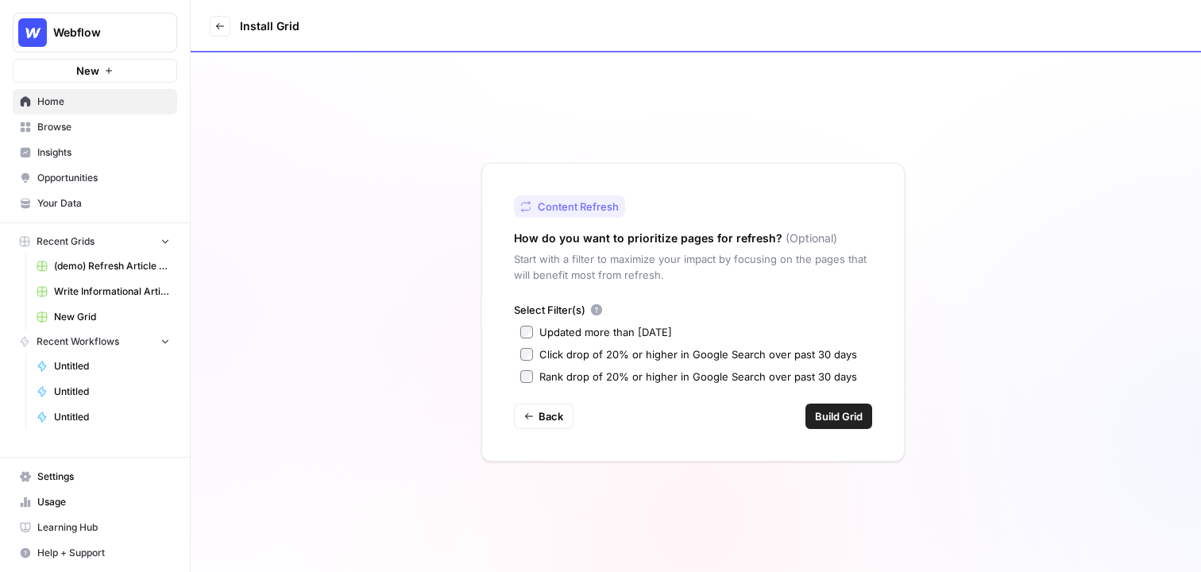
drag, startPoint x: 860, startPoint y: 376, endPoint x: 548, endPoint y: 353, distance: 313.0
click at [548, 353] on div "Select Filter(s) Updated more than [DATE] Click drop of 20% or higher in Google…" at bounding box center [693, 343] width 358 height 83
click at [834, 421] on span "Build Grid" at bounding box center [839, 416] width 48 height 16
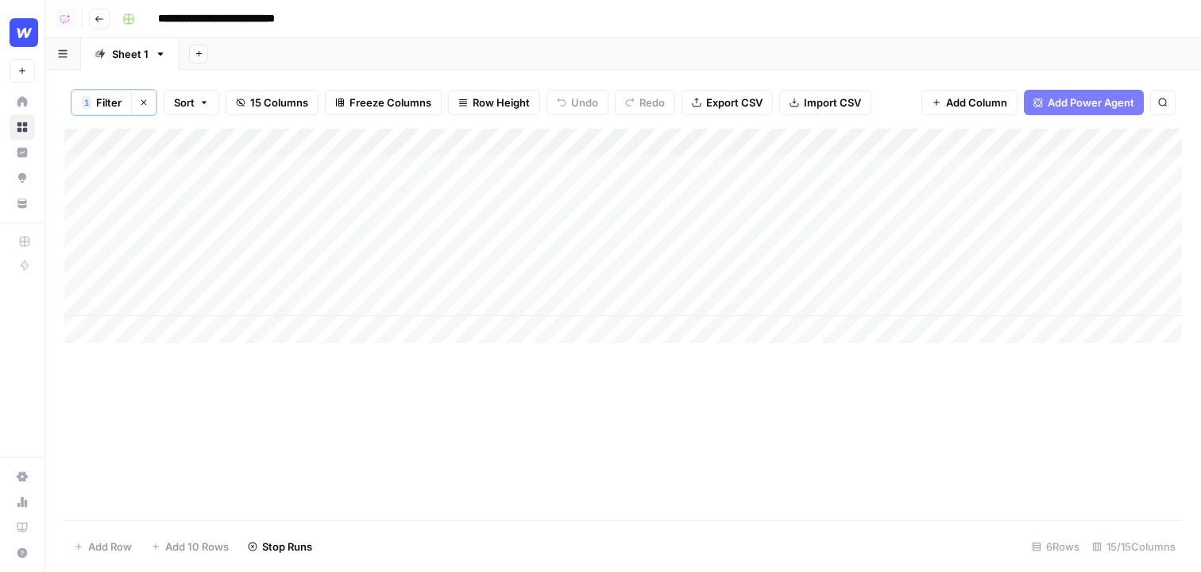
click at [175, 172] on div "Add Column" at bounding box center [623, 236] width 1118 height 214
click at [175, 172] on input "**********" at bounding box center [253, 172] width 254 height 19
click at [180, 190] on div "Add Column" at bounding box center [623, 236] width 1118 height 214
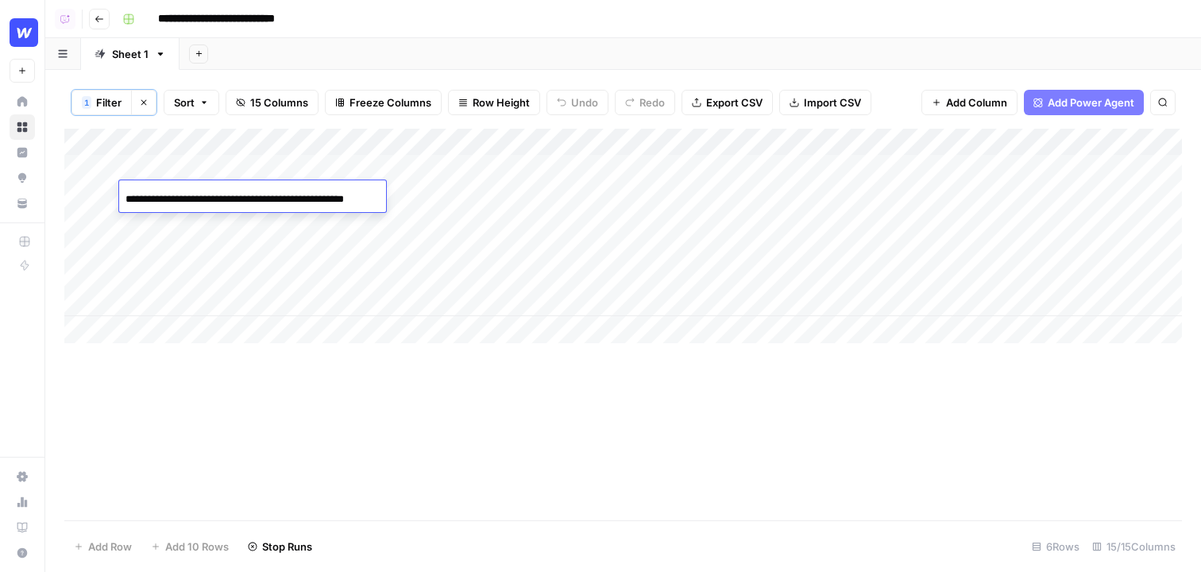
scroll to position [0, 57]
click at [180, 190] on input "**********" at bounding box center [253, 199] width 254 height 19
click at [485, 41] on div "Add Sheet" at bounding box center [691, 54] width 1022 height 32
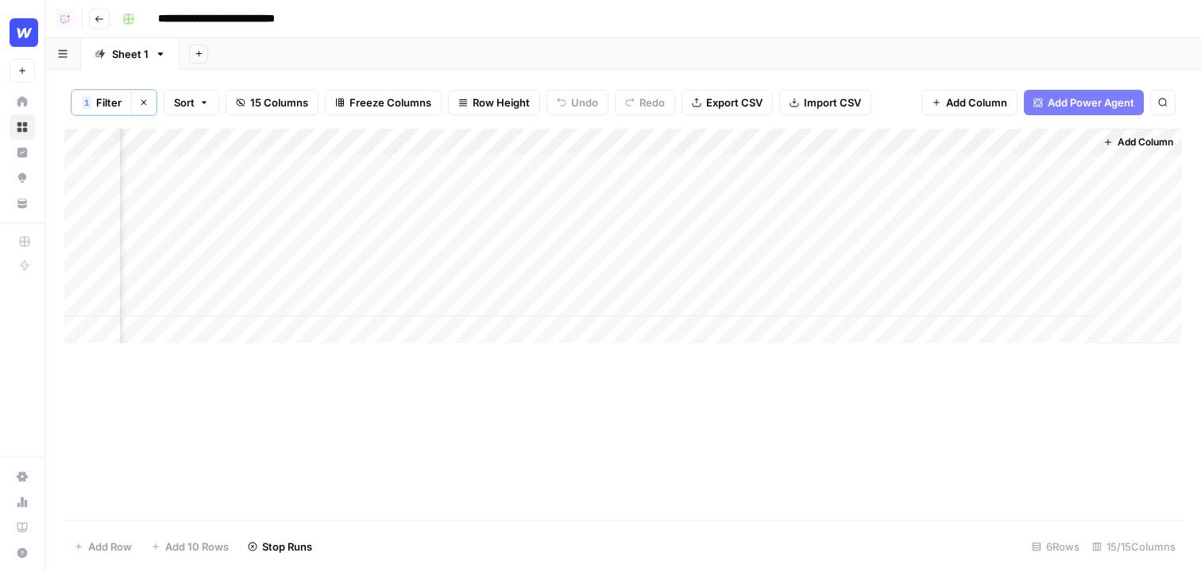
click at [969, 110] on span "Add Column" at bounding box center [976, 103] width 61 height 16
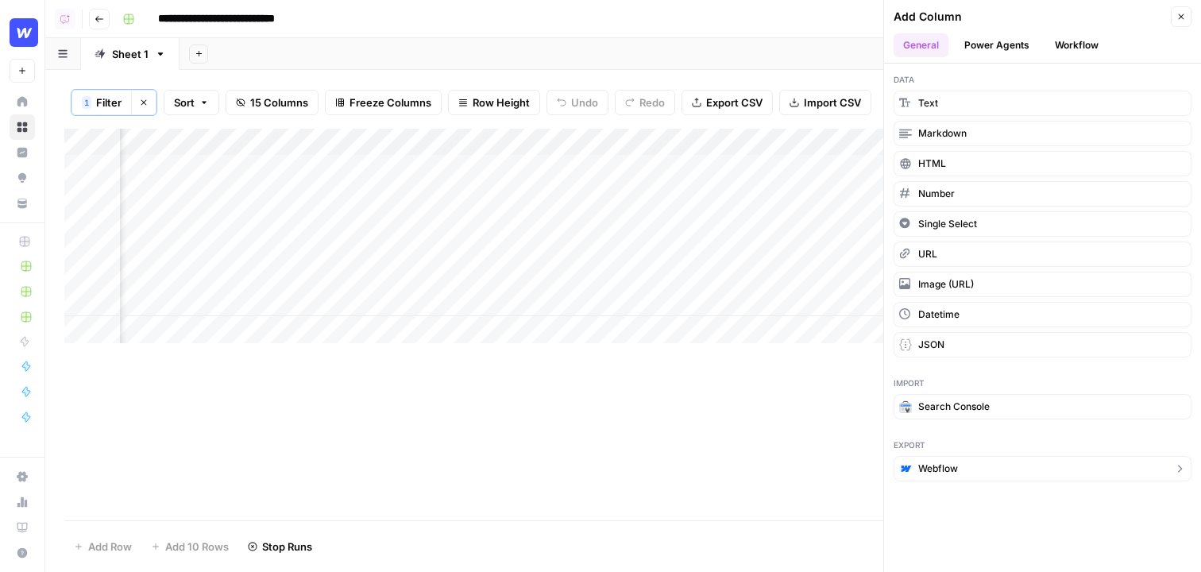
click at [954, 469] on span "Webflow" at bounding box center [938, 469] width 40 height 14
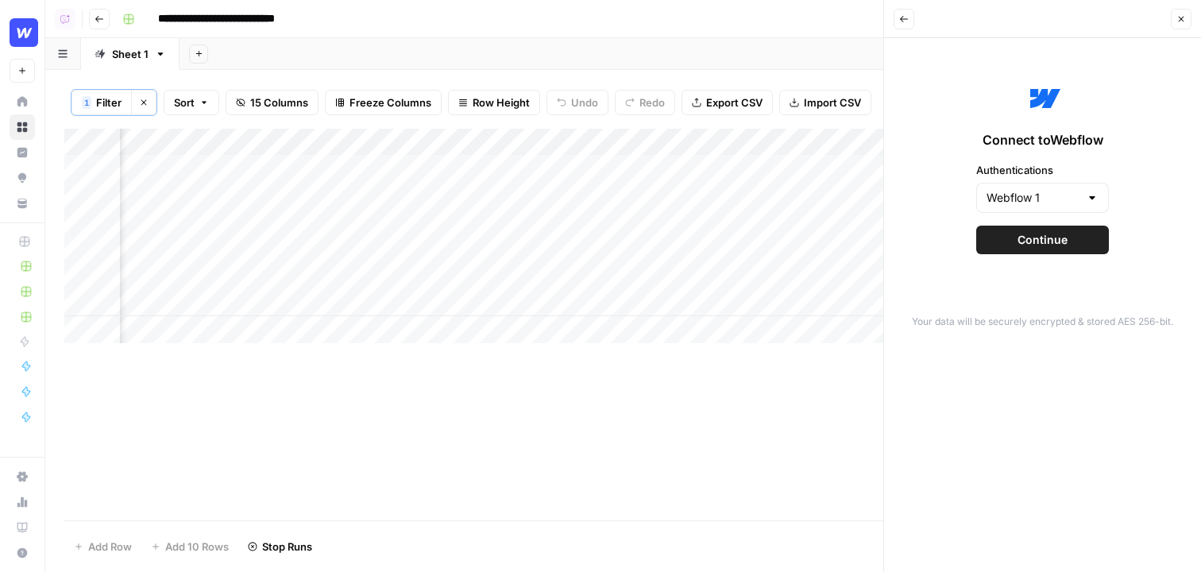
click at [1053, 236] on span "Continue" at bounding box center [1043, 240] width 50 height 16
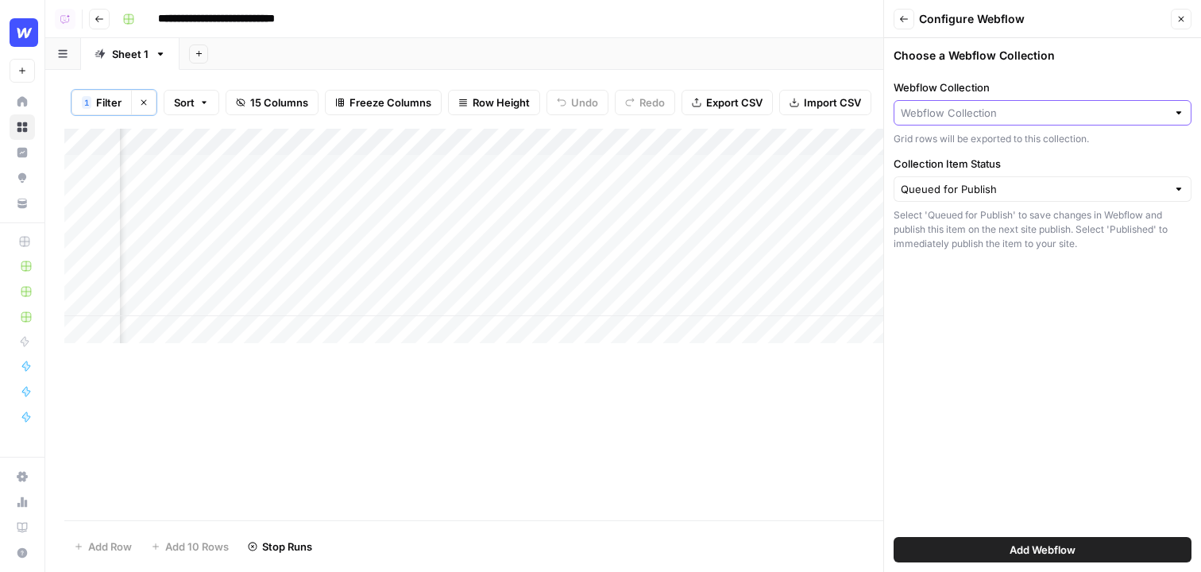
click at [937, 110] on input "Webflow Collection" at bounding box center [1034, 113] width 266 height 16
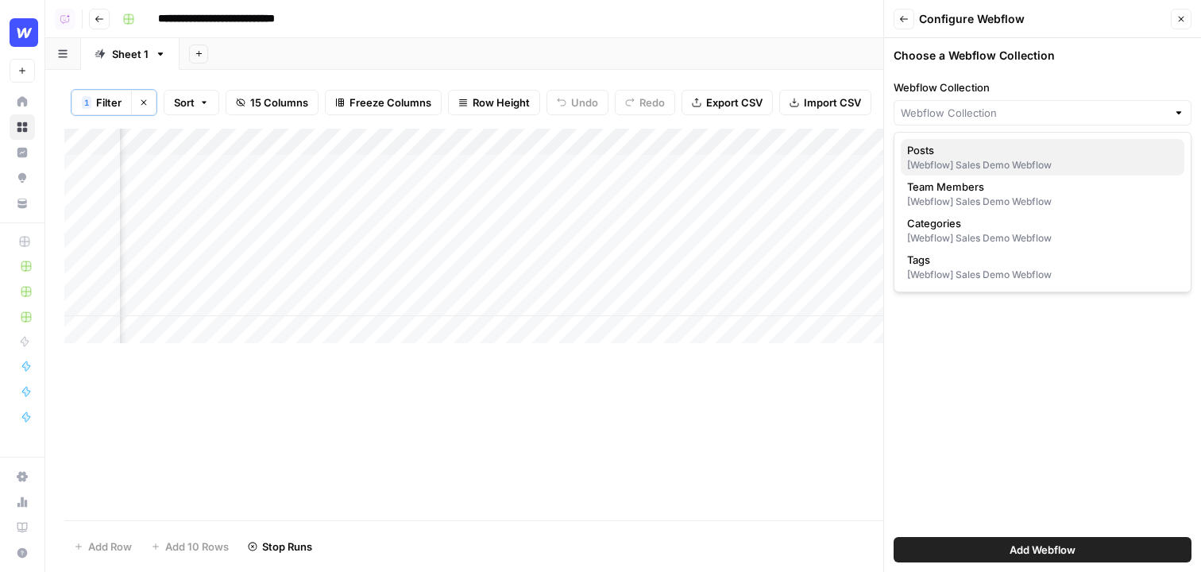
click at [1000, 143] on span "Posts" at bounding box center [1039, 150] width 265 height 16
type input "Posts"
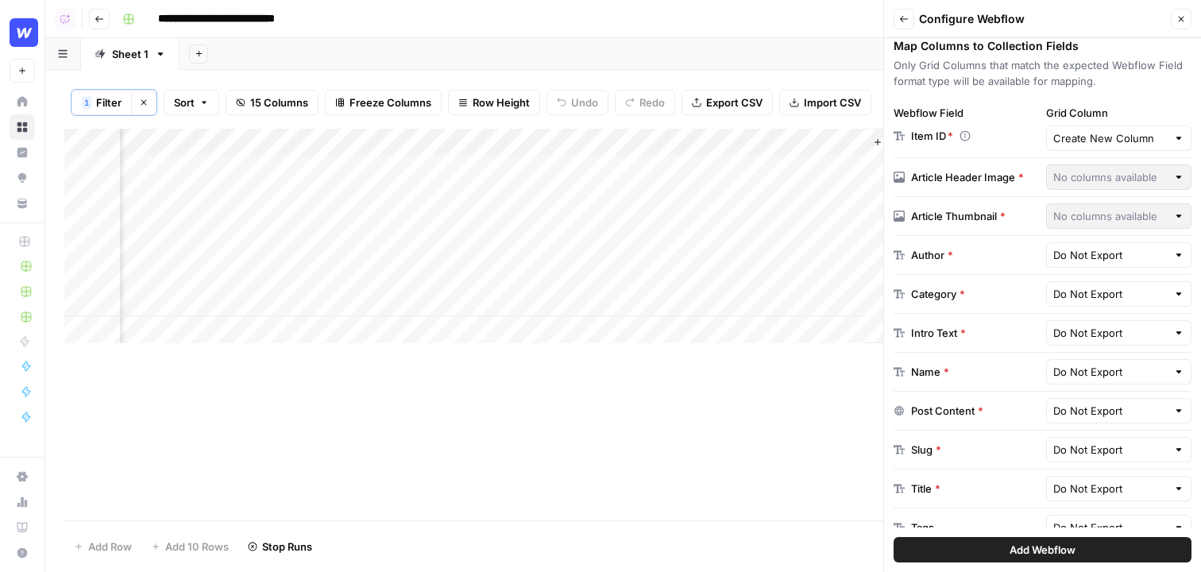
scroll to position [268, 0]
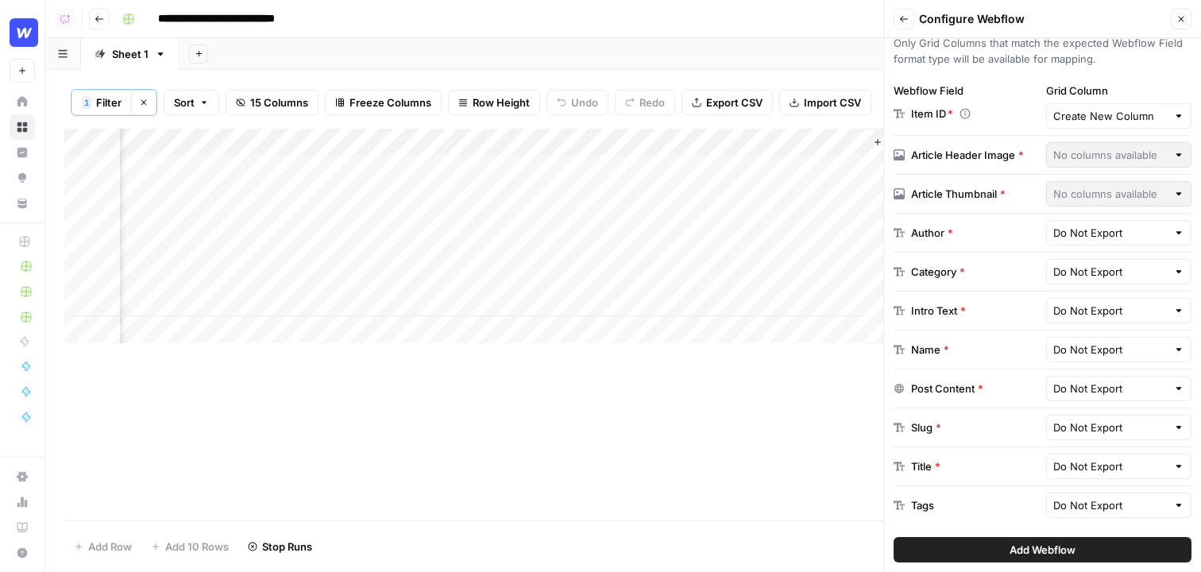
drag, startPoint x: 908, startPoint y: 385, endPoint x: 971, endPoint y: 388, distance: 63.6
click at [973, 388] on div "Post Content *" at bounding box center [967, 388] width 146 height 16
click at [1126, 389] on input "text" at bounding box center [1110, 388] width 114 height 16
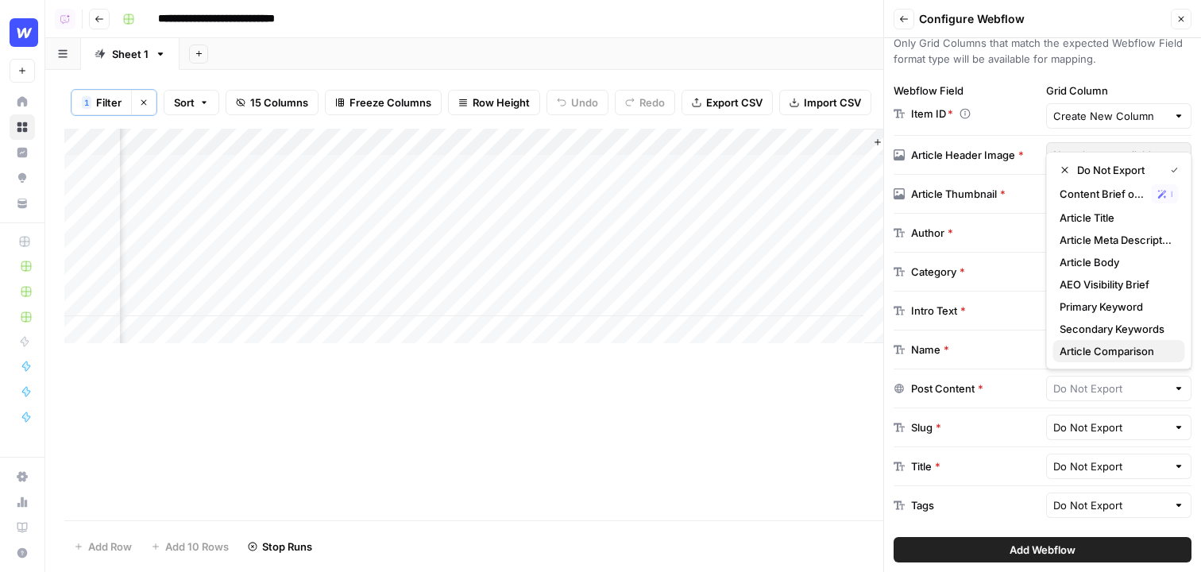
click at [1121, 347] on span "Article Comparison" at bounding box center [1116, 351] width 113 height 16
type input "Article Comparison"
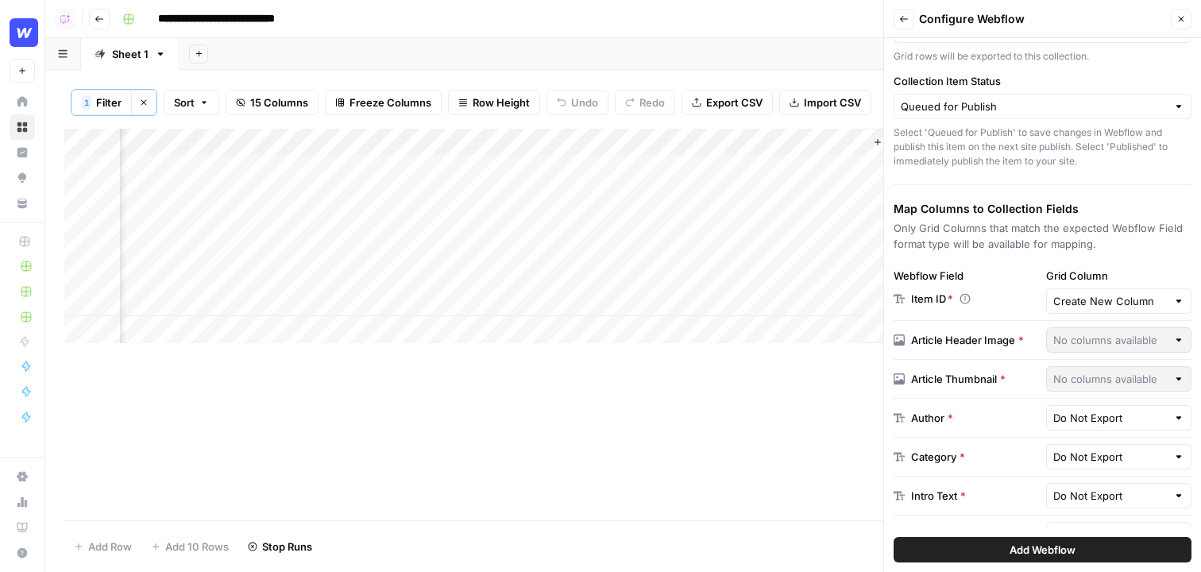
scroll to position [0, 0]
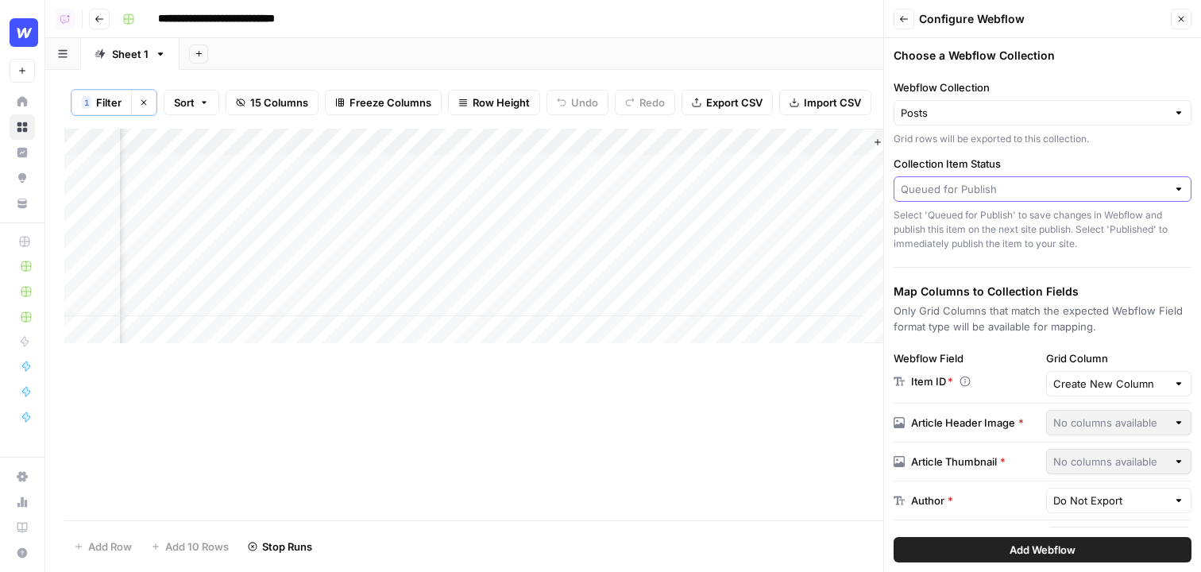
click at [993, 191] on input "Collection Item Status" at bounding box center [1034, 189] width 266 height 16
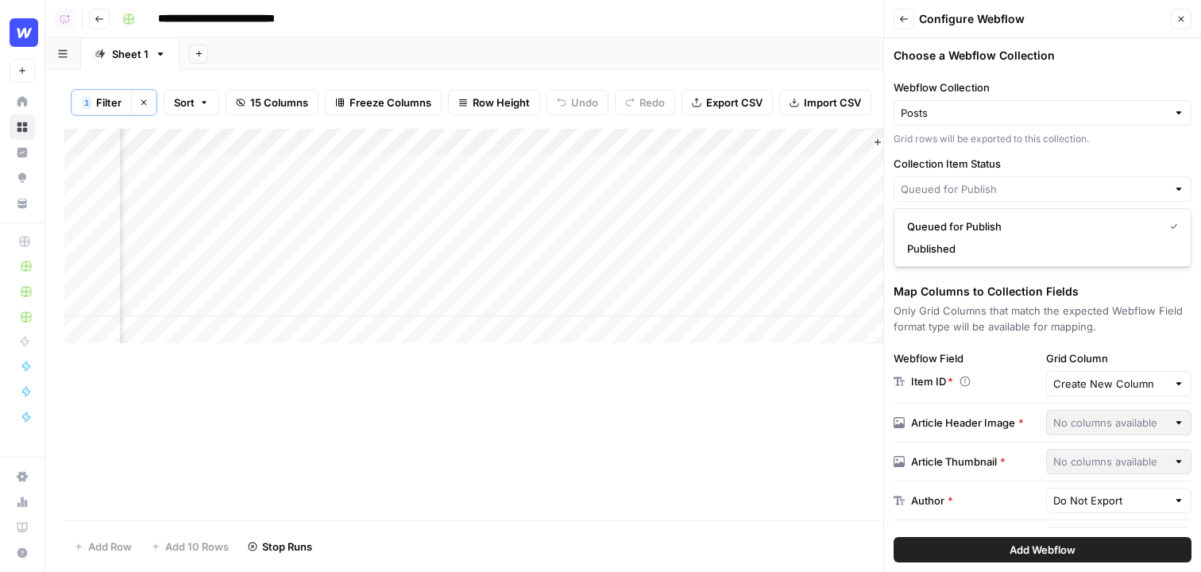
type input "Queued for Publish"
click at [1186, 26] on button "Close" at bounding box center [1181, 19] width 21 height 21
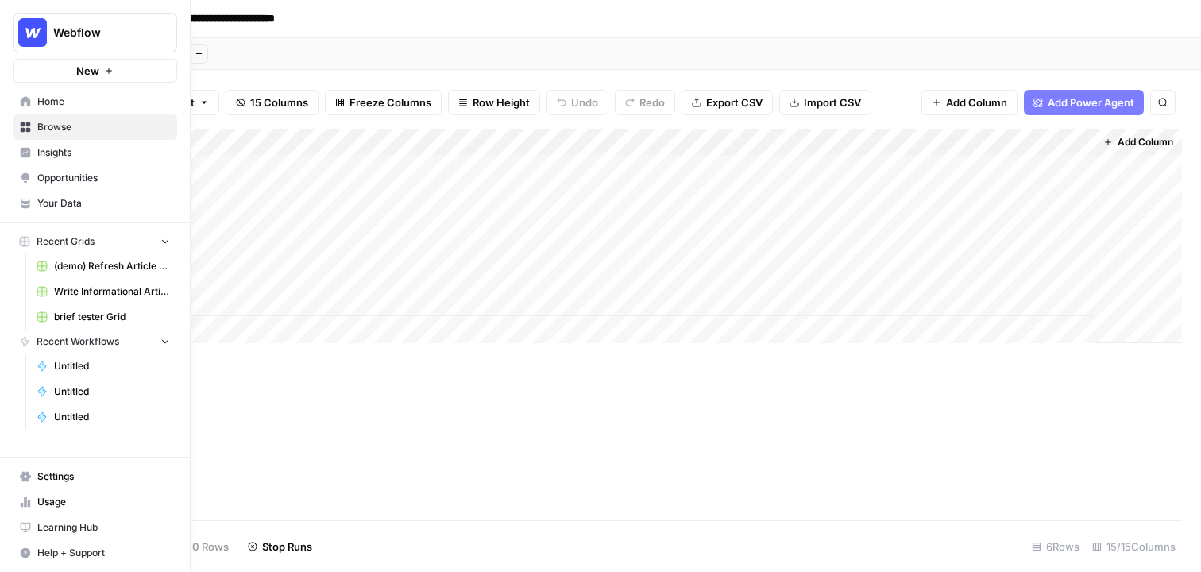
click at [29, 153] on icon at bounding box center [26, 153] width 10 height 10
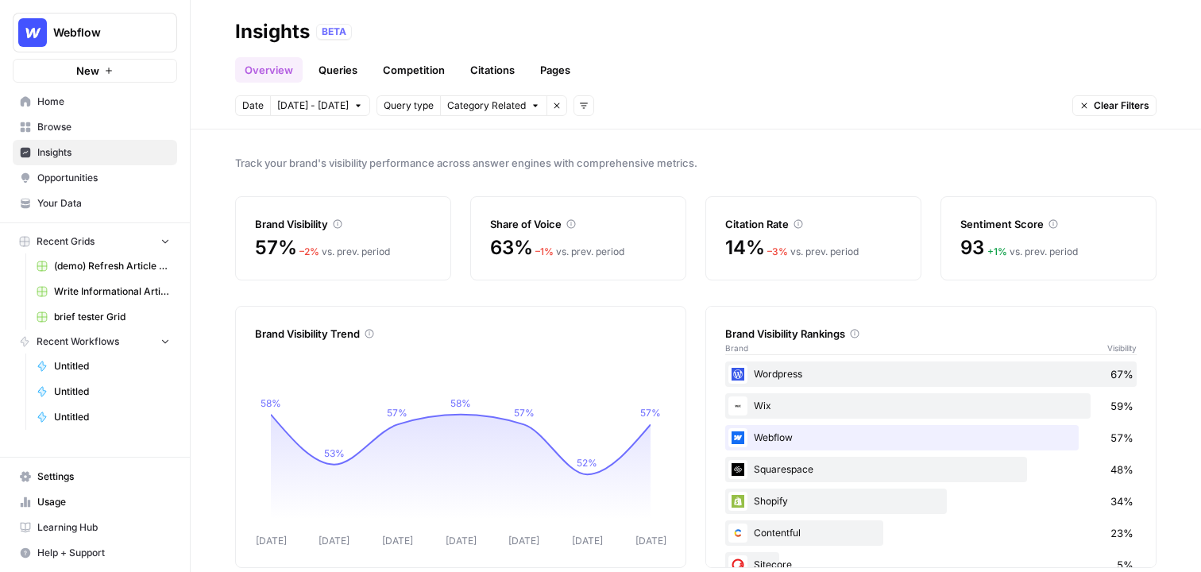
scroll to position [21, 0]
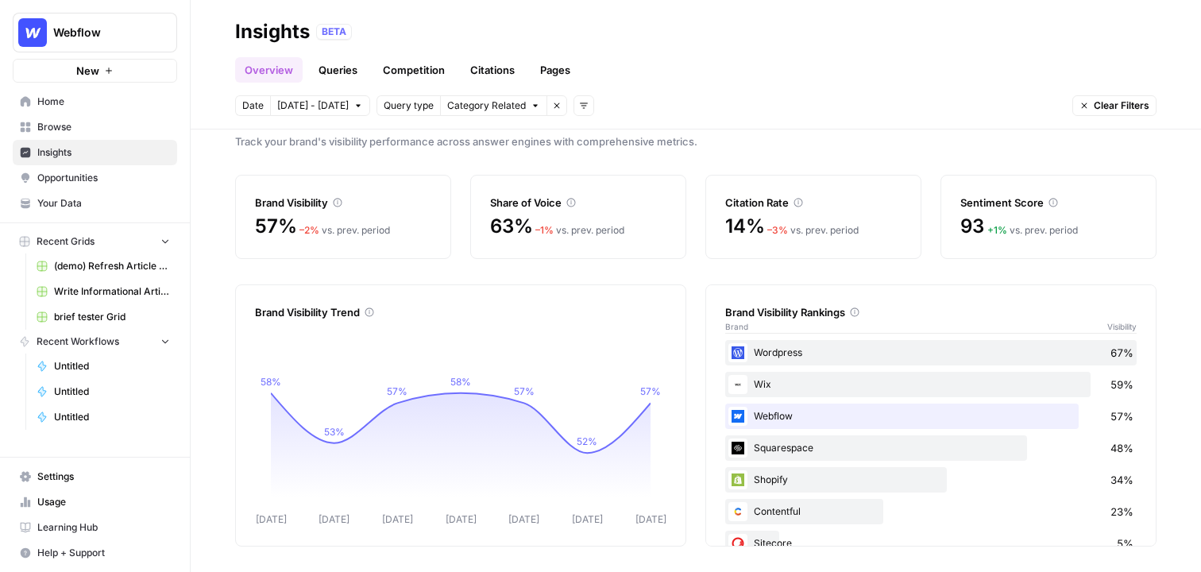
click at [322, 75] on link "Queries" at bounding box center [338, 69] width 58 height 25
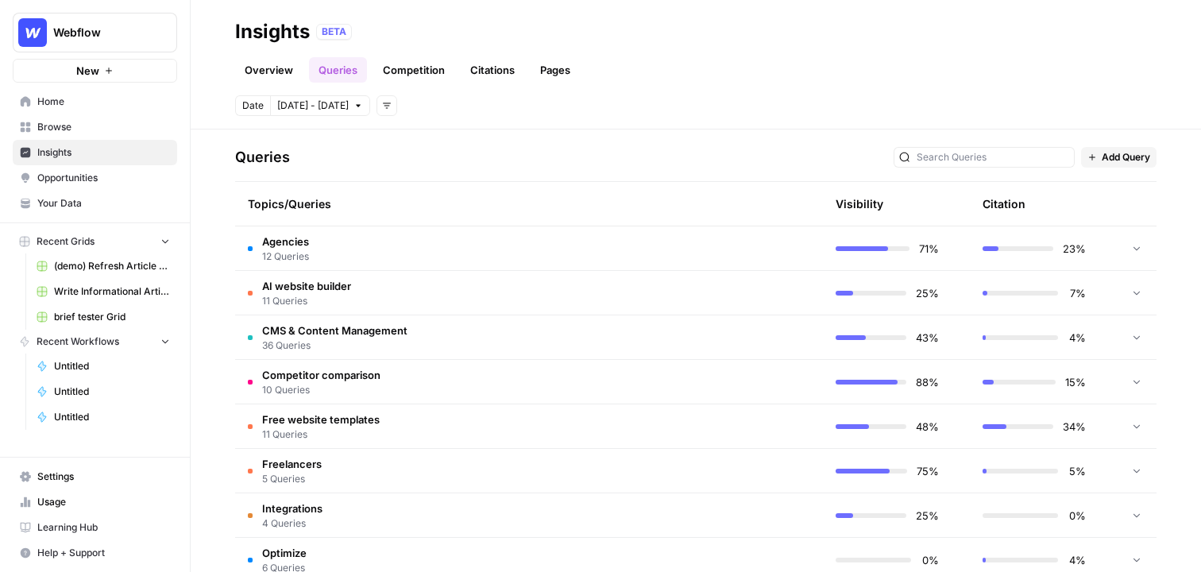
scroll to position [320, 0]
click at [354, 260] on td "Agencies 12 Queries" at bounding box center [453, 247] width 437 height 44
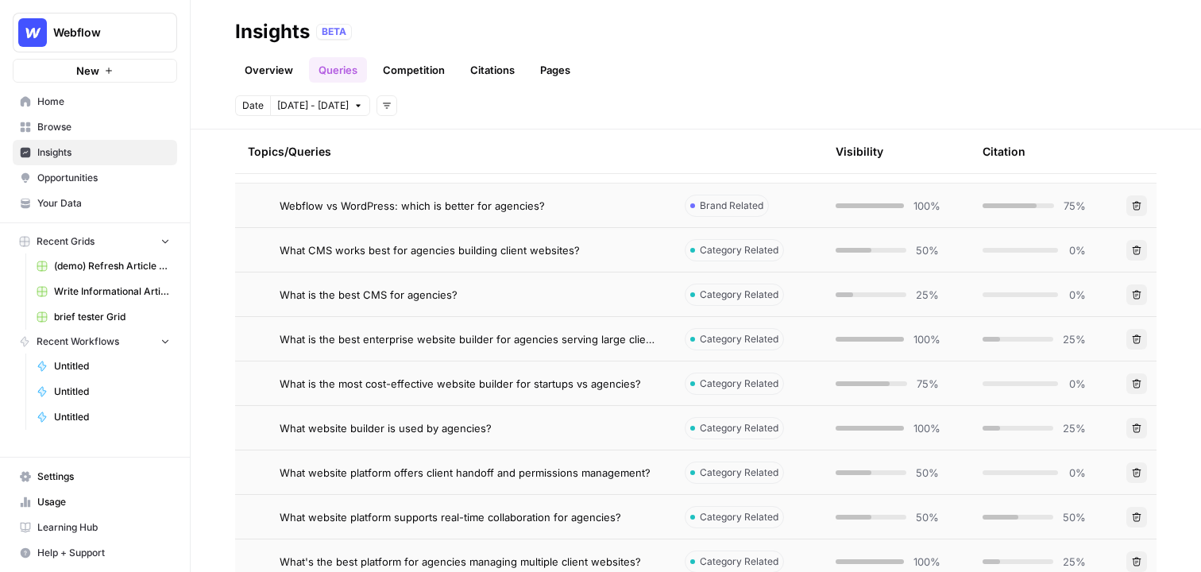
scroll to position [380, 0]
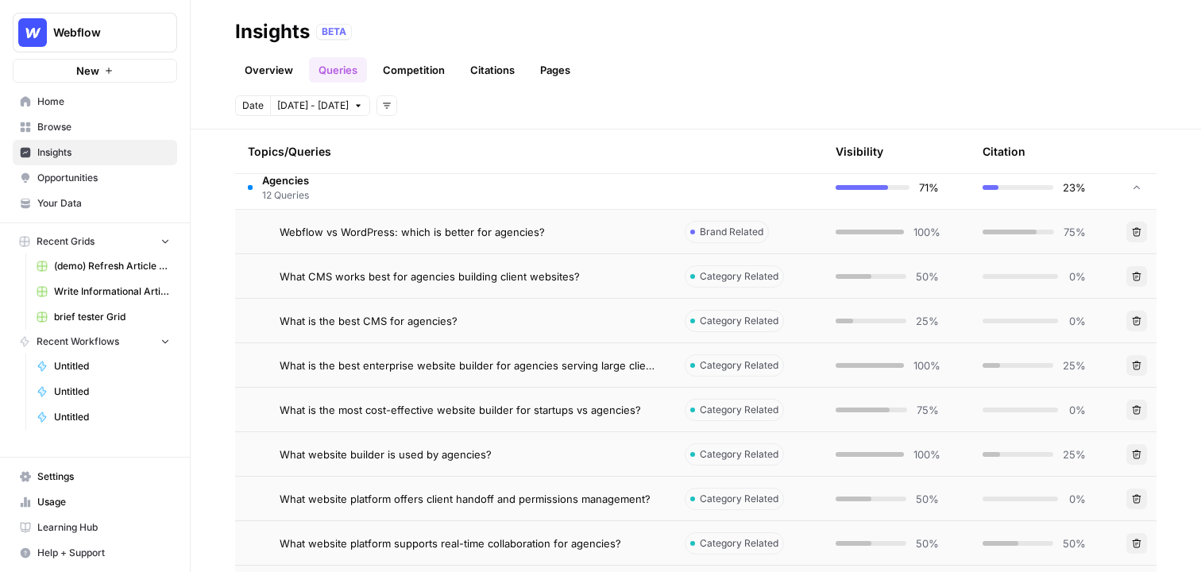
click at [435, 234] on span "Webflow vs WordPress: which is better for agencies?" at bounding box center [412, 232] width 265 height 16
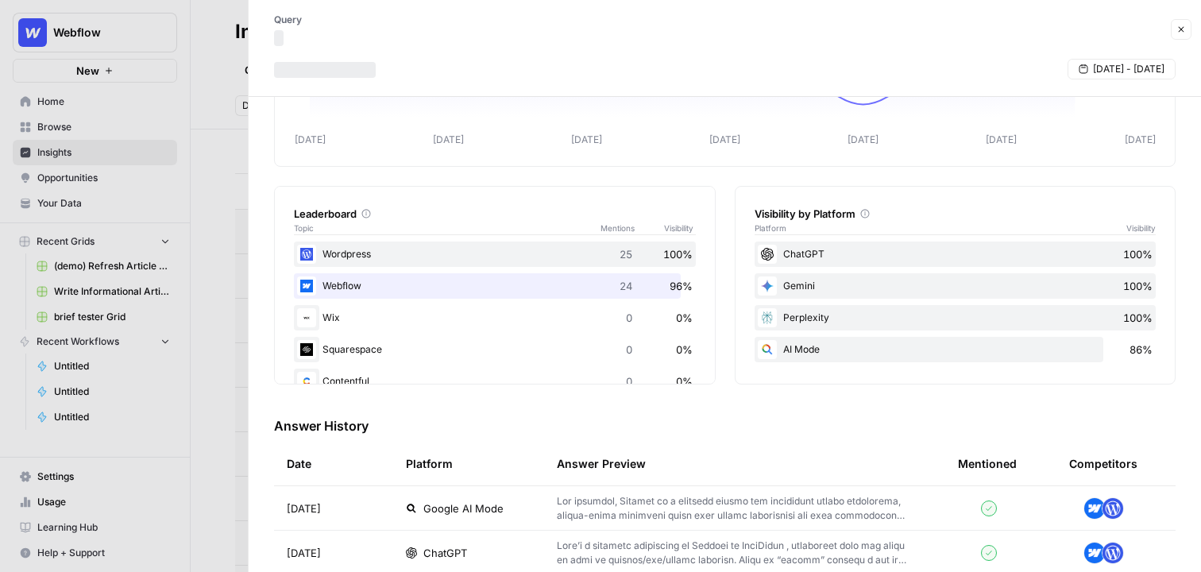
scroll to position [311, 0]
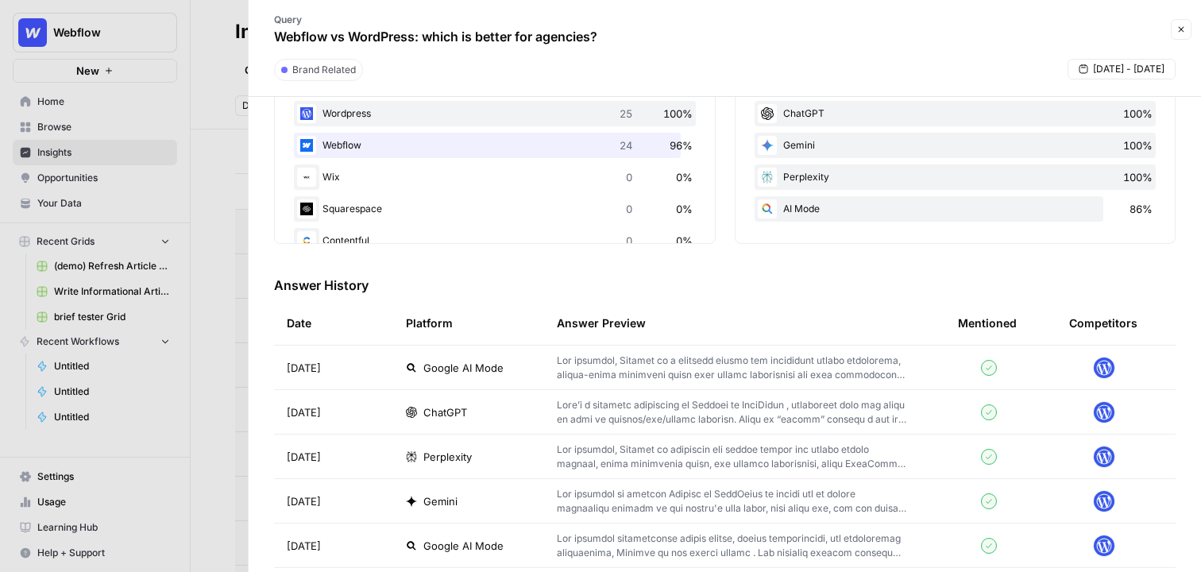
click at [1176, 29] on icon "button" at bounding box center [1181, 30] width 10 height 10
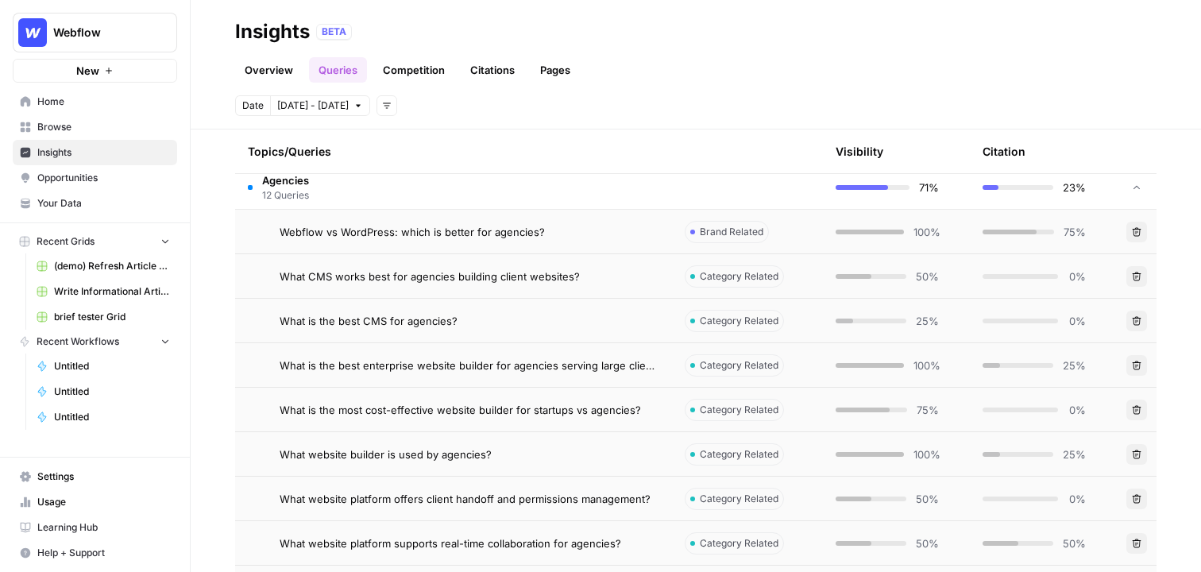
click at [251, 75] on link "Overview" at bounding box center [269, 69] width 68 height 25
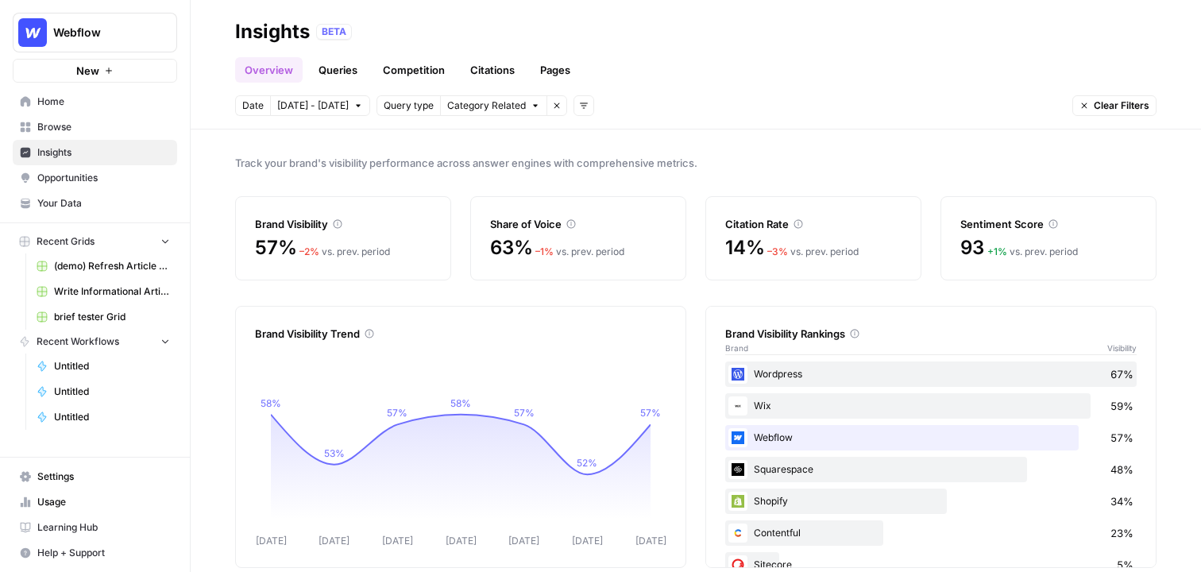
click at [75, 187] on link "Opportunities" at bounding box center [95, 177] width 164 height 25
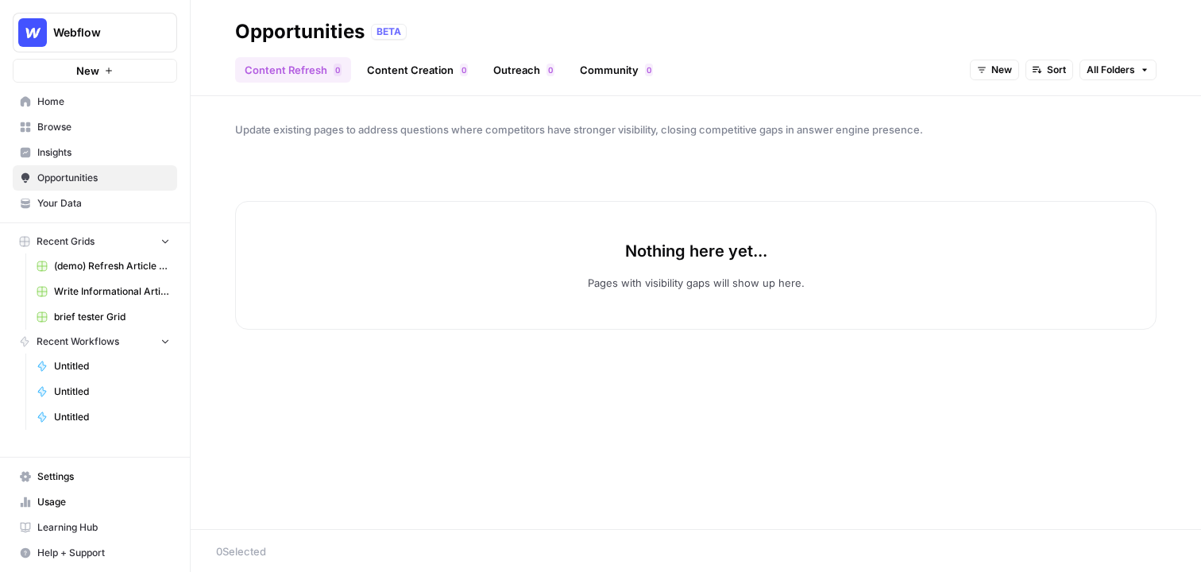
click at [998, 78] on button "New" at bounding box center [994, 70] width 49 height 21
click at [1045, 109] on span "All Opportunities" at bounding box center [1023, 105] width 81 height 16
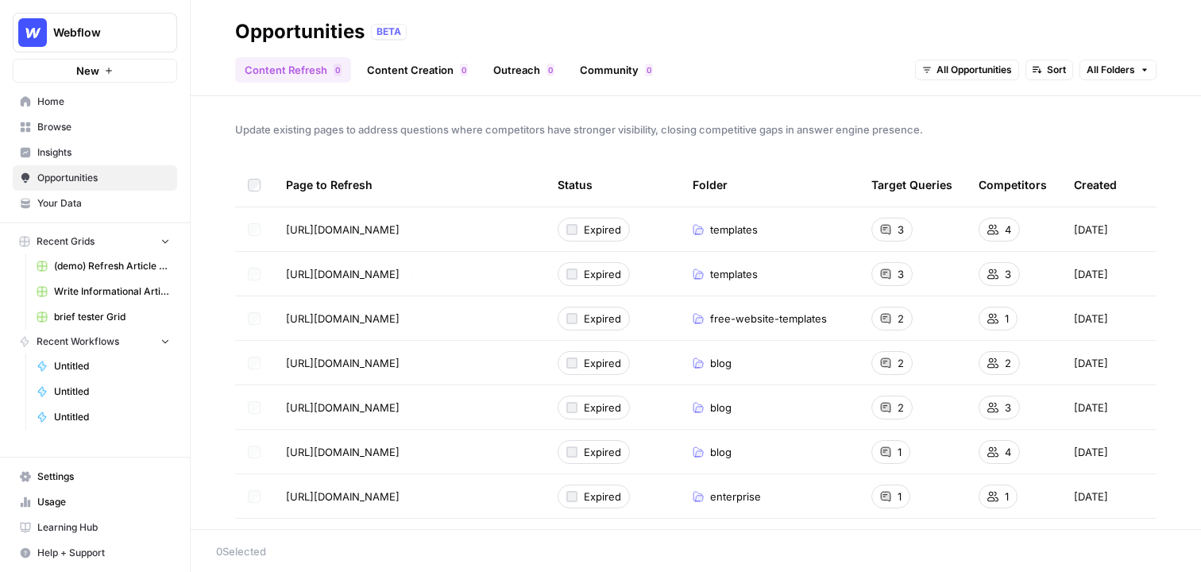
scroll to position [33, 0]
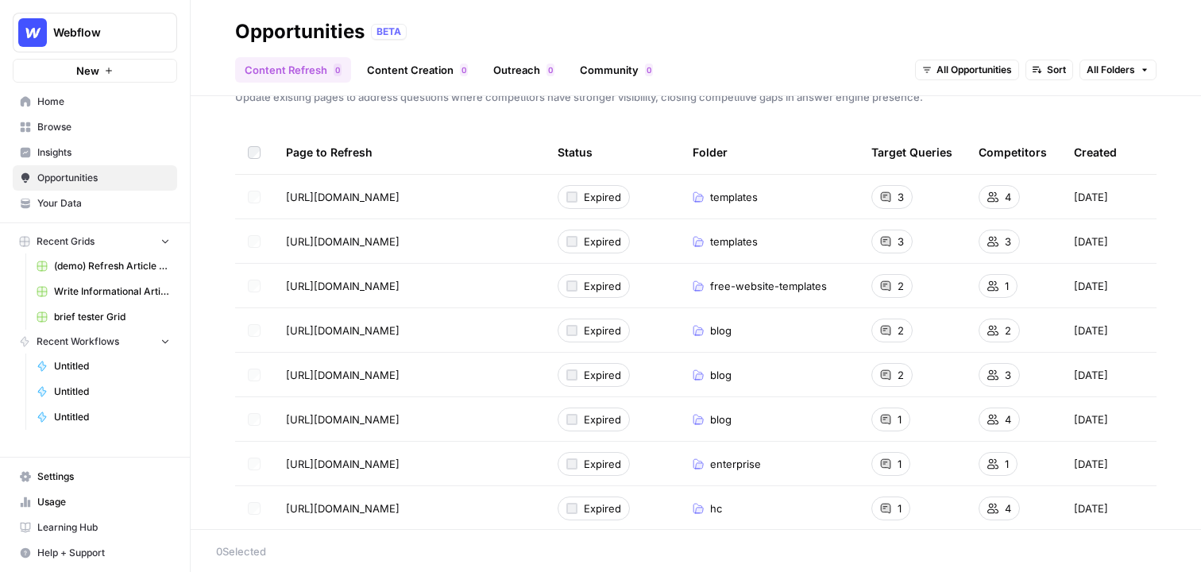
click at [414, 60] on link "Content Creation 0" at bounding box center [417, 69] width 120 height 25
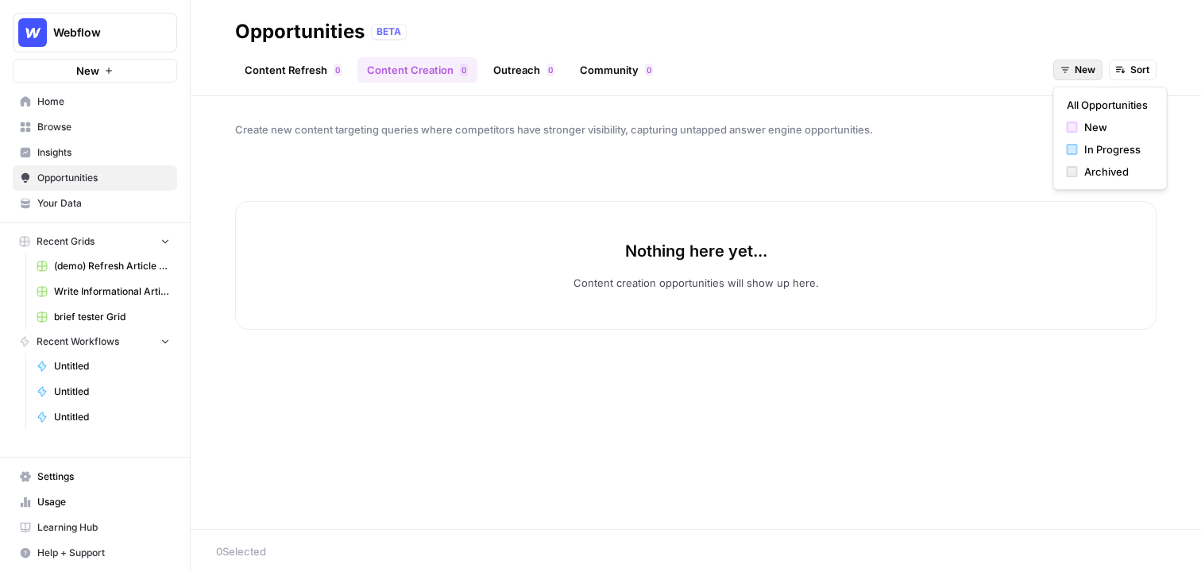
click at [1077, 67] on span "New" at bounding box center [1085, 70] width 21 height 14
click at [1104, 102] on span "All Opportunities" at bounding box center [1107, 105] width 81 height 16
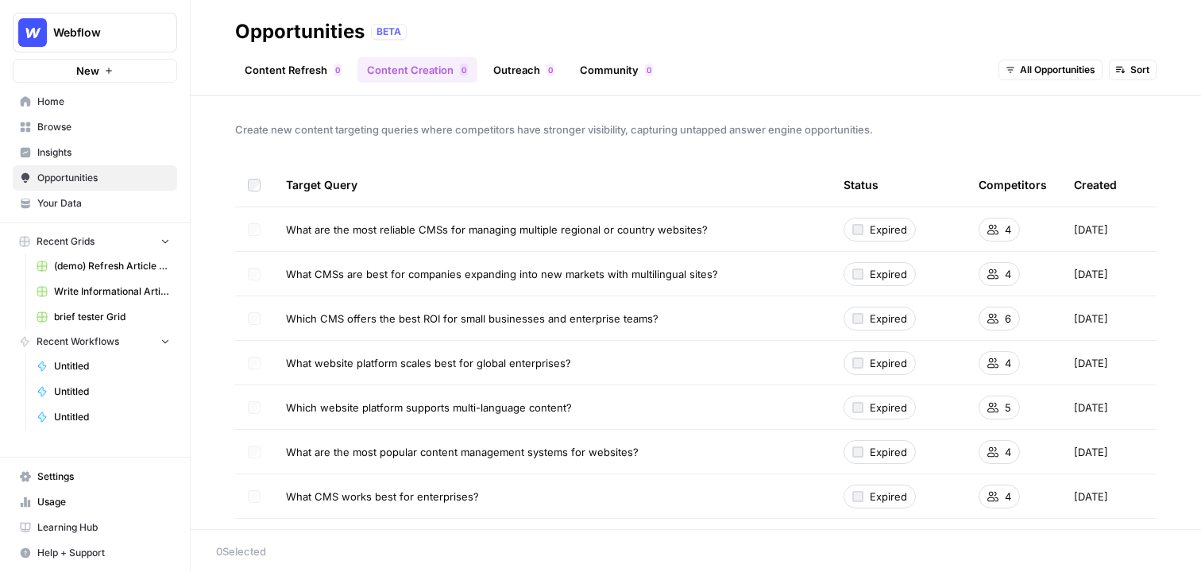
click at [529, 61] on link "Outreach 0" at bounding box center [524, 69] width 80 height 25
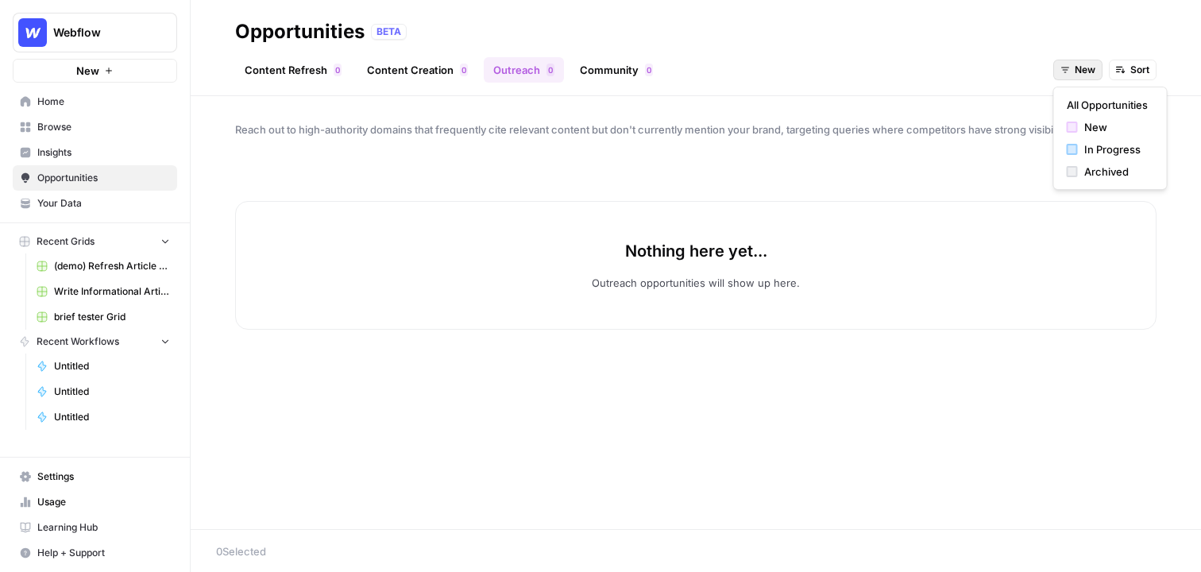
click at [1069, 64] on button "New" at bounding box center [1077, 70] width 49 height 21
click at [1103, 106] on span "All Opportunities" at bounding box center [1107, 105] width 81 height 16
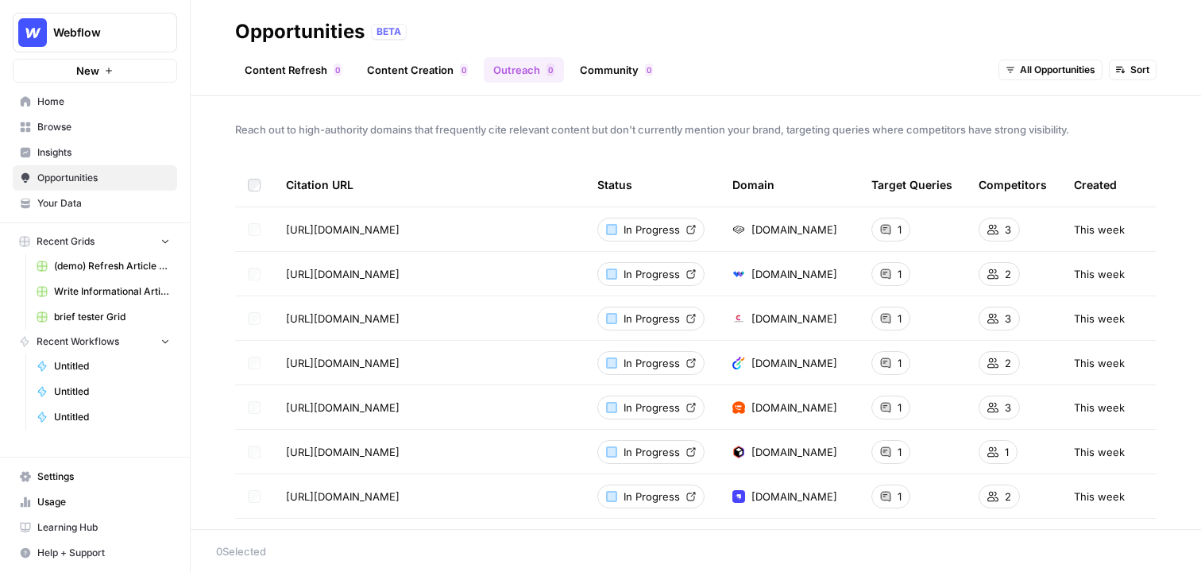
click at [73, 123] on span "Browse" at bounding box center [103, 127] width 133 height 14
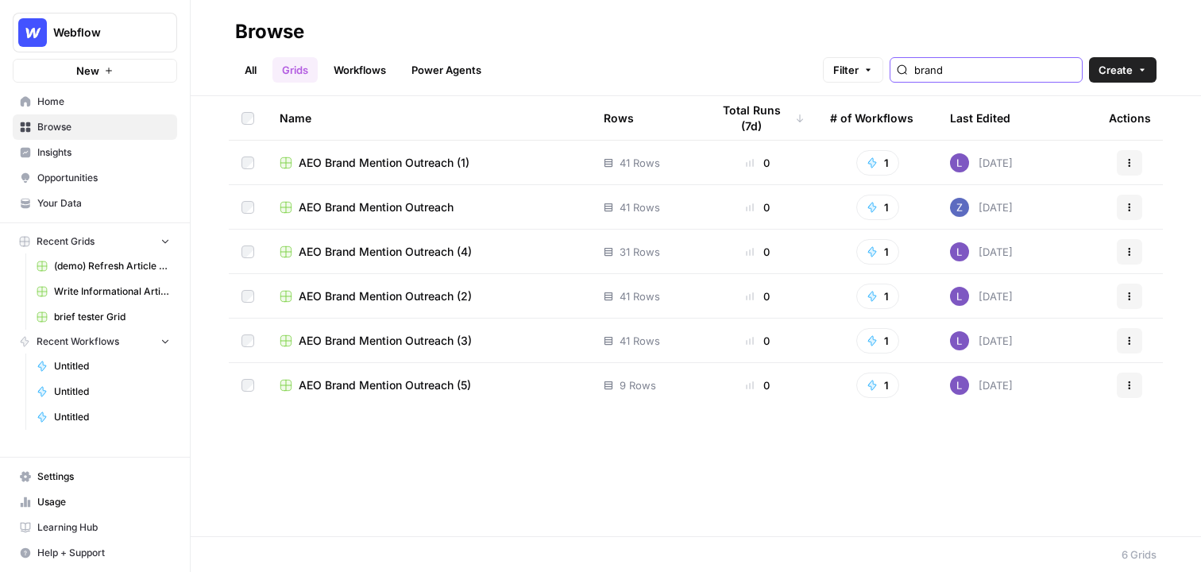
type input "brand"
click at [366, 172] on td "AEO Brand Mention Outreach (1)" at bounding box center [429, 163] width 324 height 44
click at [392, 156] on span "AEO Brand Mention Outreach (1)" at bounding box center [384, 163] width 171 height 16
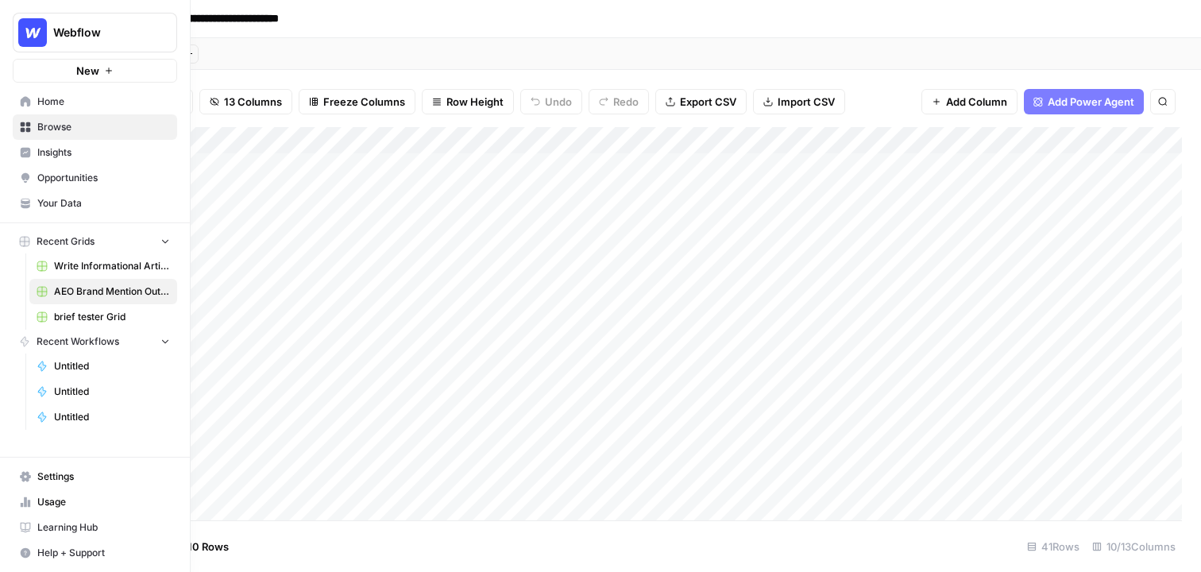
click at [87, 183] on span "Opportunities" at bounding box center [103, 178] width 133 height 14
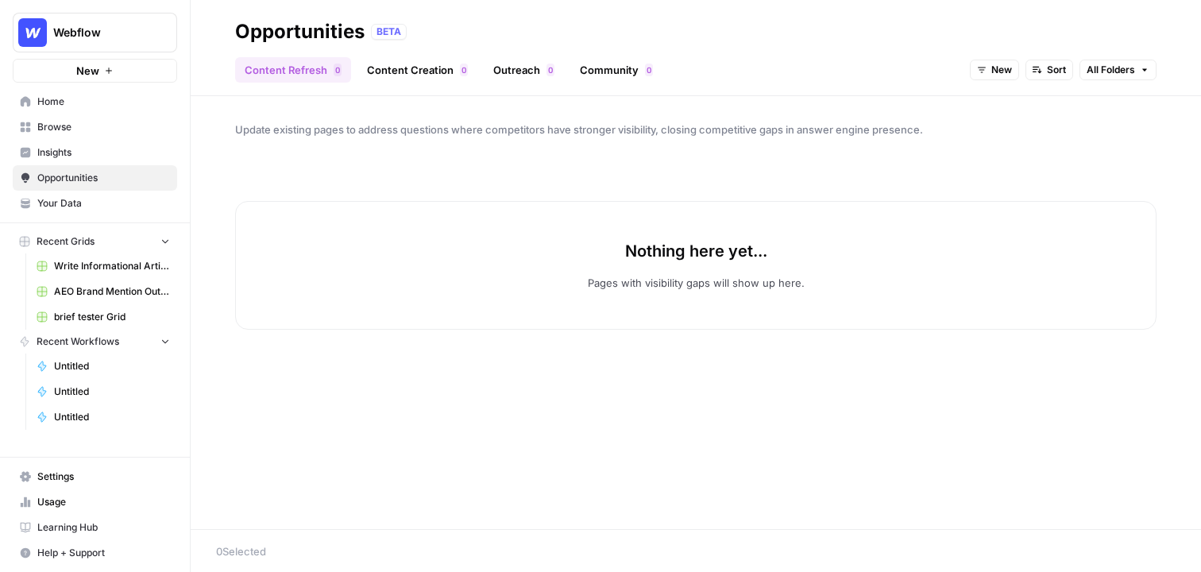
click at [616, 66] on link "Community 0" at bounding box center [616, 69] width 92 height 25
click at [1079, 60] on button "New" at bounding box center [1077, 70] width 49 height 21
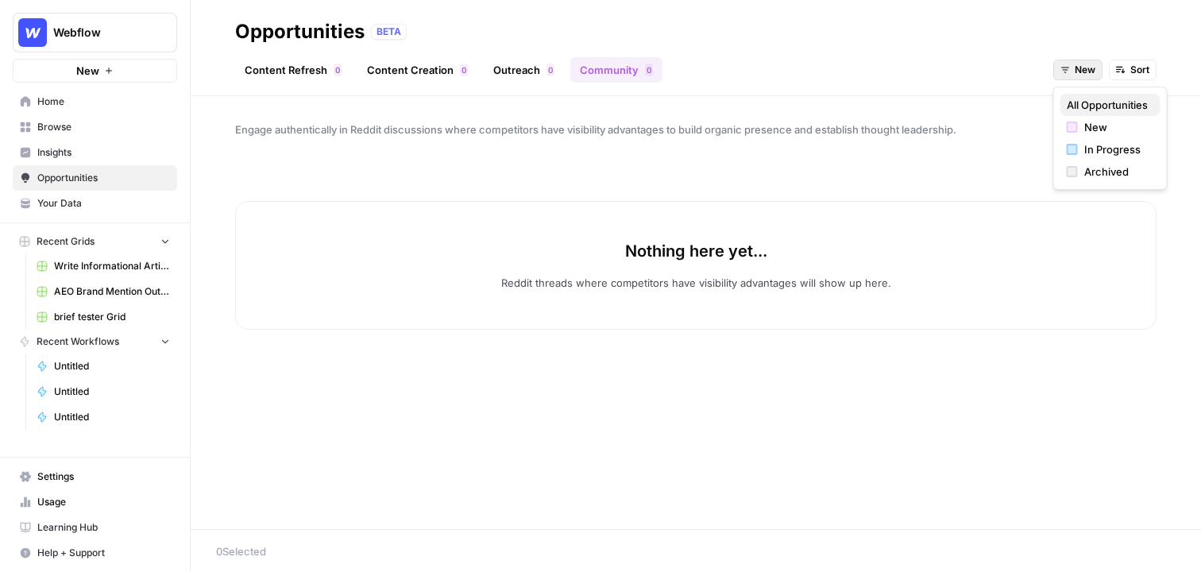
click at [1079, 105] on span "All Opportunities" at bounding box center [1107, 105] width 81 height 16
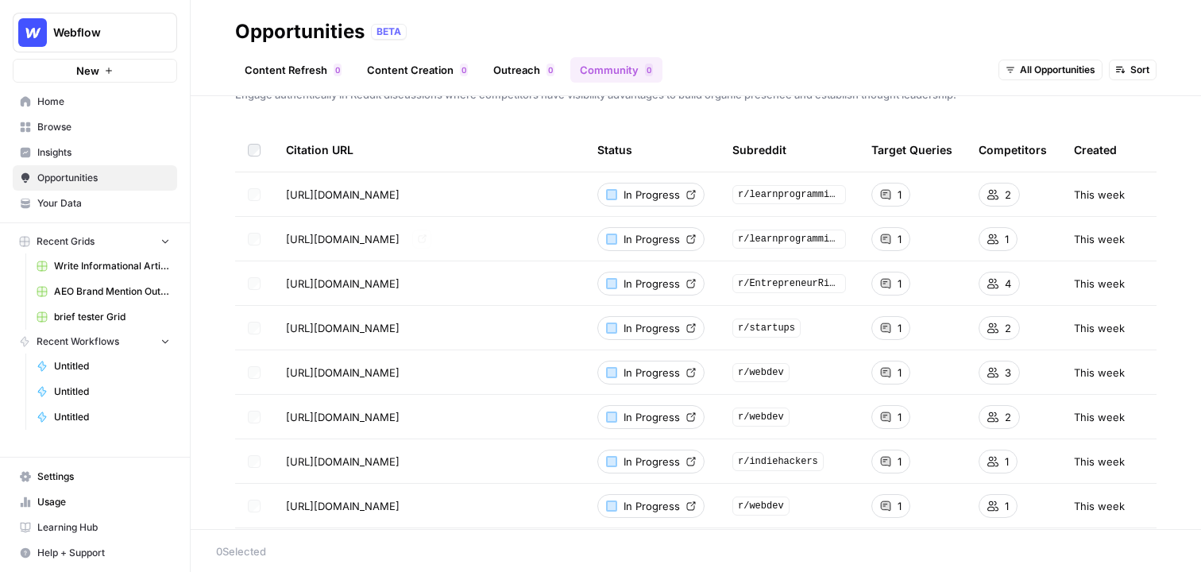
scroll to position [37, 0]
